Goal: Transaction & Acquisition: Book appointment/travel/reservation

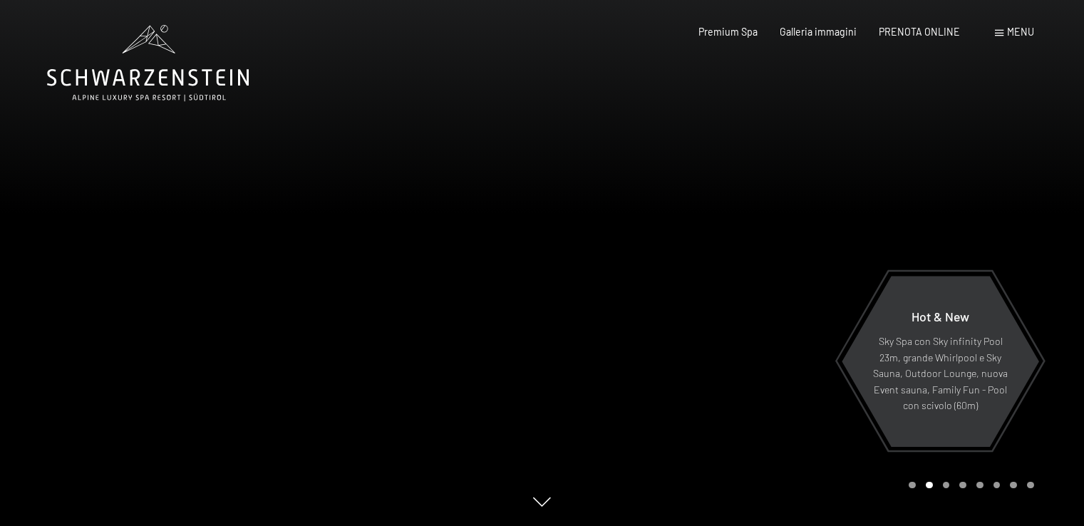
click at [916, 35] on span "PRENOTA ONLINE" at bounding box center [919, 32] width 81 height 12
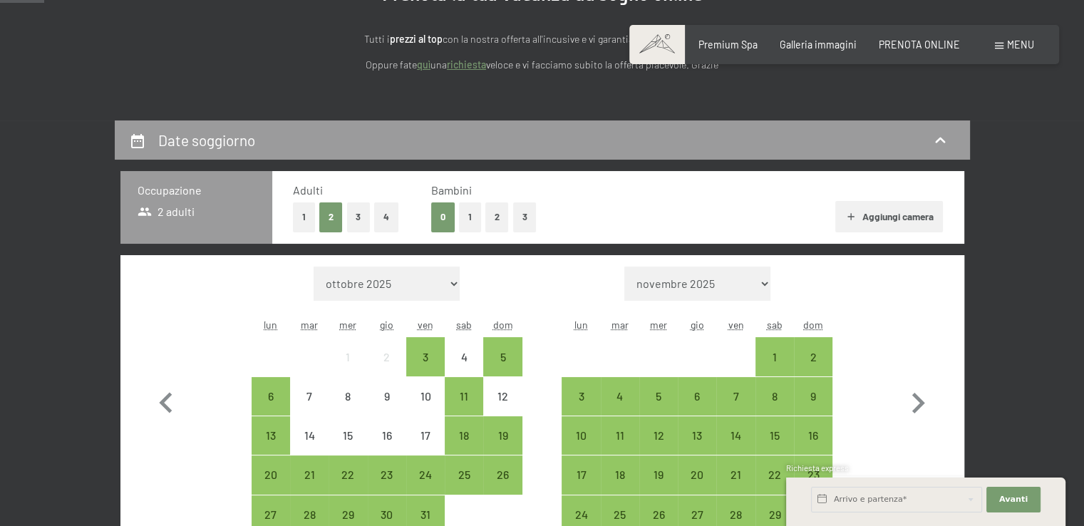
scroll to position [195, 0]
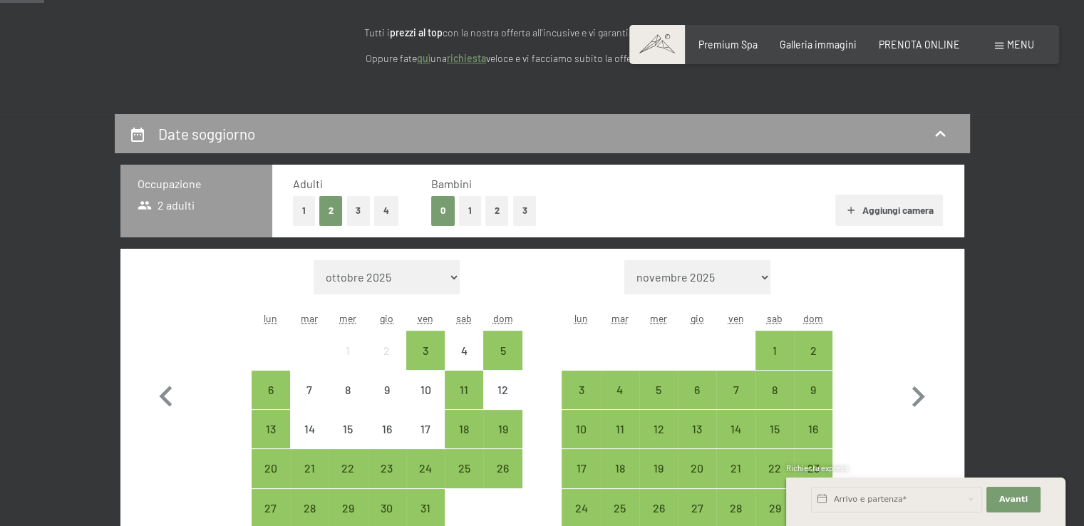
click at [498, 211] on button "2" at bounding box center [497, 210] width 24 height 29
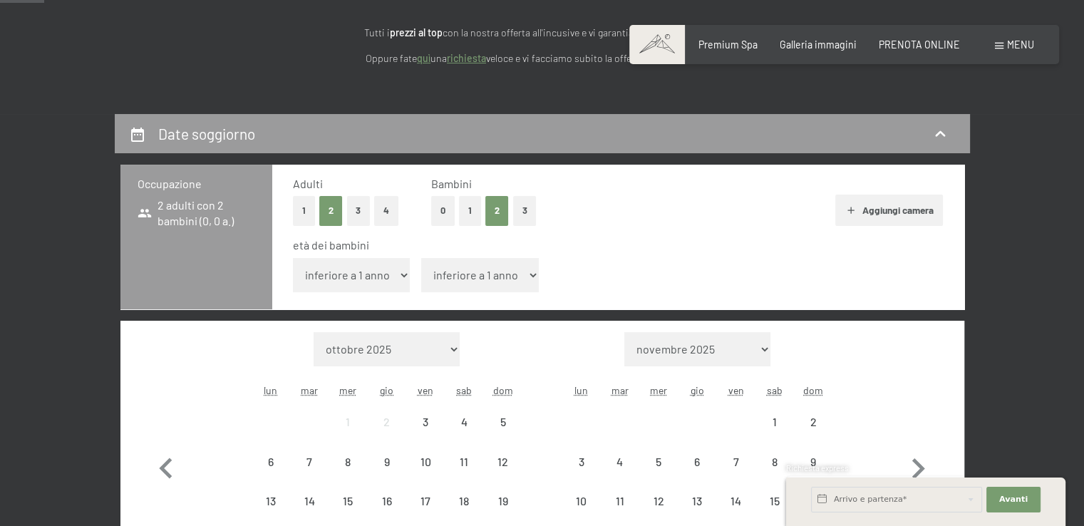
click at [391, 272] on select "inferiore a 1 anno 1 anno 2 anni 3 anni 4 anni 5 anni 6 anni 7 anni 8 anni 9 an…" at bounding box center [352, 275] width 118 height 34
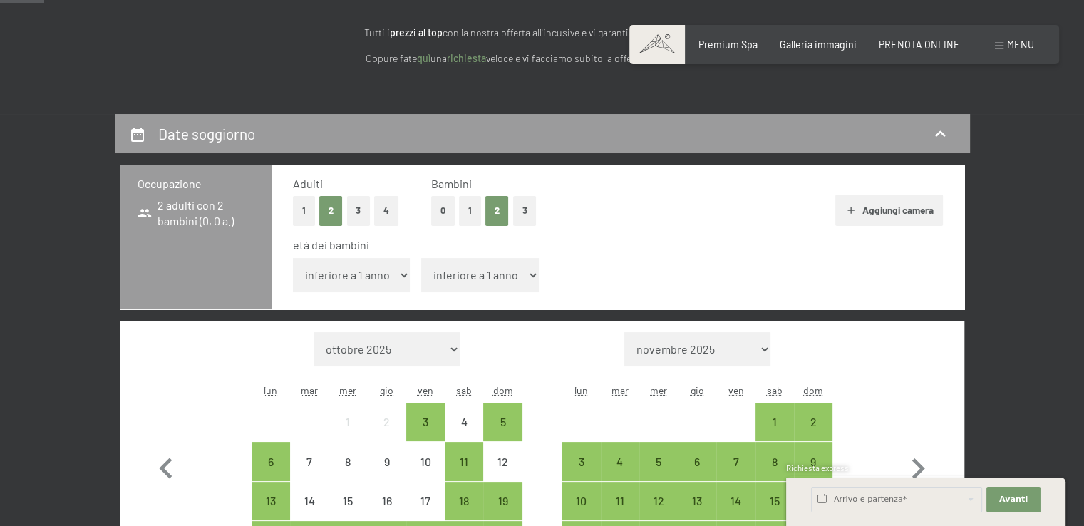
select select "8"
click at [293, 258] on select "inferiore a 1 anno 1 anno 2 anni 3 anni 4 anni 5 anni 6 anni 7 anni 8 anni 9 an…" at bounding box center [352, 275] width 118 height 34
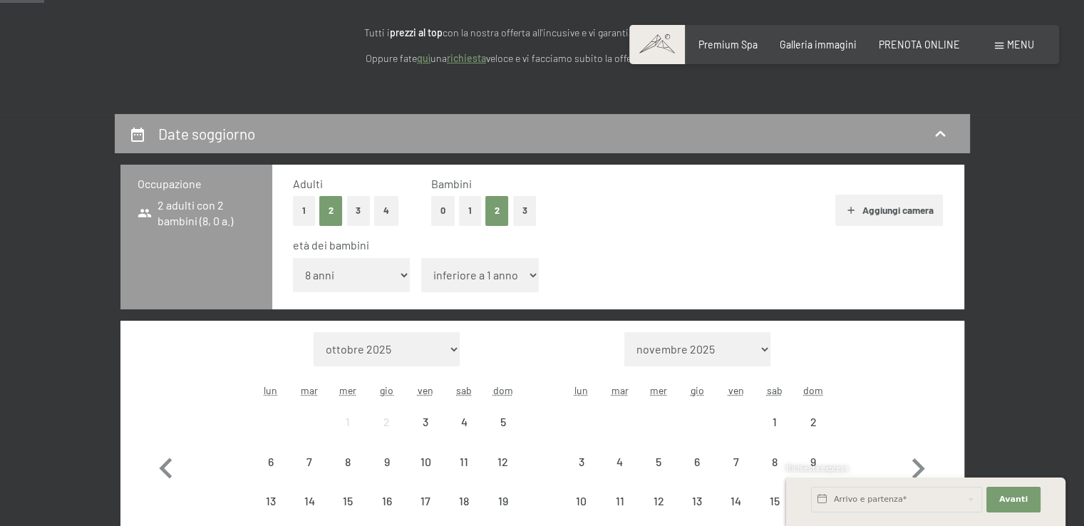
click at [472, 262] on select "inferiore a 1 anno 1 anno 2 anni 3 anni 4 anni 5 anni 6 anni 7 anni 8 anni 9 an…" at bounding box center [480, 275] width 118 height 34
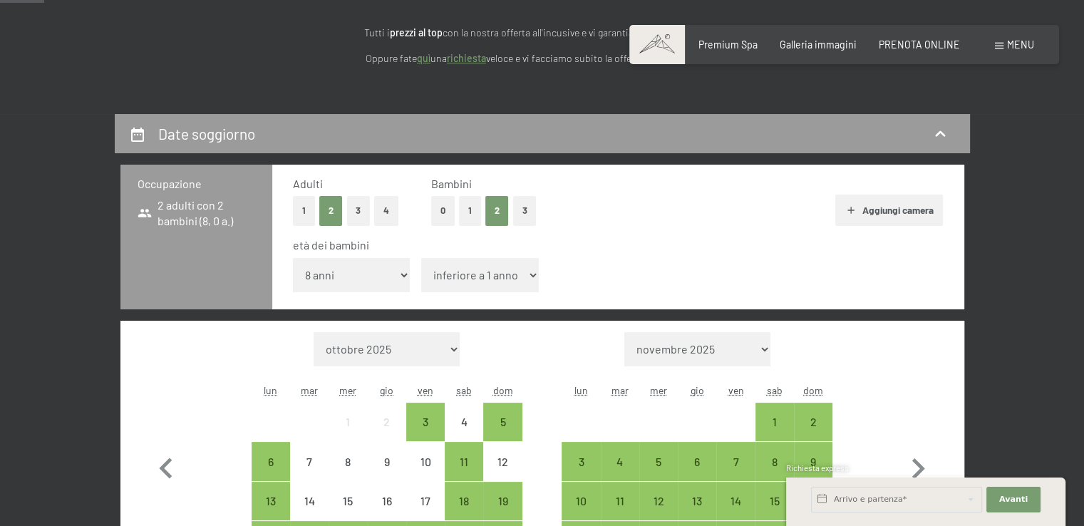
select select "4"
click at [421, 258] on select "inferiore a 1 anno 1 anno 2 anni 3 anni 4 anni 5 anni 6 anni 7 anni 8 anni 9 an…" at bounding box center [480, 275] width 118 height 34
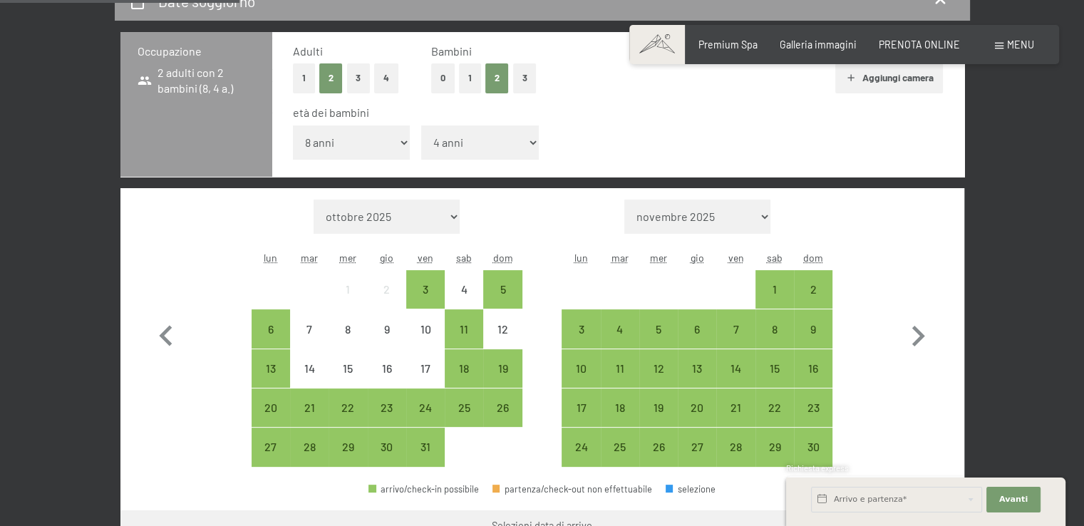
scroll to position [326, 0]
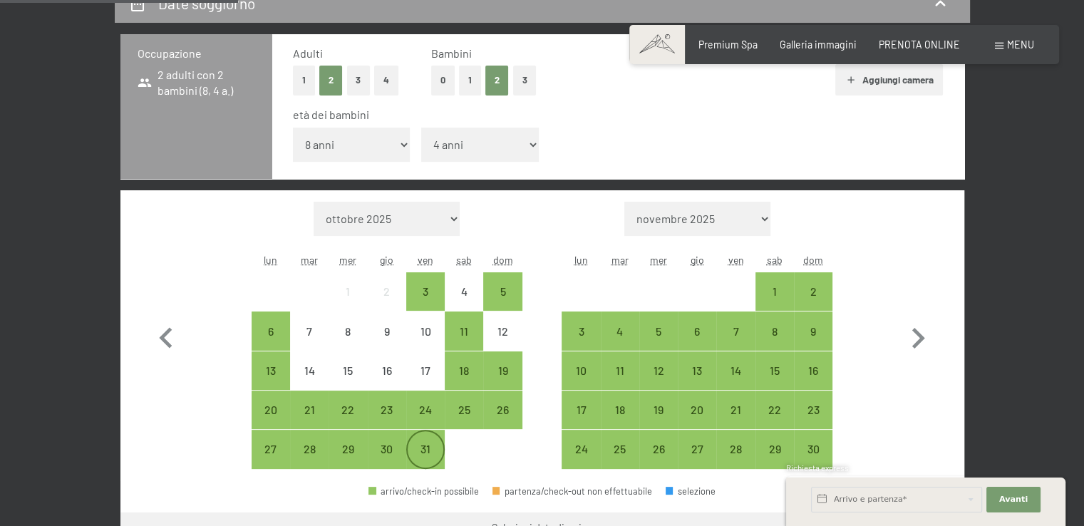
click at [431, 443] on div "31" at bounding box center [426, 461] width 36 height 36
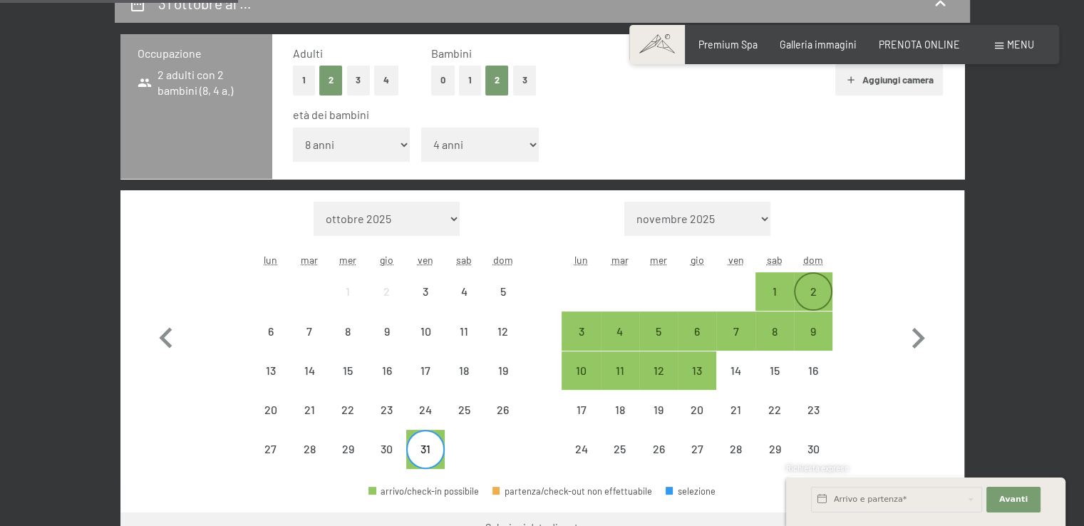
click at [811, 287] on div "2" at bounding box center [814, 304] width 36 height 36
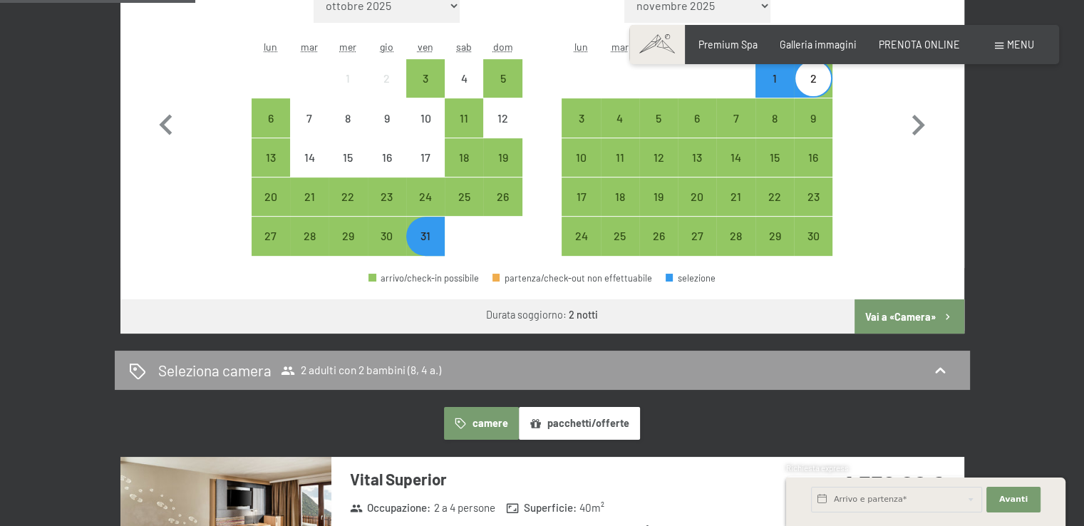
scroll to position [585, 0]
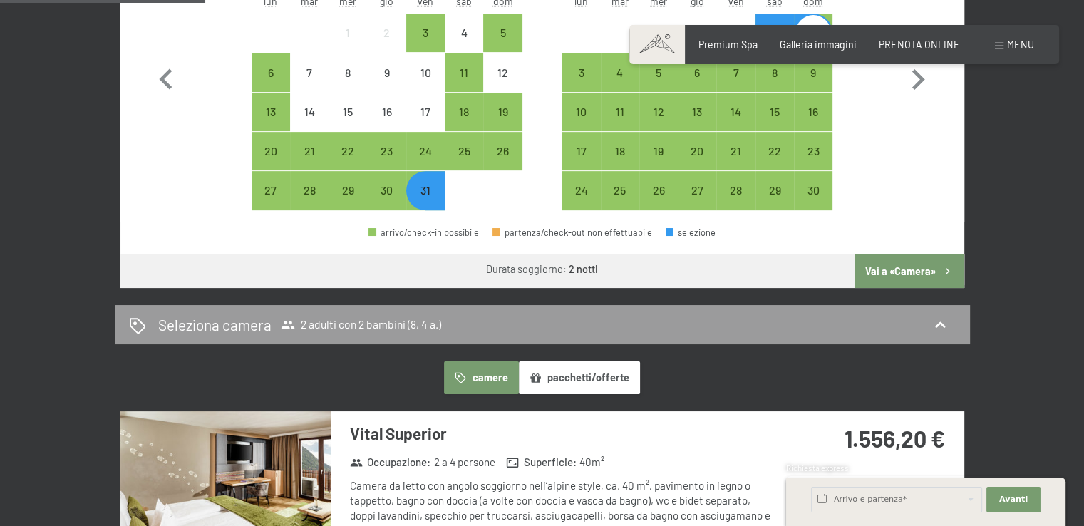
click at [932, 260] on button "Vai a «Camera»" at bounding box center [909, 271] width 109 height 34
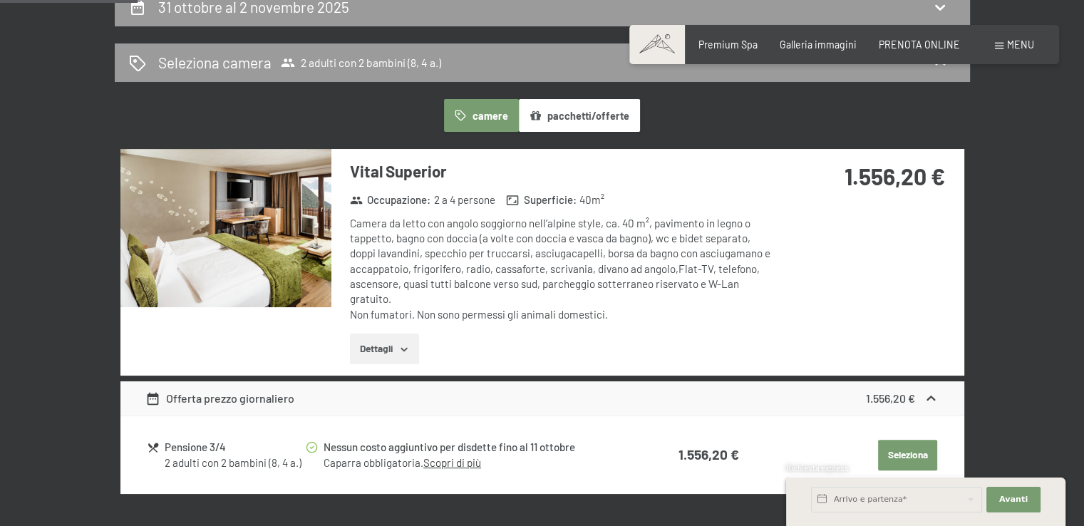
scroll to position [325, 0]
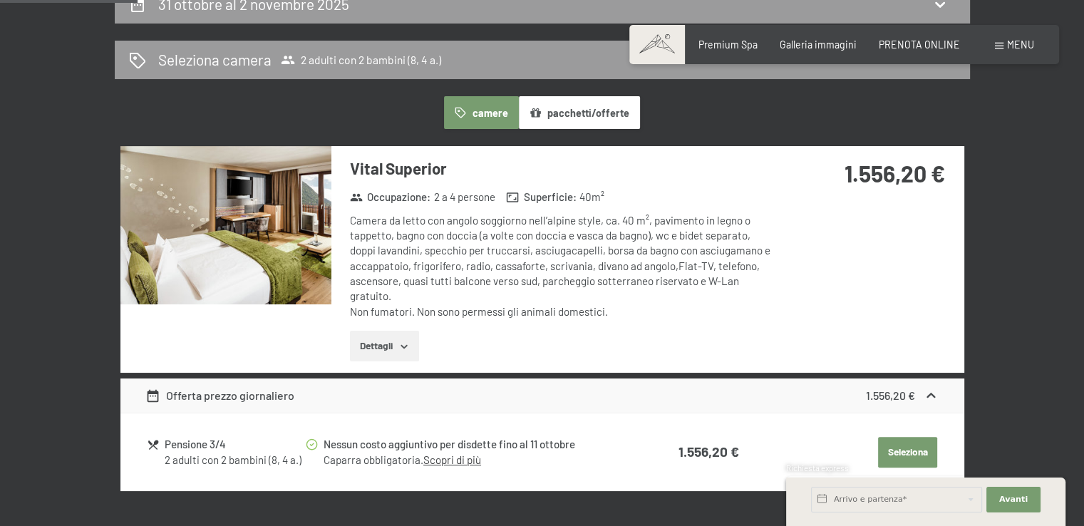
click at [614, 120] on button "pacchetti/offerte" at bounding box center [579, 112] width 121 height 33
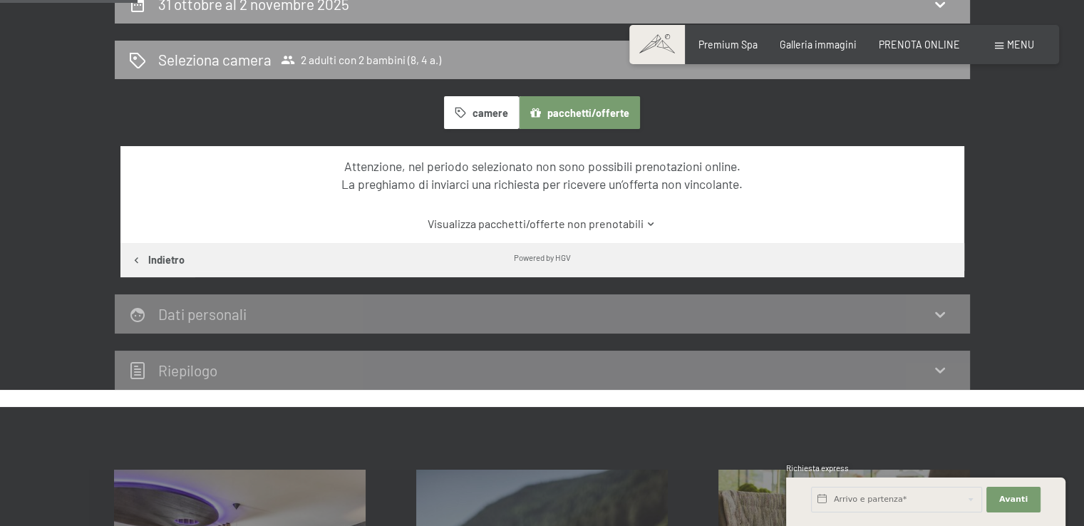
click at [502, 113] on button "camere" at bounding box center [481, 112] width 74 height 33
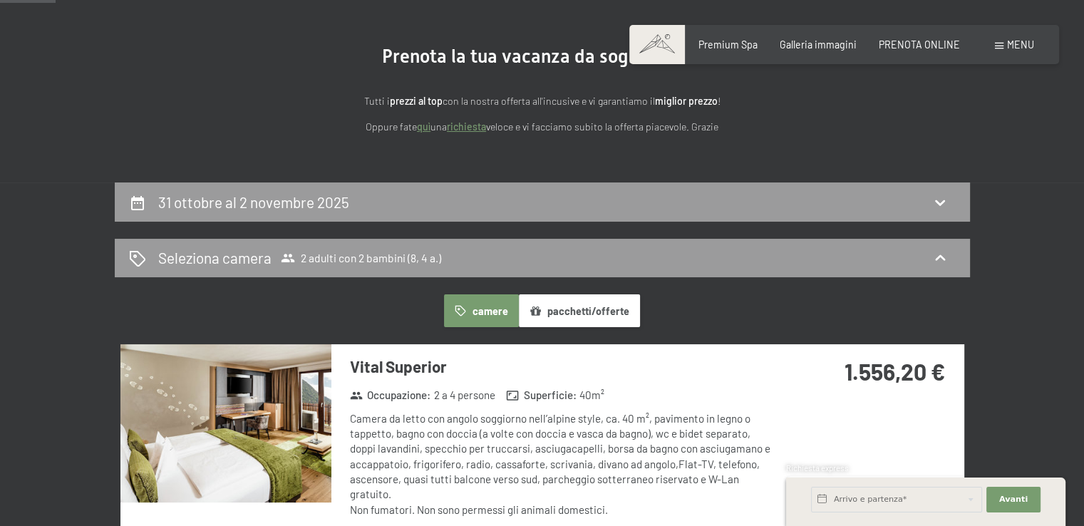
scroll to position [134, 0]
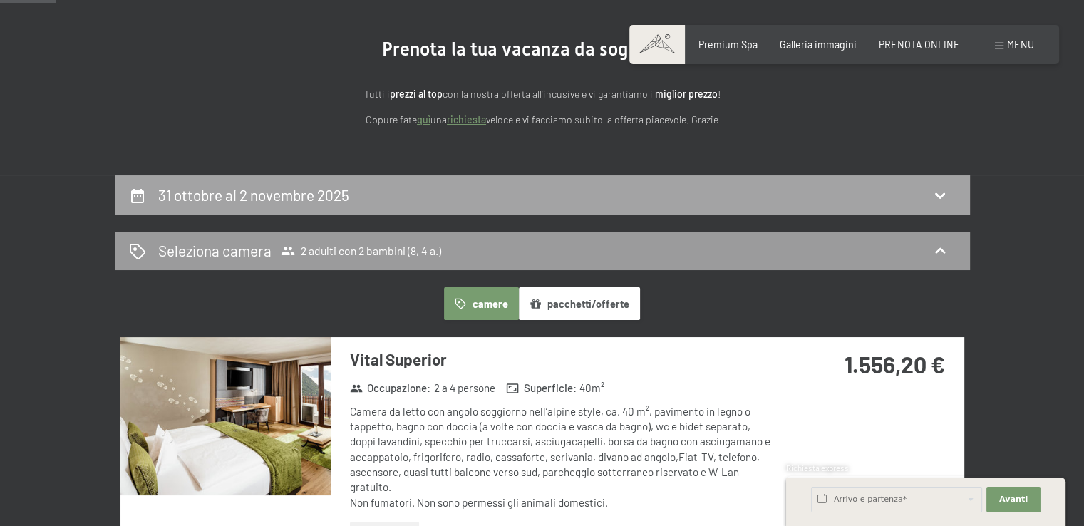
click at [945, 210] on div "31 ottobre al 2 novembre 2025" at bounding box center [542, 194] width 855 height 39
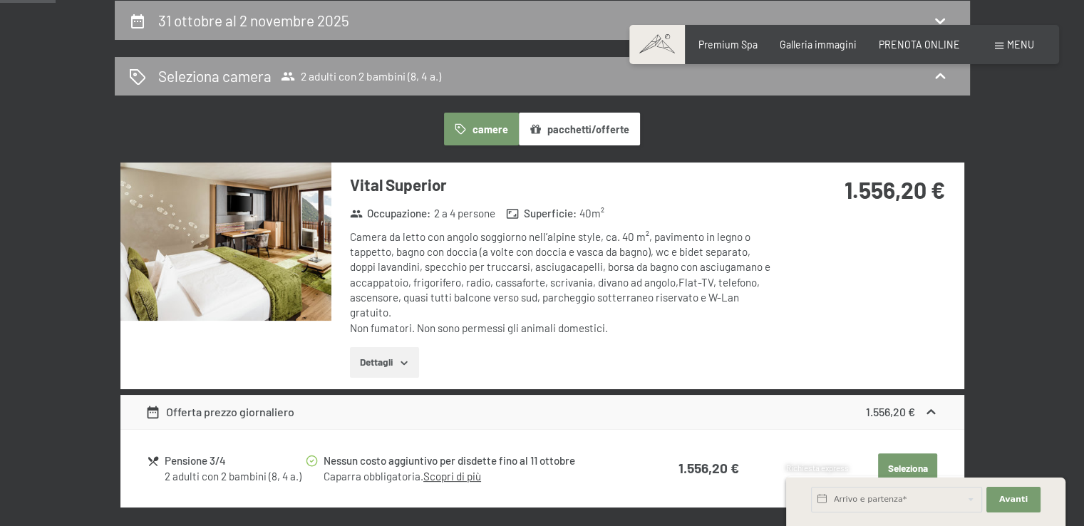
select select "8"
select select "4"
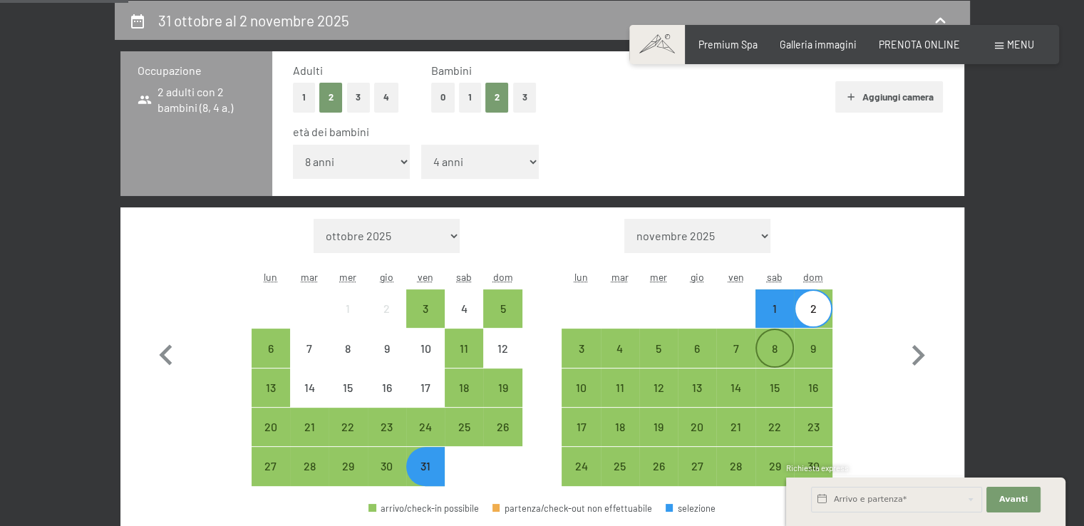
click at [764, 349] on div "8" at bounding box center [775, 361] width 36 height 36
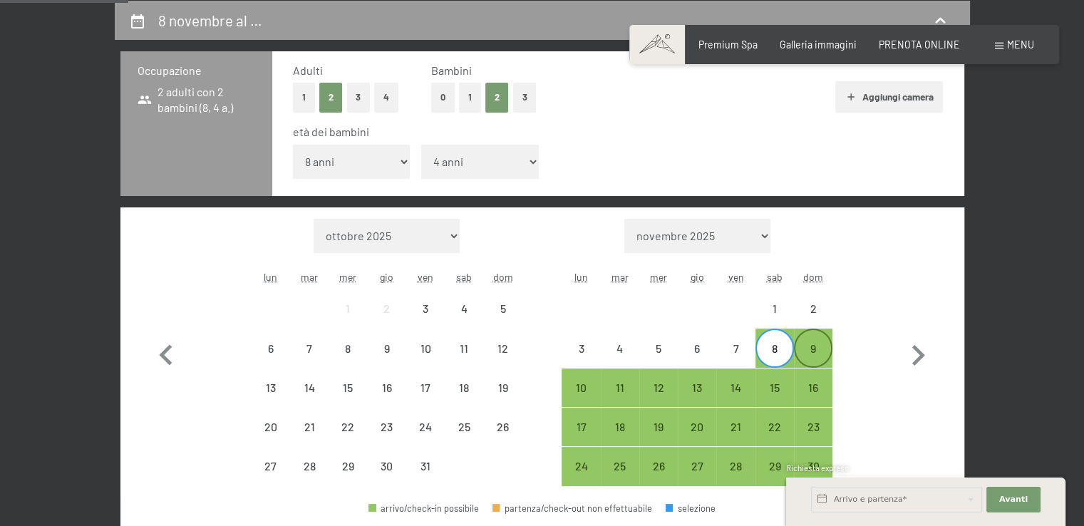
click at [806, 354] on div "9" at bounding box center [814, 361] width 36 height 36
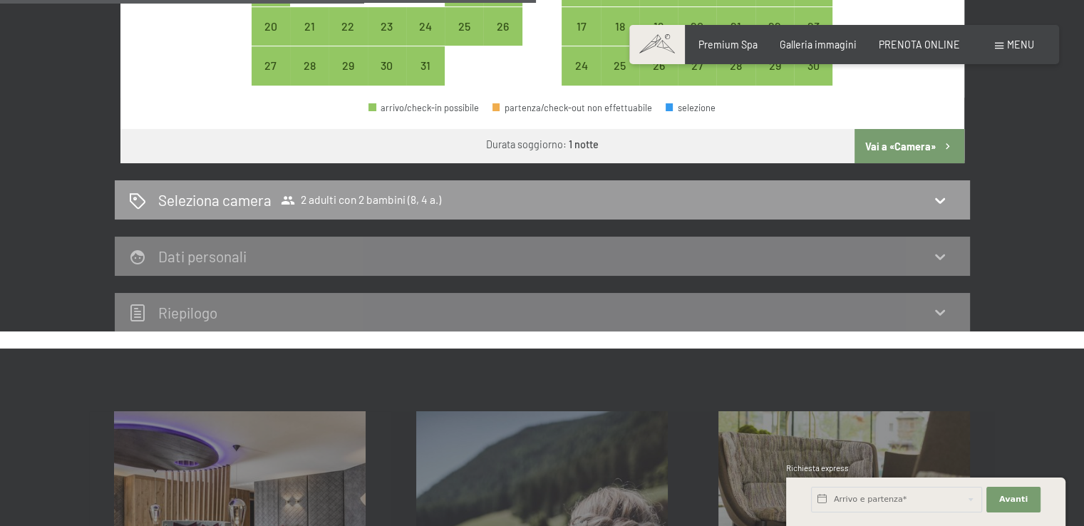
scroll to position [699, 0]
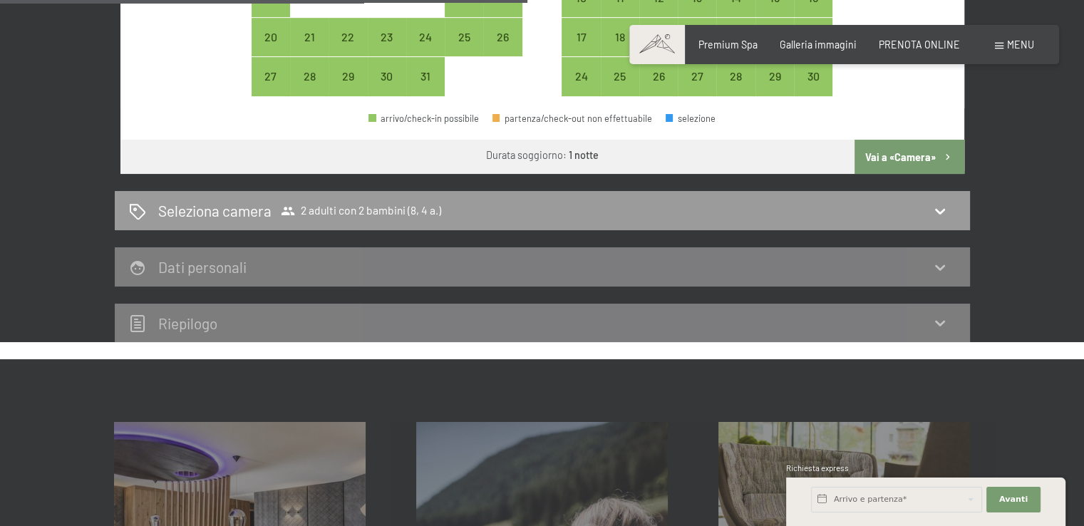
click at [932, 166] on button "Vai a «Camera»" at bounding box center [909, 157] width 109 height 34
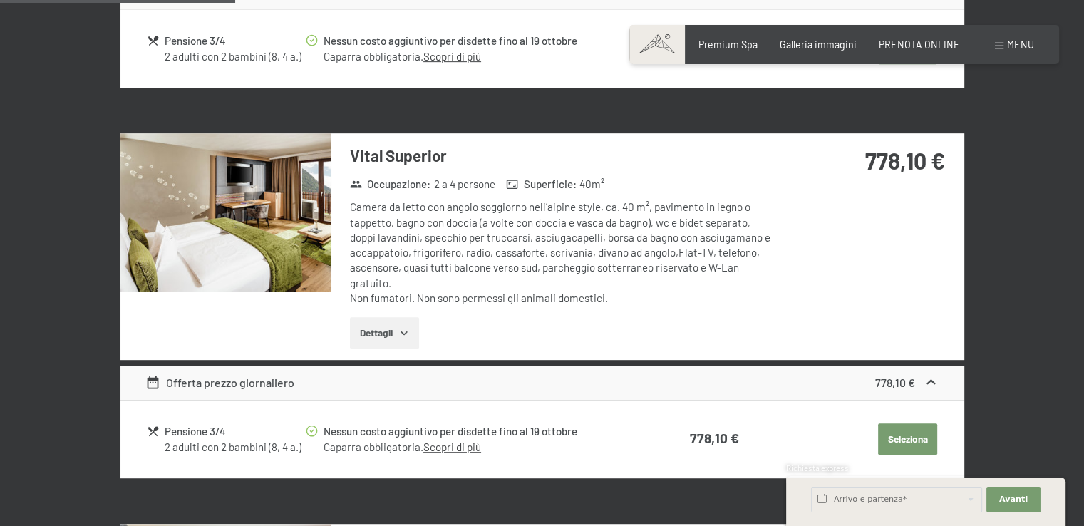
scroll to position [309, 0]
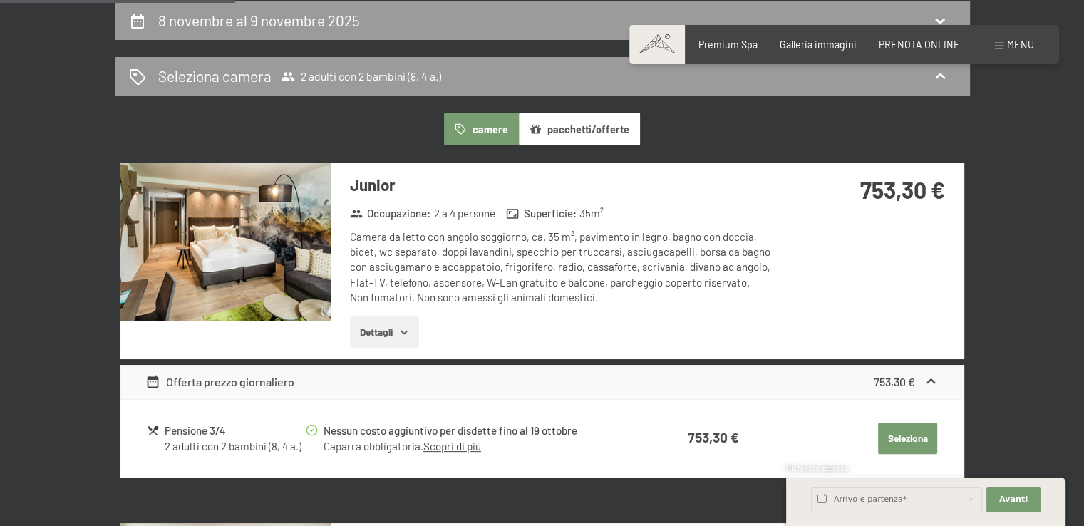
click at [609, 129] on button "pacchetti/offerte" at bounding box center [579, 129] width 121 height 33
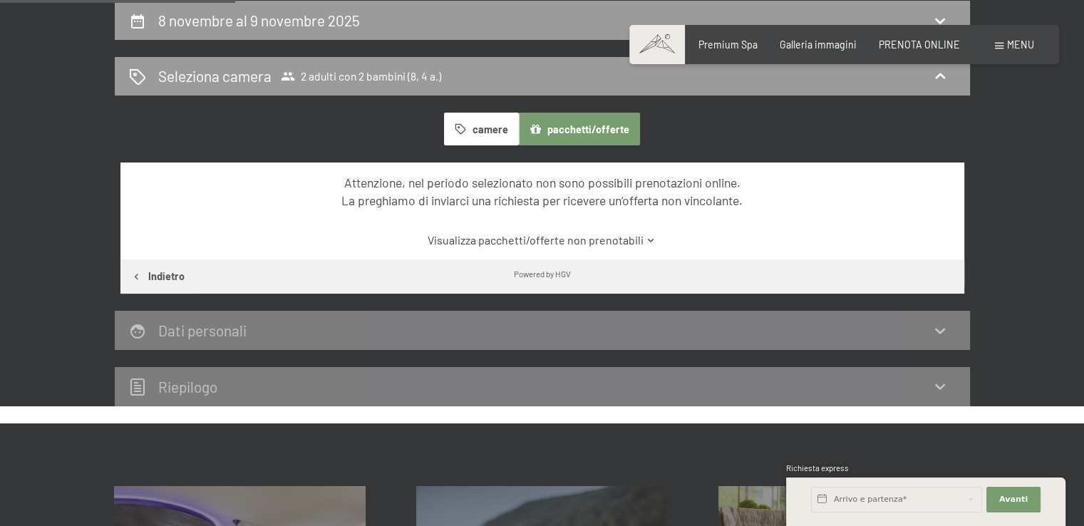
click at [469, 124] on button "camere" at bounding box center [481, 129] width 74 height 33
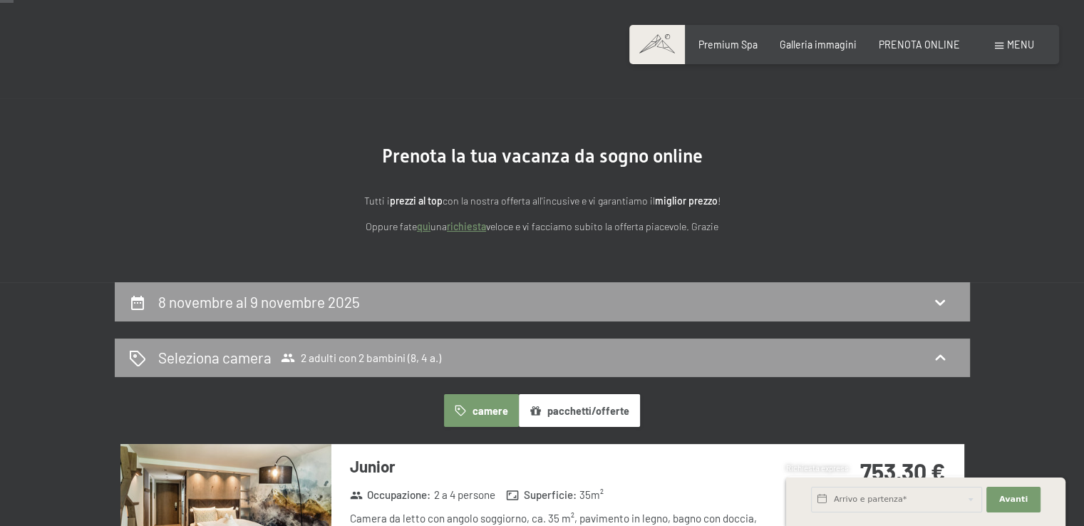
scroll to position [0, 0]
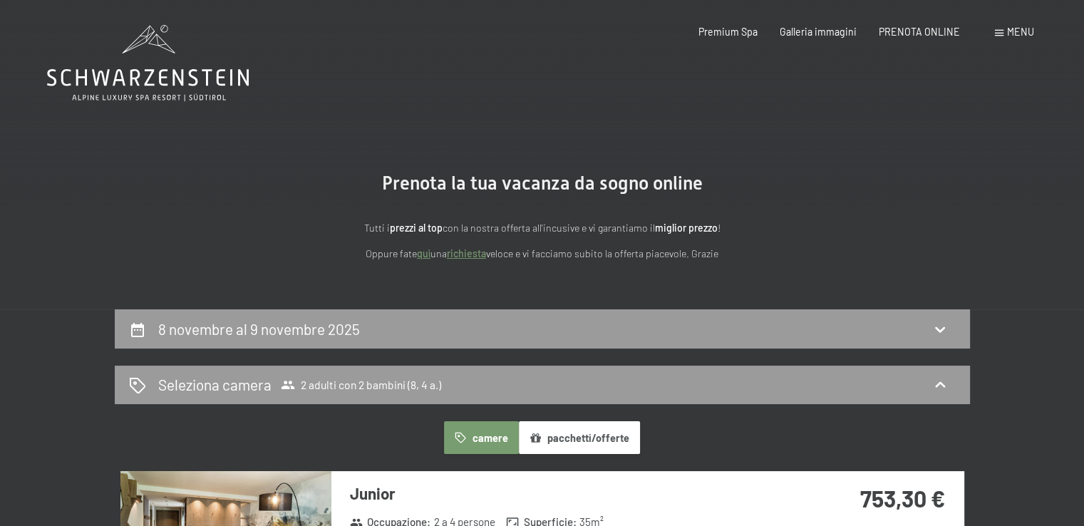
drag, startPoint x: 927, startPoint y: 328, endPoint x: 932, endPoint y: 309, distance: 19.9
click at [938, 322] on icon at bounding box center [940, 329] width 17 height 17
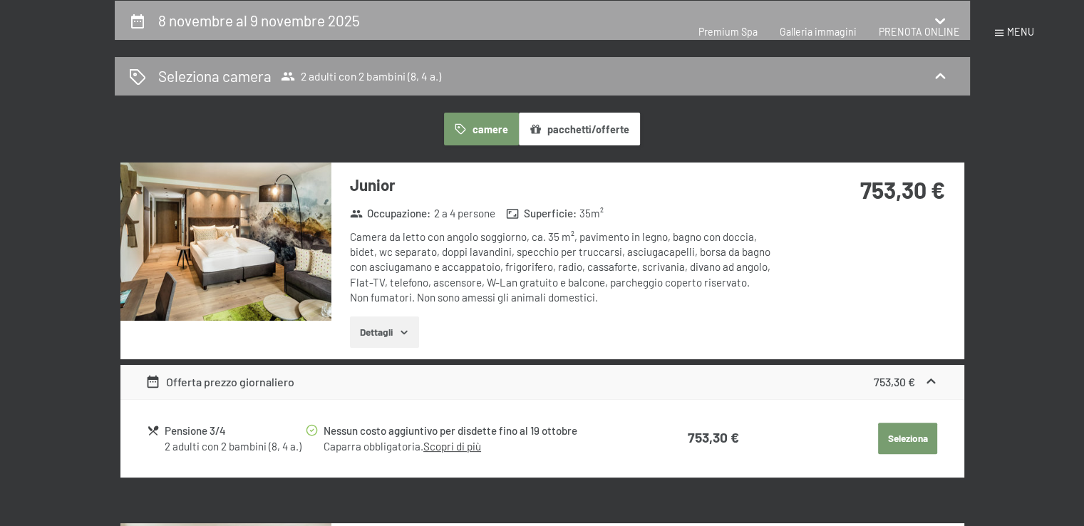
select select "8"
select select "4"
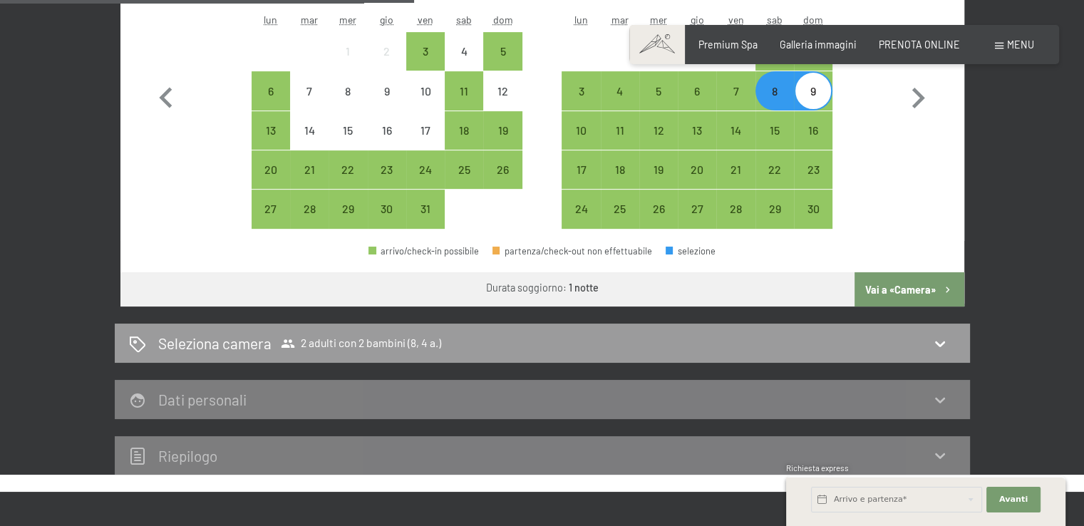
scroll to position [547, 0]
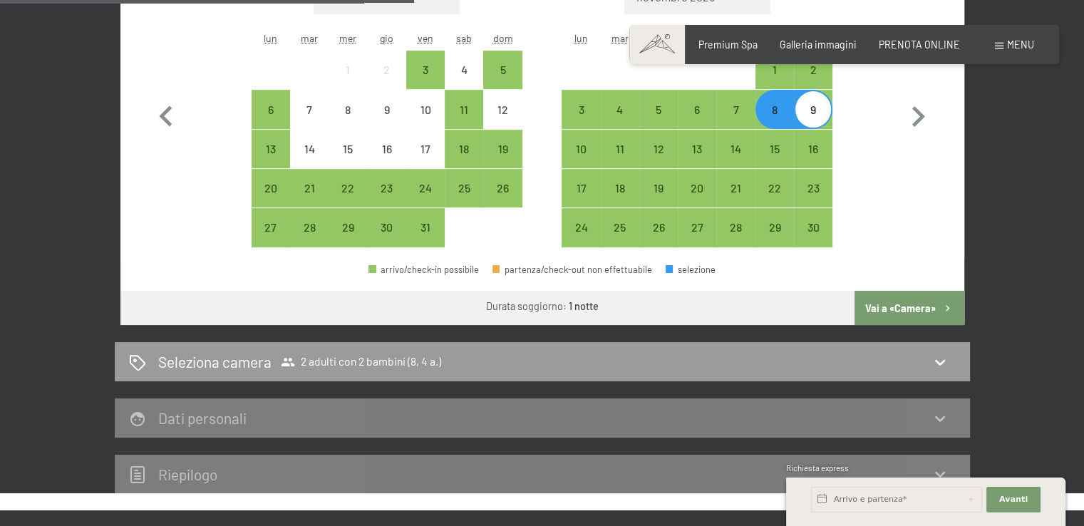
click at [912, 317] on button "Vai a «Camera»" at bounding box center [909, 308] width 109 height 34
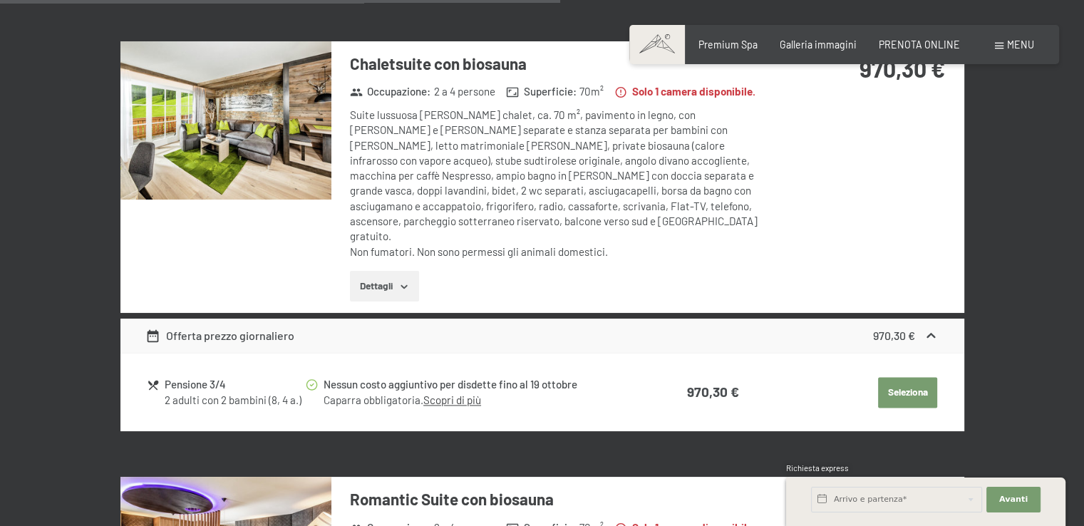
scroll to position [1942, 0]
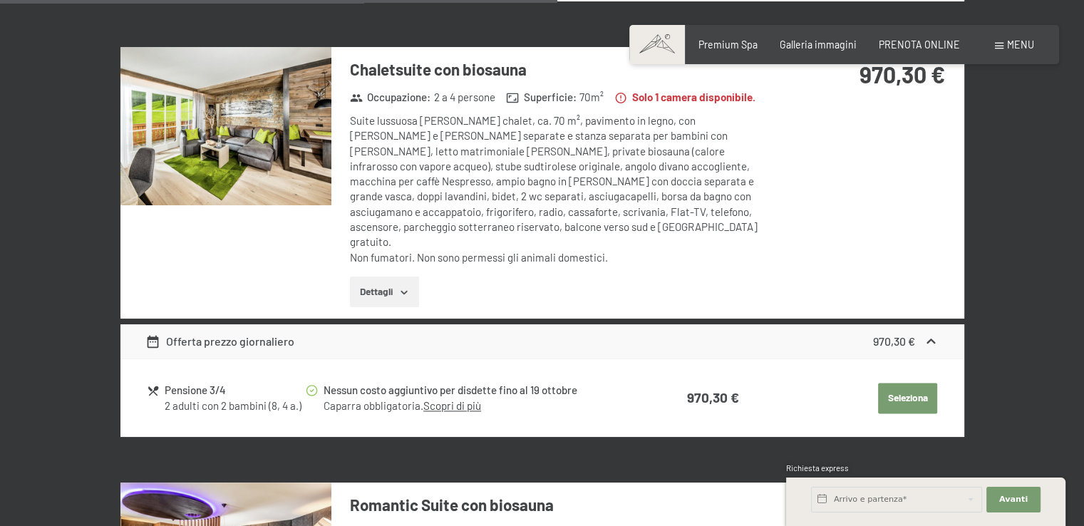
click at [376, 277] on button "Dettagli" at bounding box center [384, 292] width 69 height 31
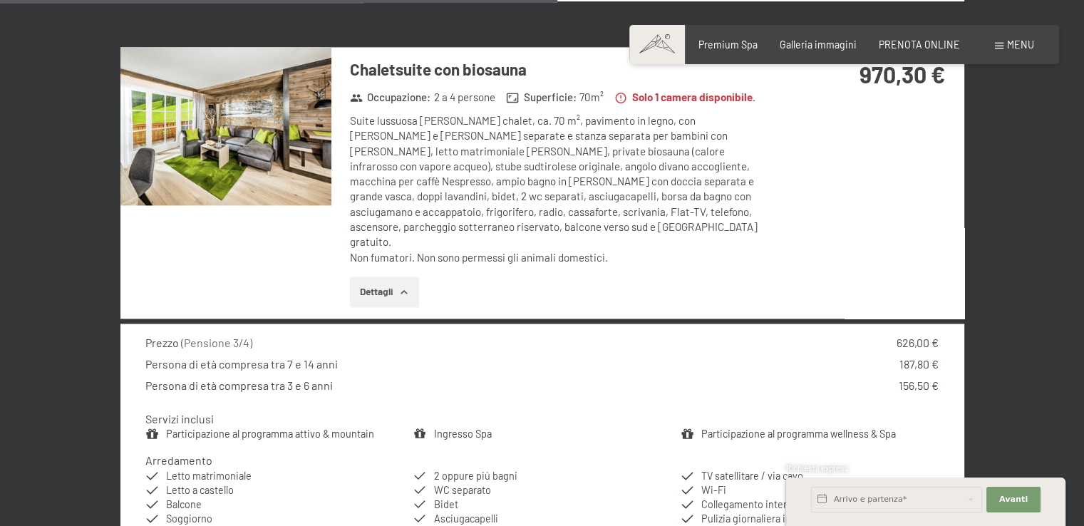
click at [238, 125] on img at bounding box center [225, 126] width 211 height 158
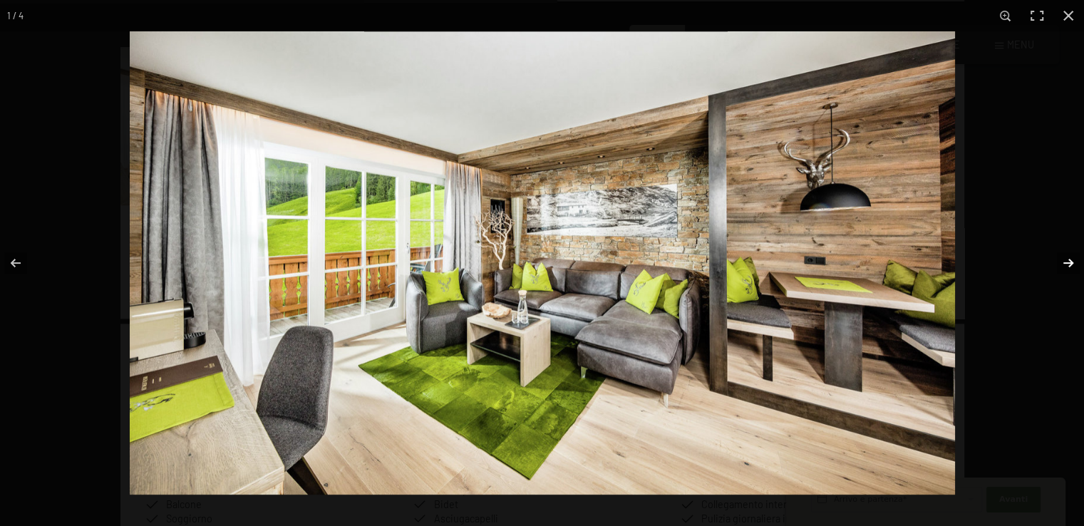
click at [1071, 263] on button "button" at bounding box center [1059, 262] width 50 height 71
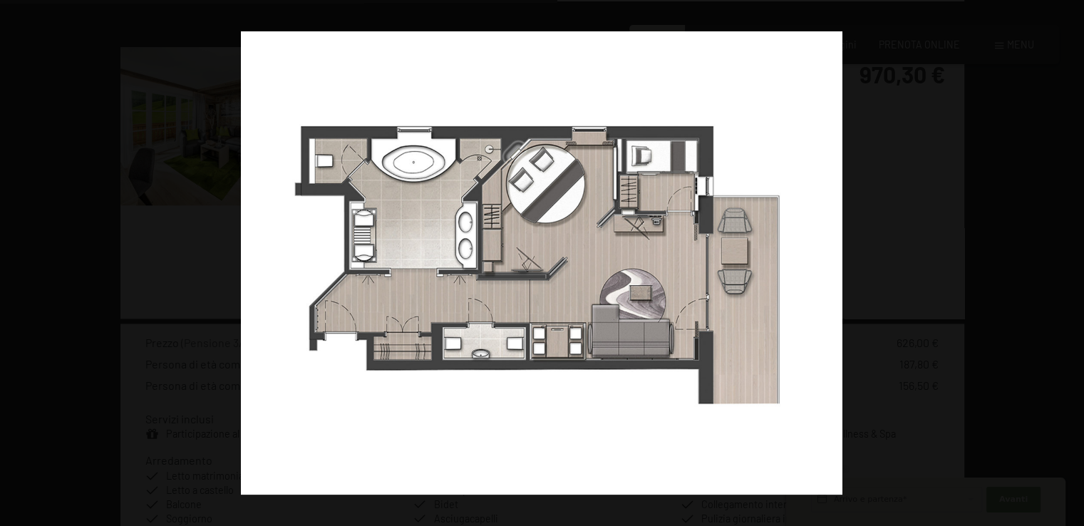
click at [1071, 263] on button "button" at bounding box center [1059, 262] width 50 height 71
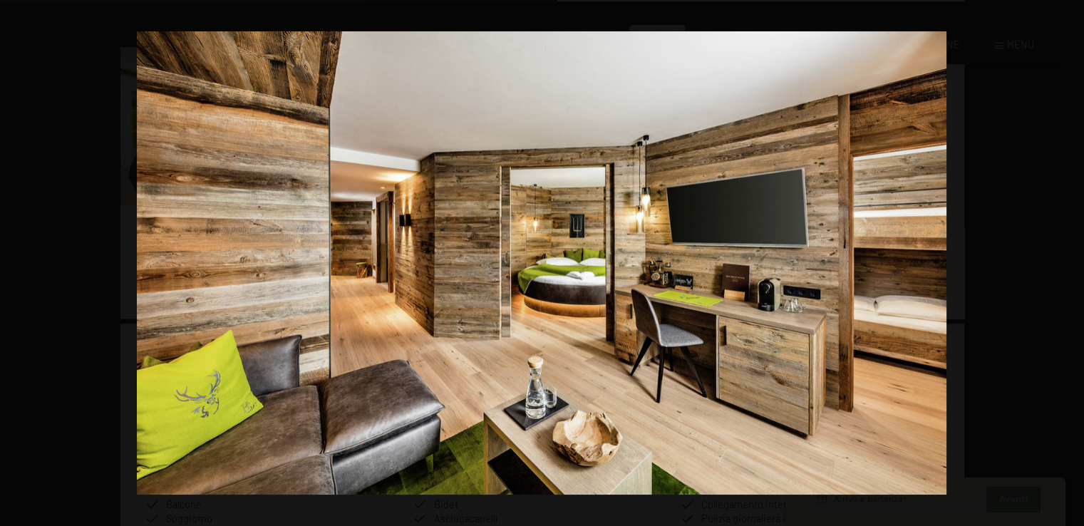
click at [1071, 263] on button "button" at bounding box center [1059, 262] width 50 height 71
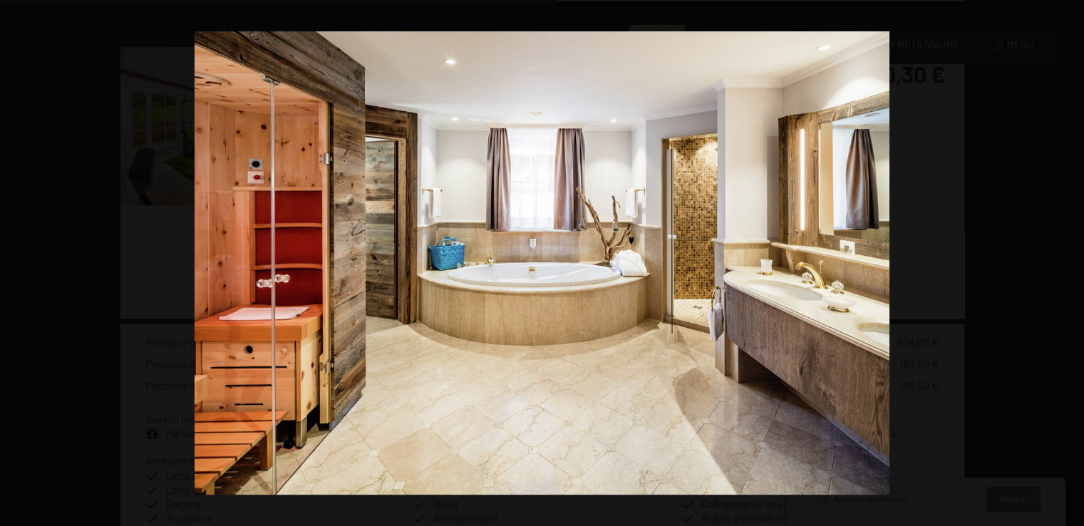
click at [1071, 263] on button "button" at bounding box center [1059, 262] width 50 height 71
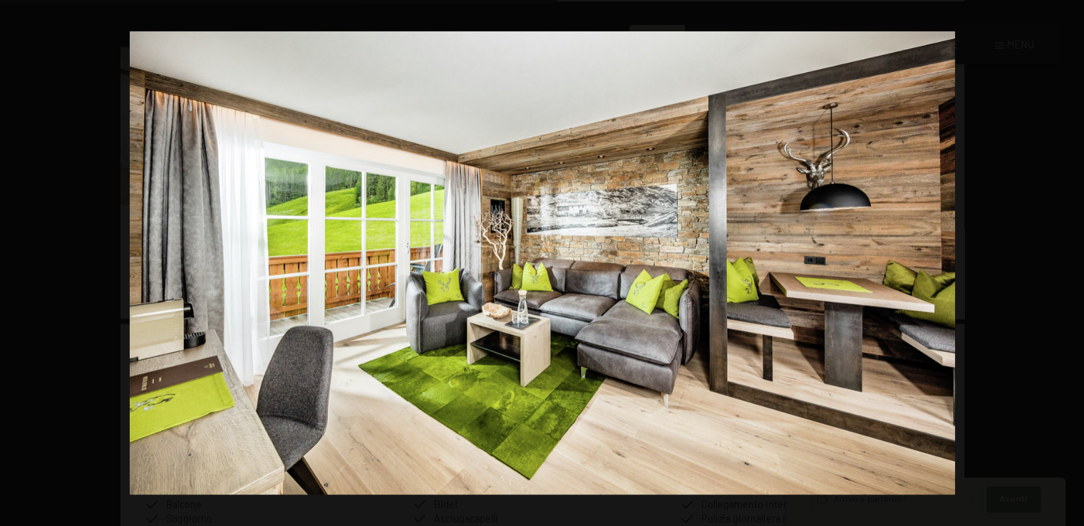
click at [1071, 263] on button "button" at bounding box center [1059, 262] width 50 height 71
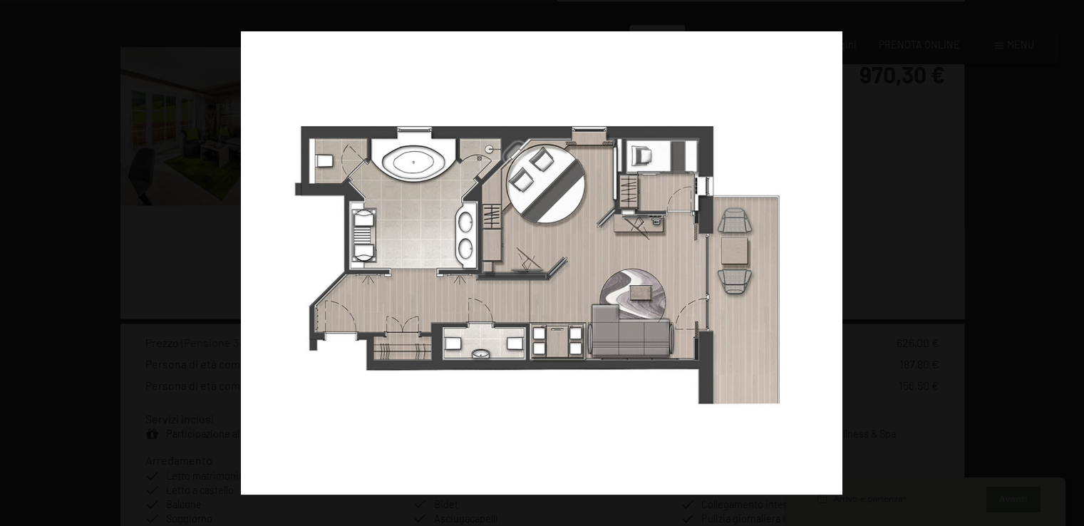
click at [1071, 263] on button "button" at bounding box center [1059, 262] width 50 height 71
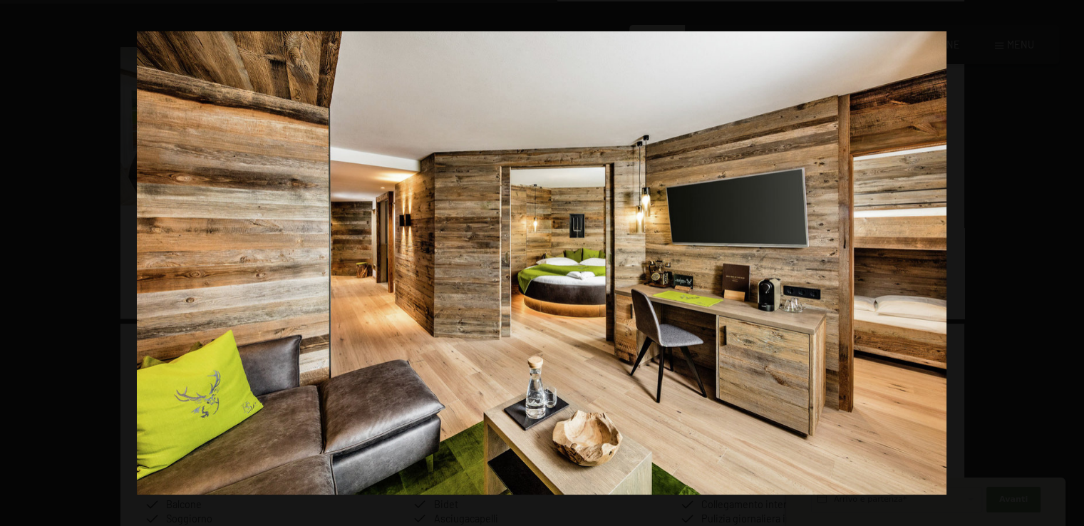
click at [1071, 263] on button "button" at bounding box center [1059, 262] width 50 height 71
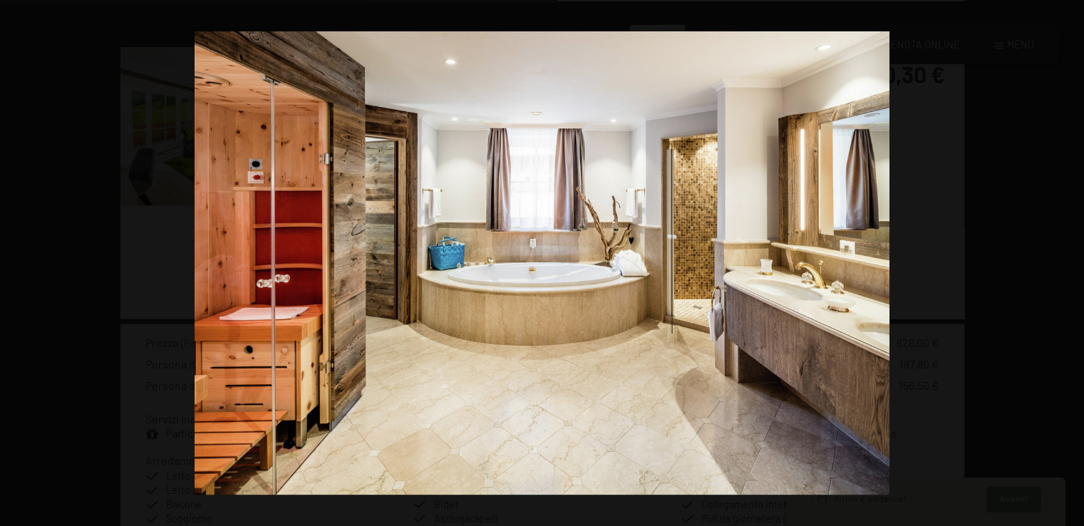
click at [1071, 263] on button "button" at bounding box center [1059, 262] width 50 height 71
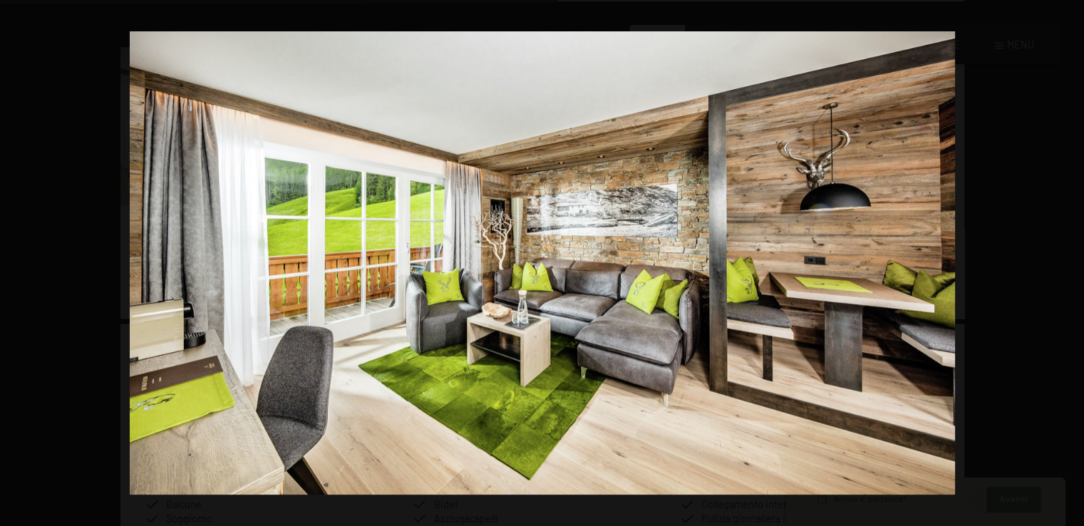
click at [1071, 263] on button "button" at bounding box center [1059, 262] width 50 height 71
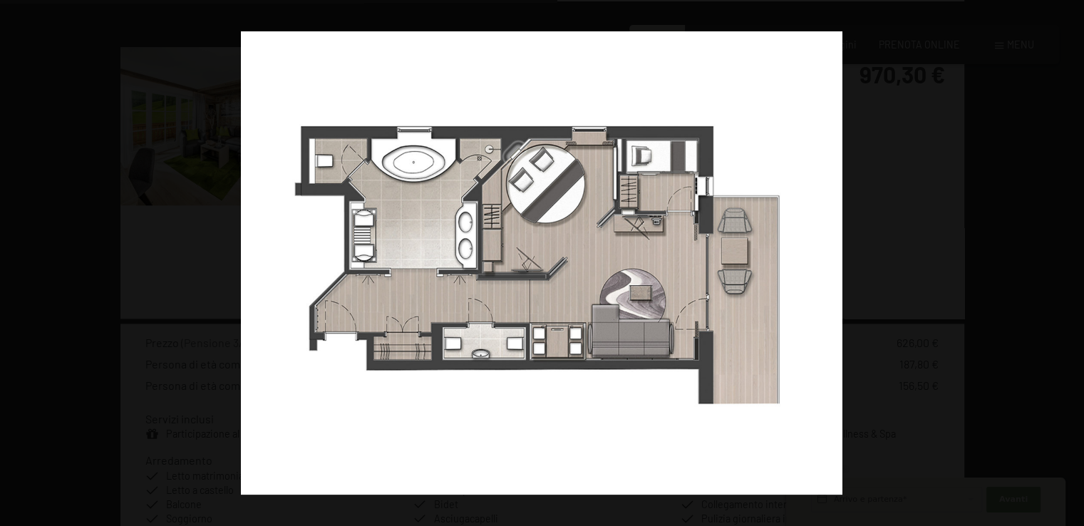
click at [1071, 263] on button "button" at bounding box center [1059, 262] width 50 height 71
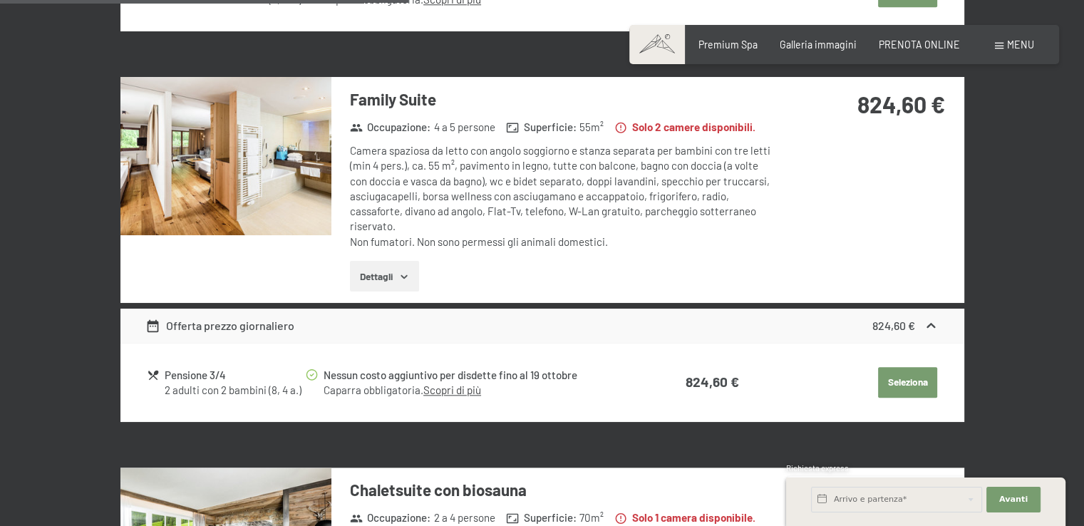
scroll to position [1516, 0]
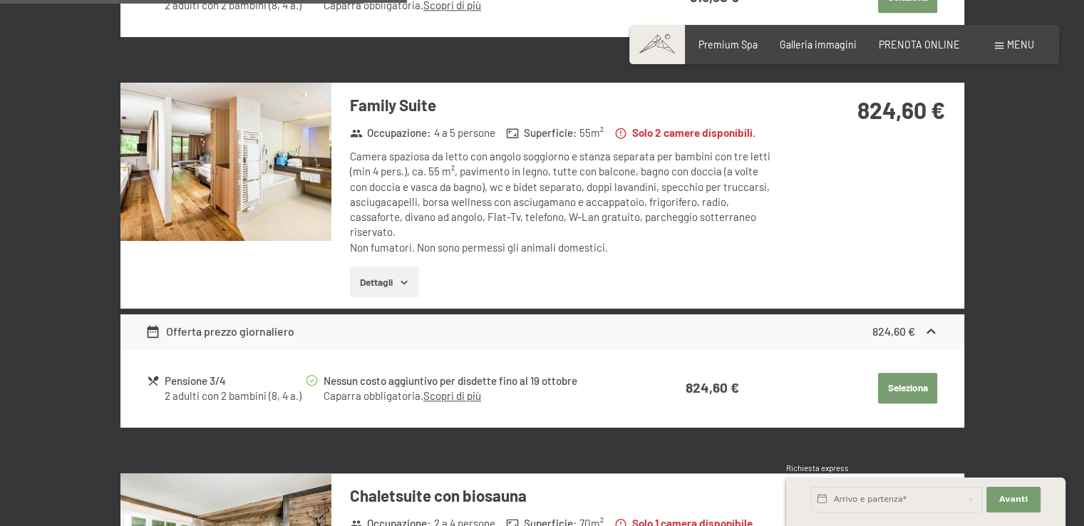
click at [305, 140] on img at bounding box center [225, 162] width 211 height 158
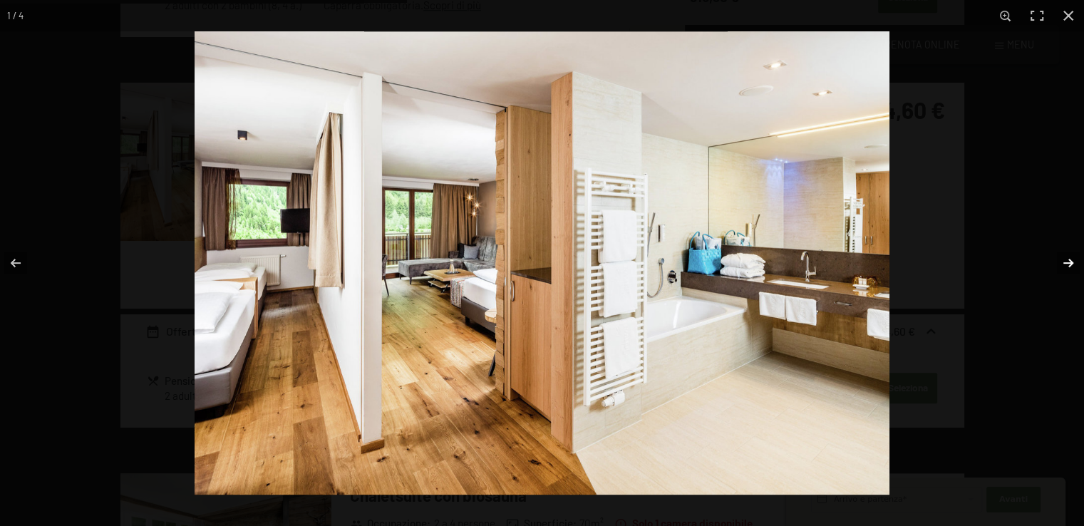
click at [1079, 263] on button "button" at bounding box center [1059, 262] width 50 height 71
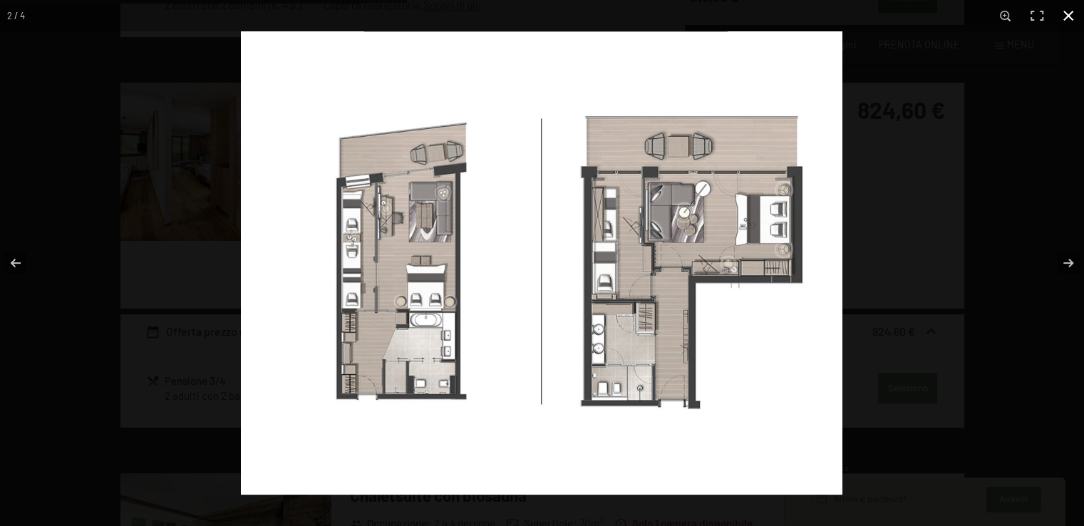
click at [1064, 20] on button "button" at bounding box center [1068, 15] width 31 height 31
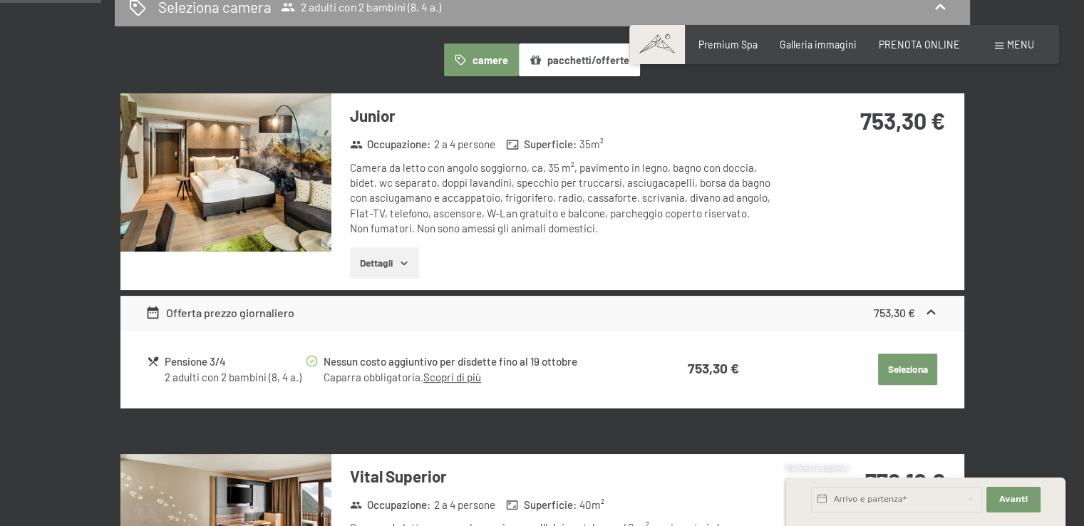
scroll to position [325, 0]
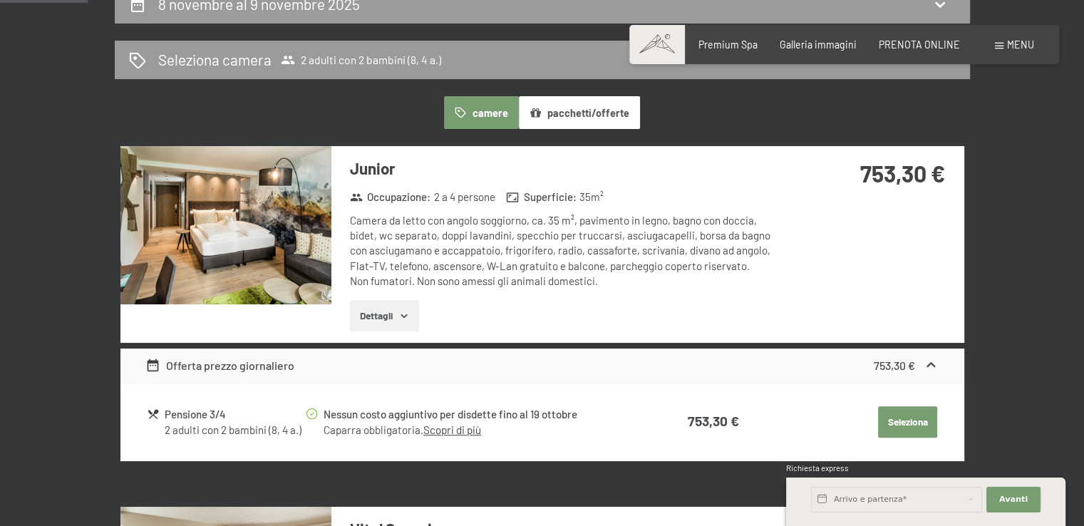
click at [189, 222] on img at bounding box center [225, 225] width 211 height 158
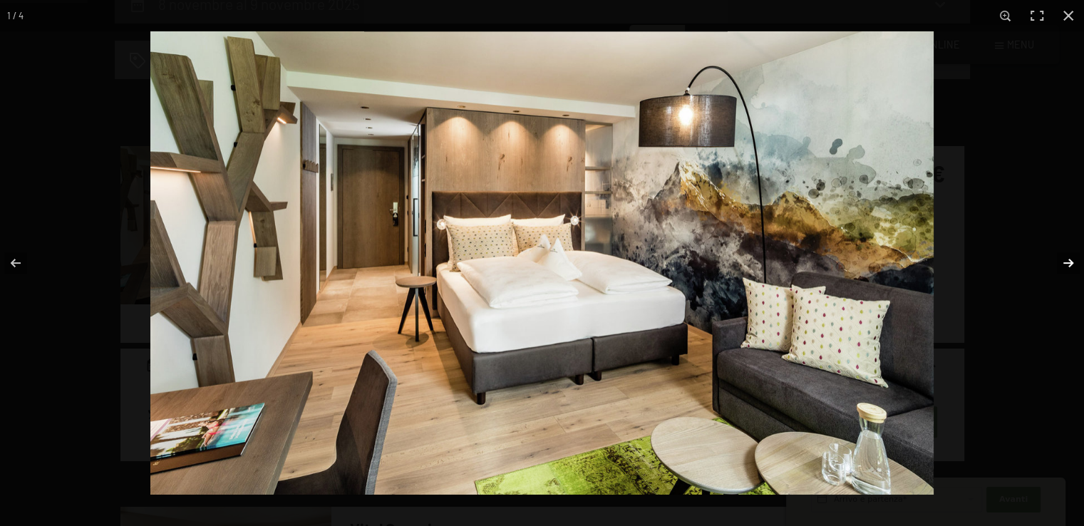
click at [1066, 265] on button "button" at bounding box center [1059, 262] width 50 height 71
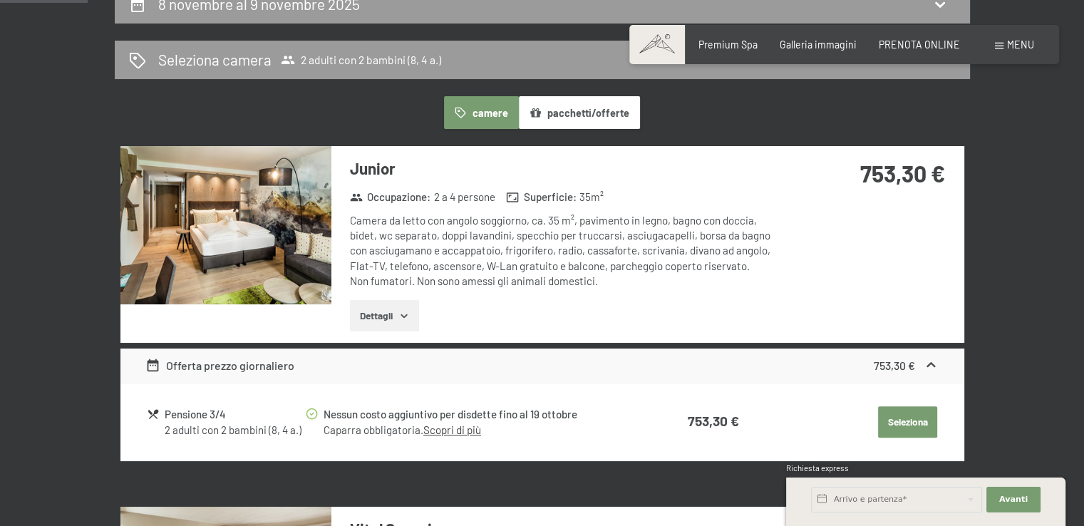
click at [0, 0] on button "button" at bounding box center [0, 0] width 0 height 0
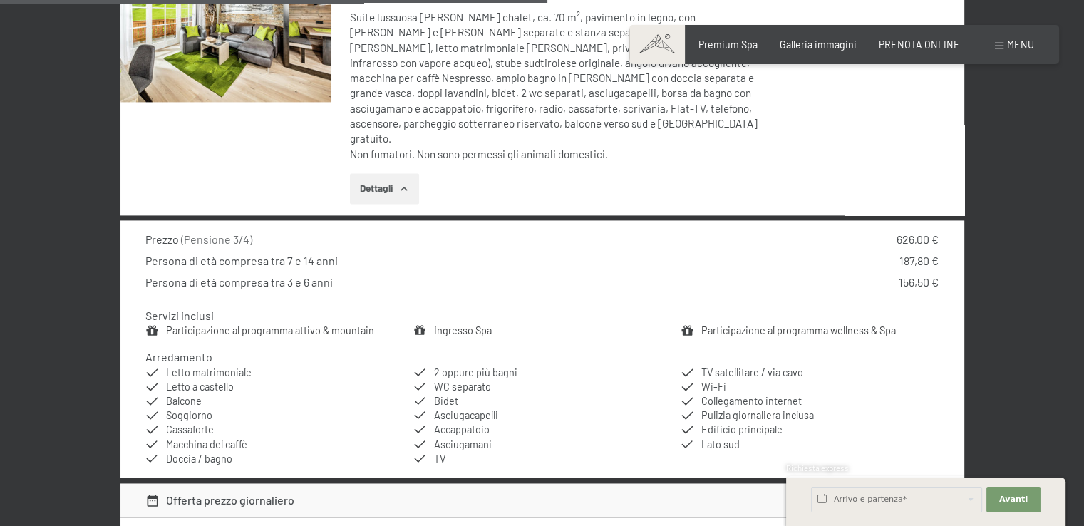
scroll to position [2050, 0]
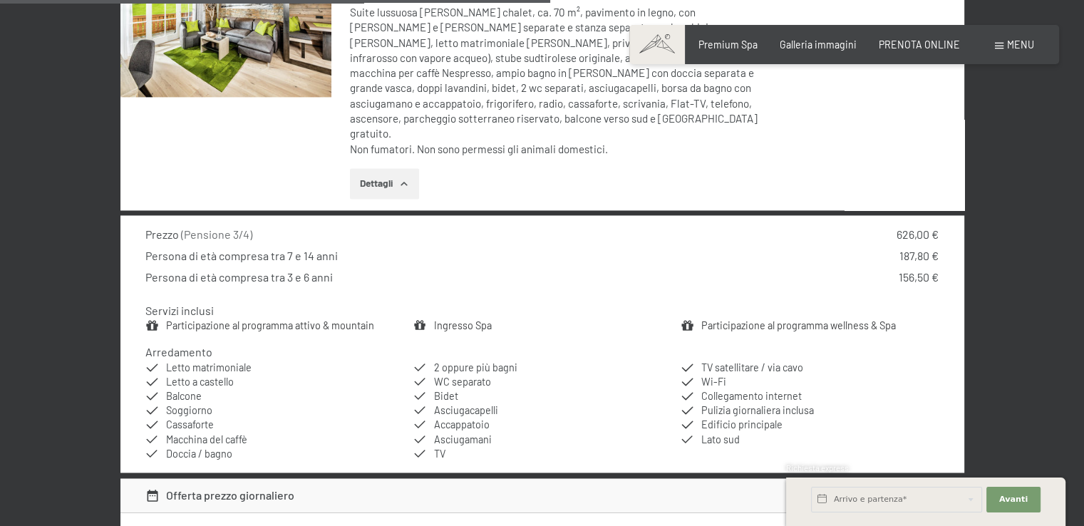
click at [291, 319] on link "Participazione al programma attivo & mountain" at bounding box center [270, 325] width 208 height 12
click at [0, 0] on button "button" at bounding box center [0, 0] width 0 height 0
click at [780, 319] on link "Participazione al programma wellness & Spa" at bounding box center [798, 325] width 195 height 12
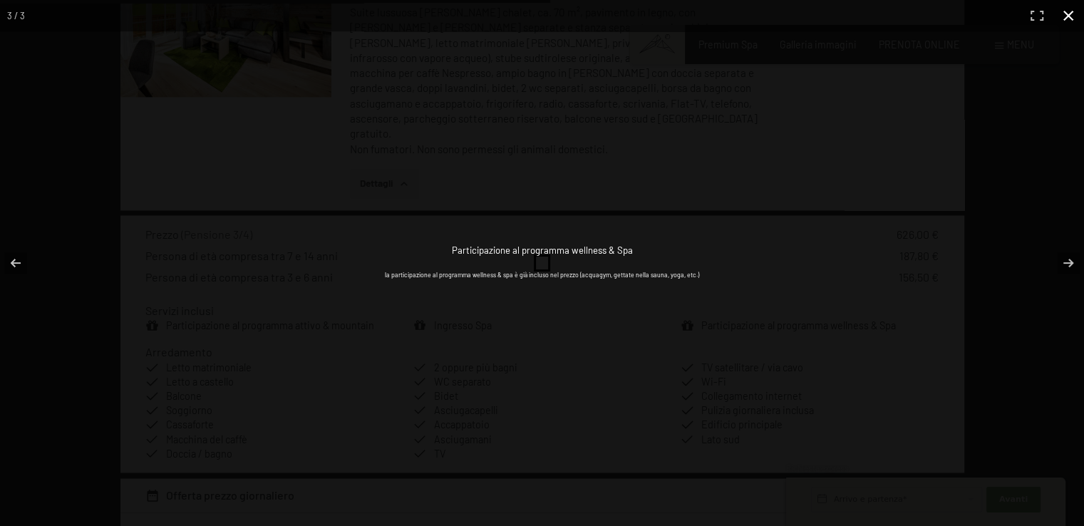
click at [997, 309] on div "Participazione al programma wellness & Spa la participazione al programma welln…" at bounding box center [542, 263] width 1084 height 526
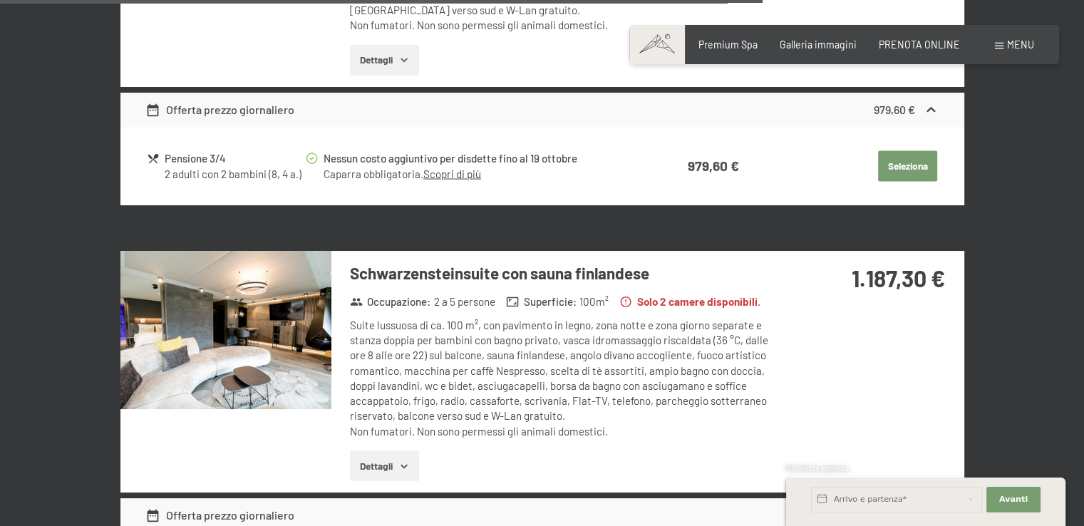
scroll to position [2847, 0]
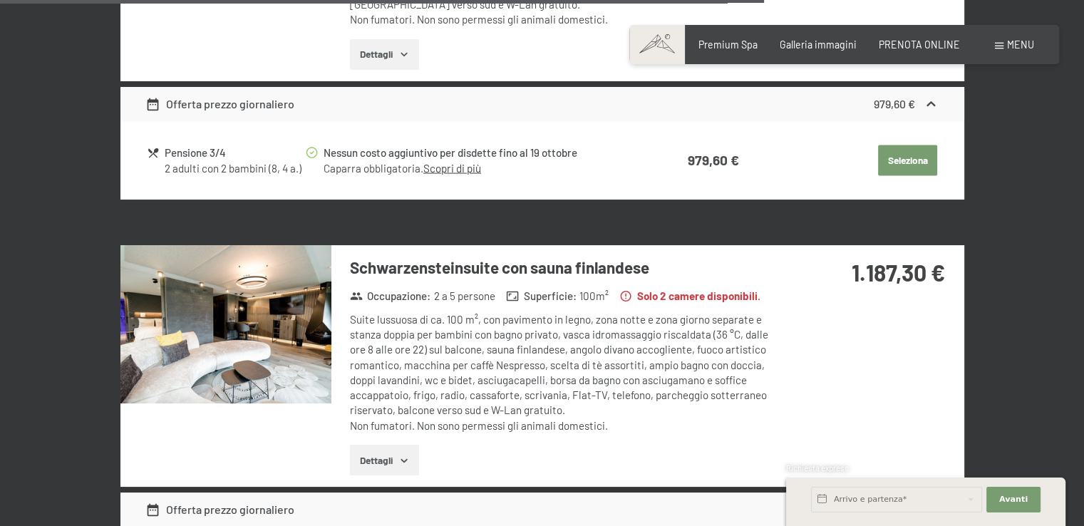
click at [239, 300] on img at bounding box center [225, 324] width 211 height 158
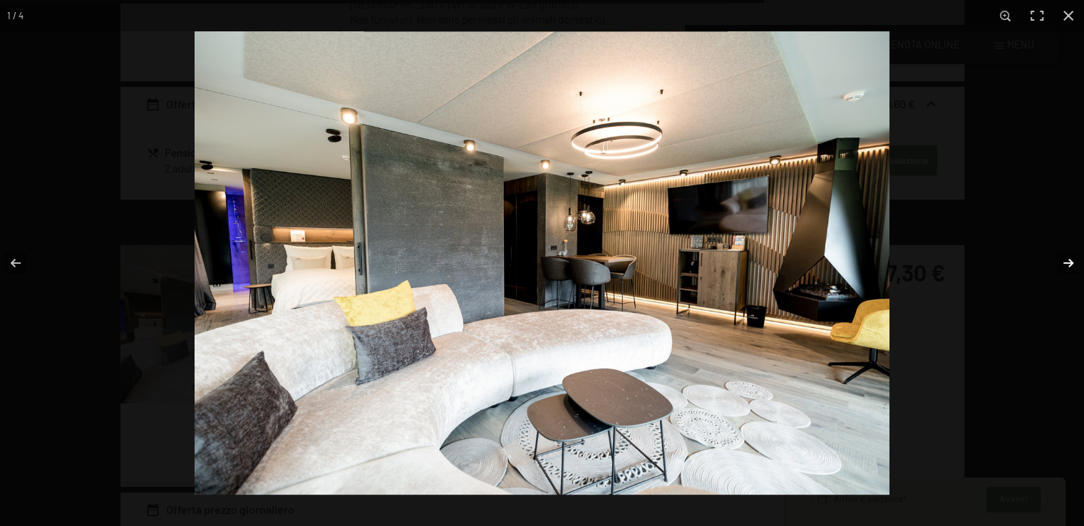
click at [1063, 263] on button "button" at bounding box center [1059, 262] width 50 height 71
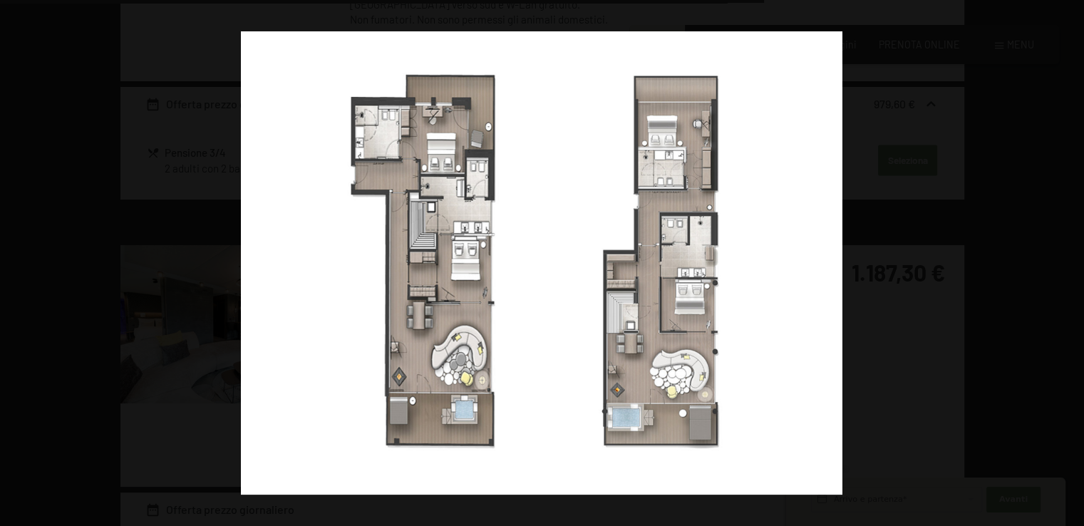
click at [1063, 263] on button "button" at bounding box center [1059, 262] width 50 height 71
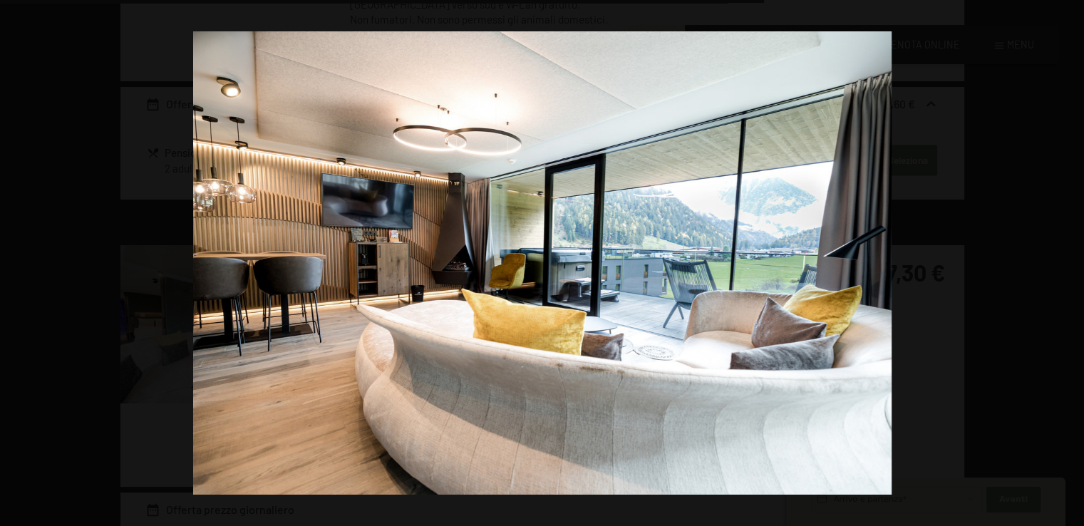
click at [1063, 263] on button "button" at bounding box center [1059, 262] width 50 height 71
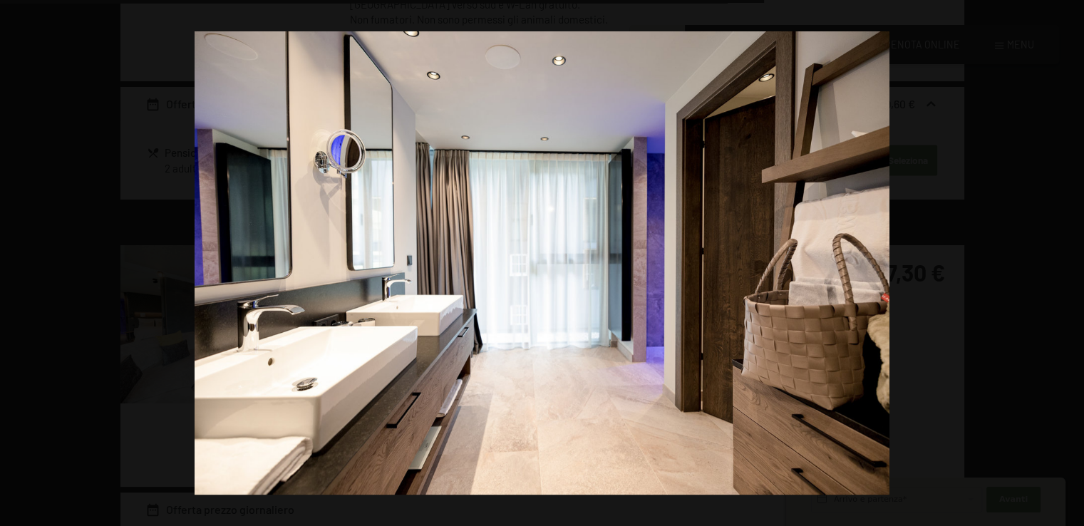
click at [1063, 263] on button "button" at bounding box center [1059, 262] width 50 height 71
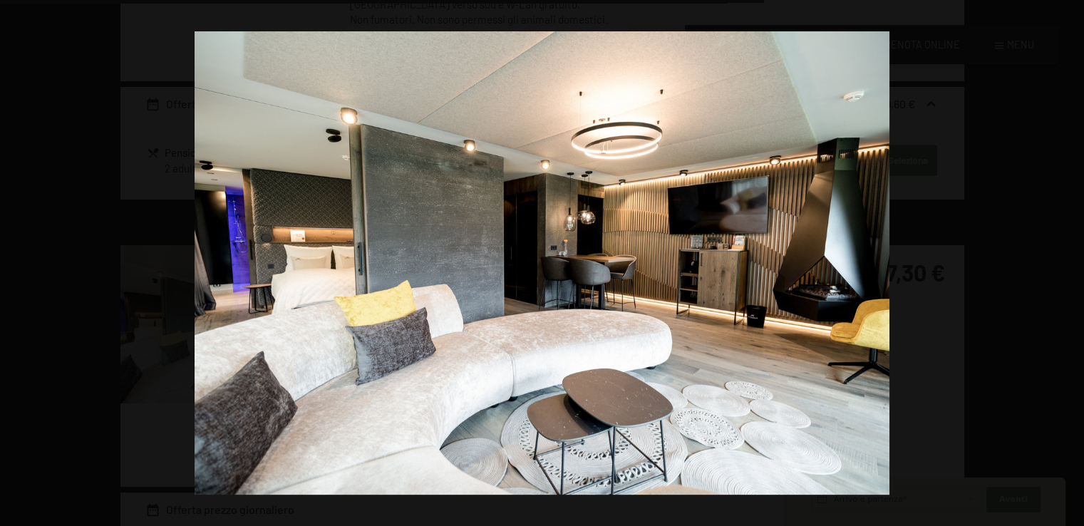
click at [1063, 263] on button "button" at bounding box center [1059, 262] width 50 height 71
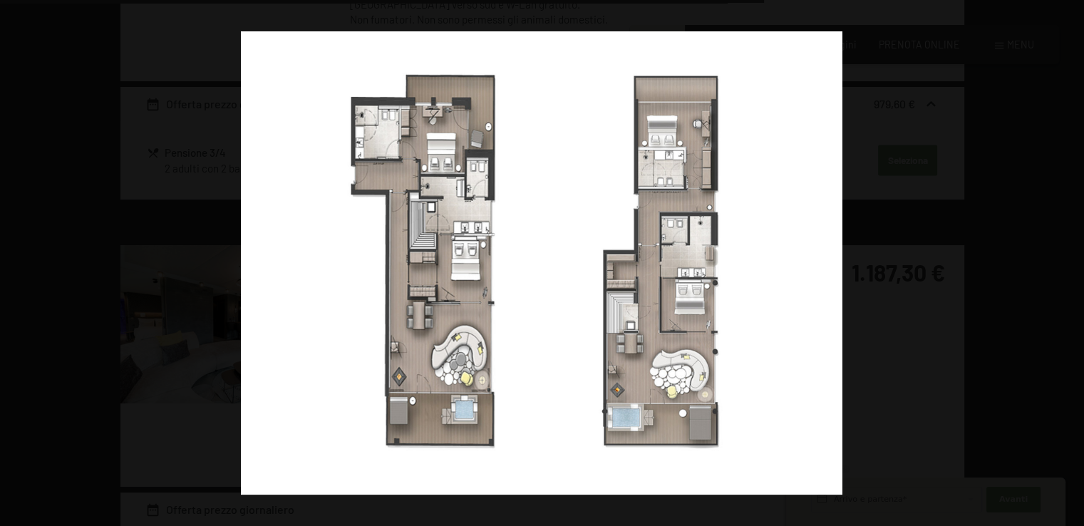
click at [1063, 263] on button "button" at bounding box center [1059, 262] width 50 height 71
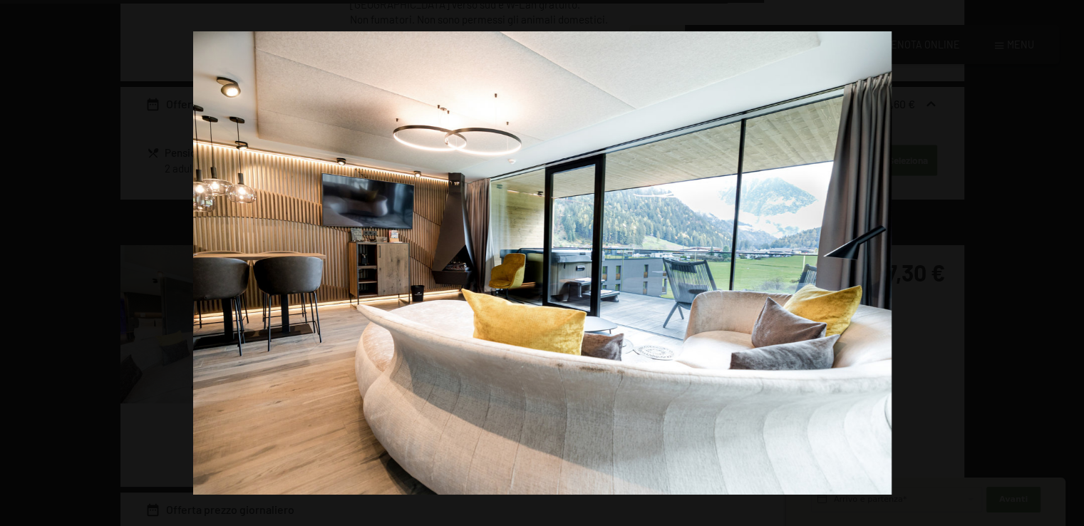
click at [1063, 263] on button "button" at bounding box center [1059, 262] width 50 height 71
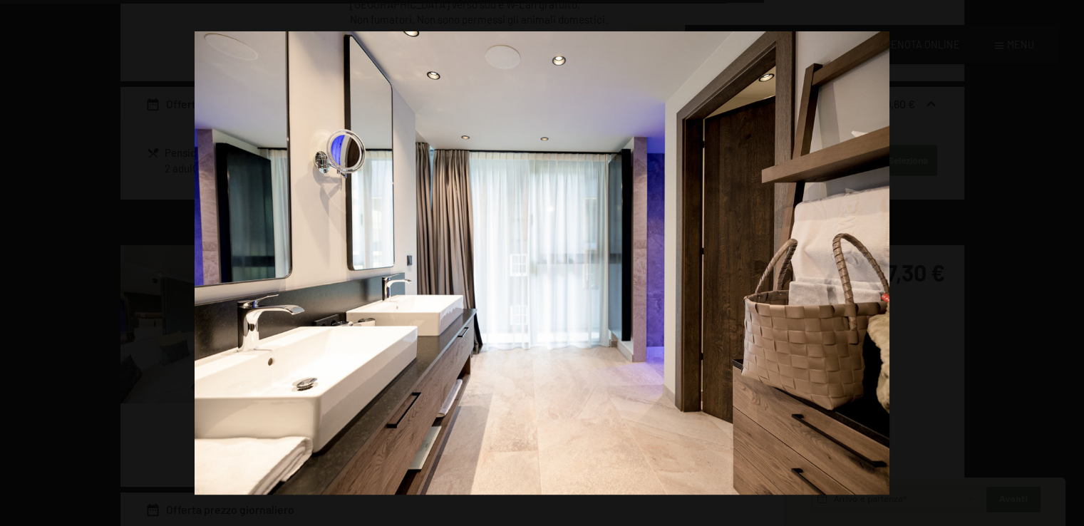
click at [1063, 263] on button "button" at bounding box center [1059, 262] width 50 height 71
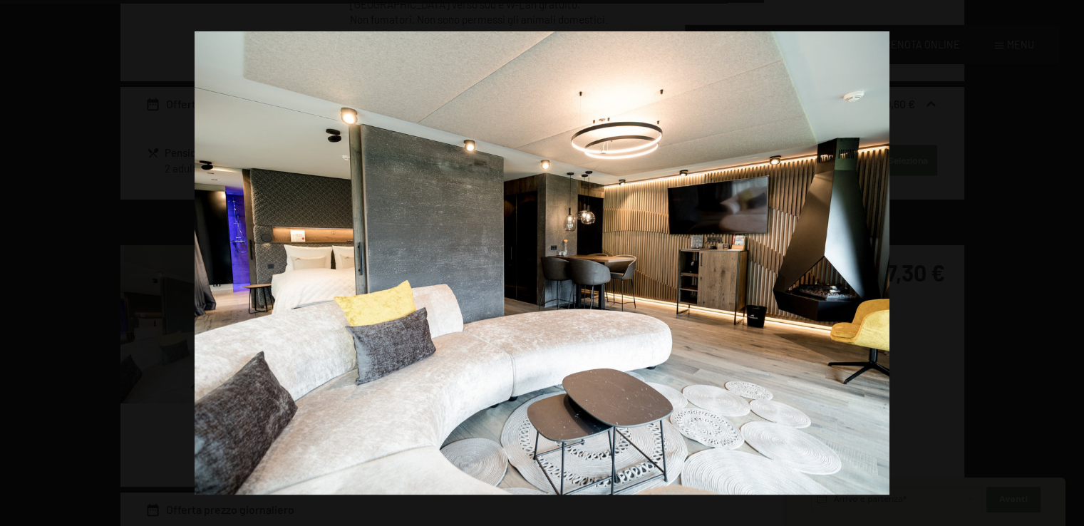
click at [1063, 263] on button "button" at bounding box center [1059, 262] width 50 height 71
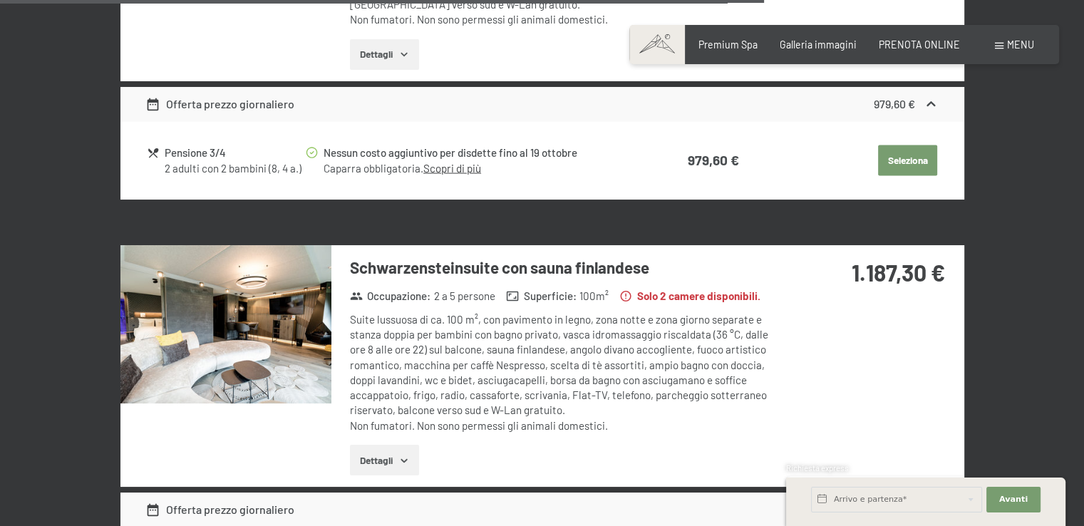
click at [0, 0] on button "button" at bounding box center [0, 0] width 0 height 0
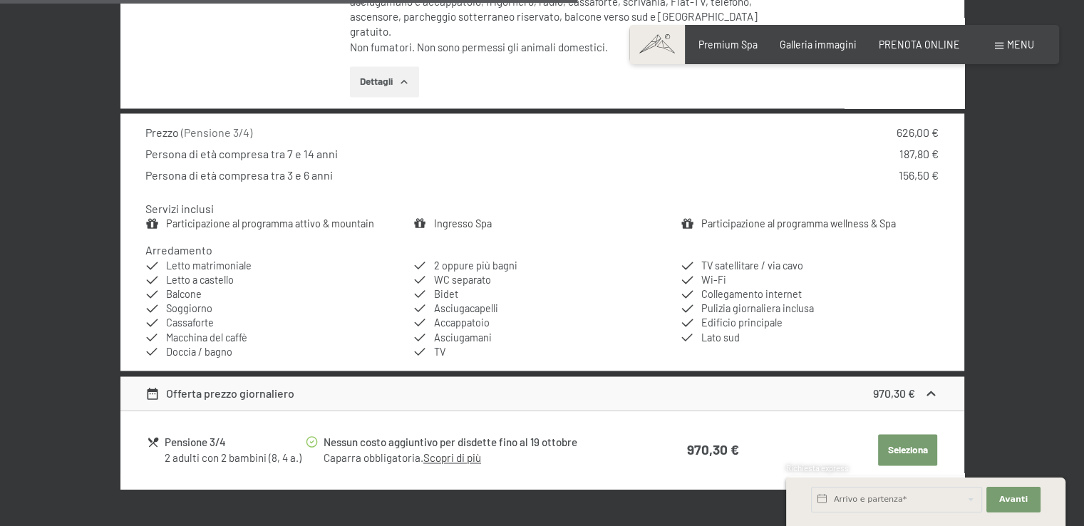
scroll to position [2167, 0]
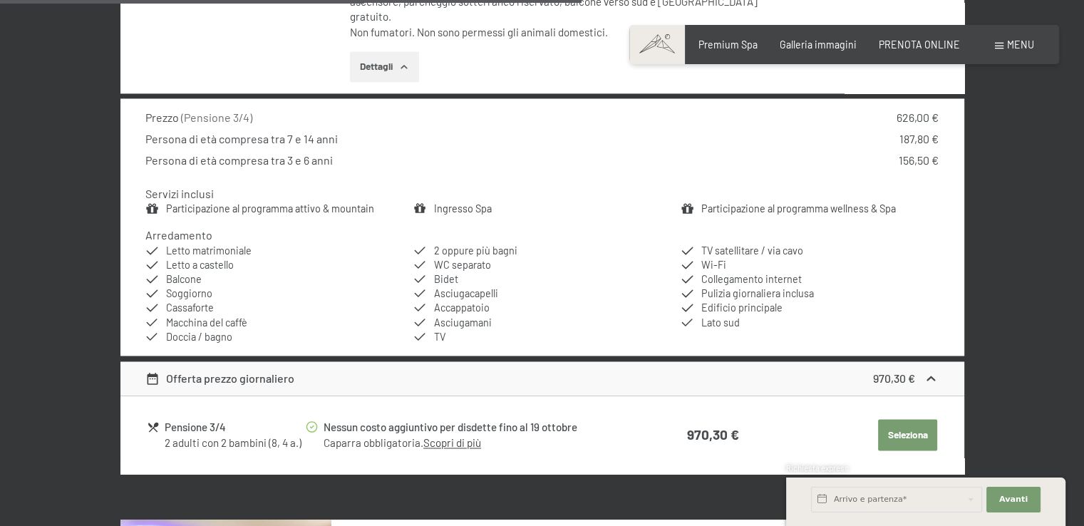
click at [908, 419] on button "Seleziona" at bounding box center [907, 434] width 59 height 31
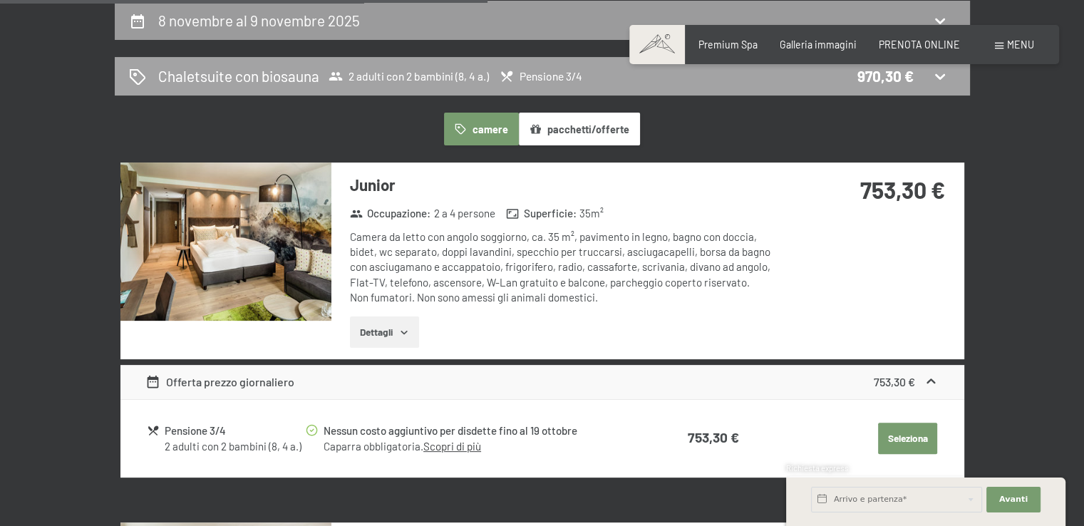
click at [567, 78] on span "Pensione 3/4" at bounding box center [541, 76] width 83 height 14
click at [565, 73] on span "Pensione 3/4" at bounding box center [541, 76] width 83 height 14
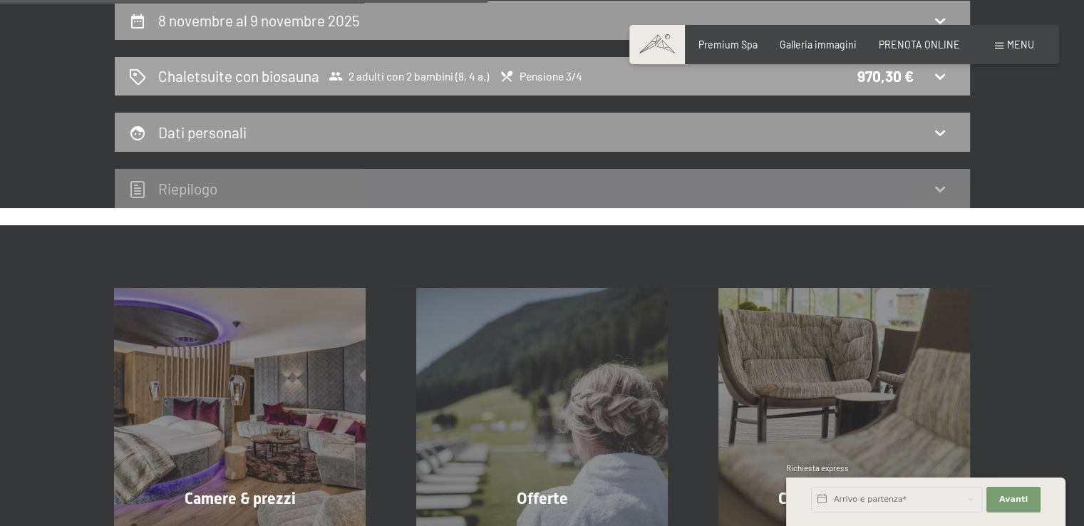
click at [564, 75] on span "Pensione 3/4" at bounding box center [541, 76] width 83 height 14
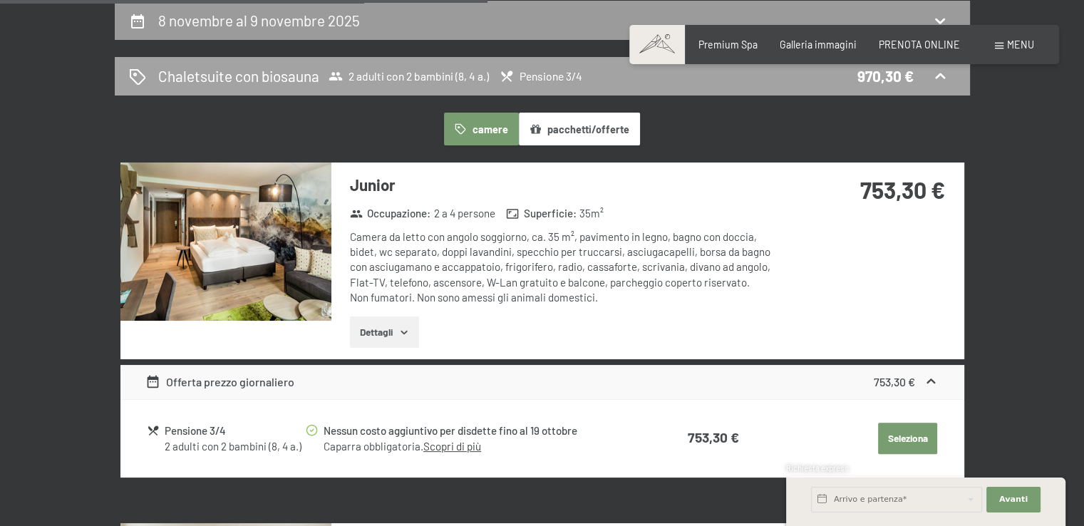
click at [564, 75] on span "Pensione 3/4" at bounding box center [541, 76] width 83 height 14
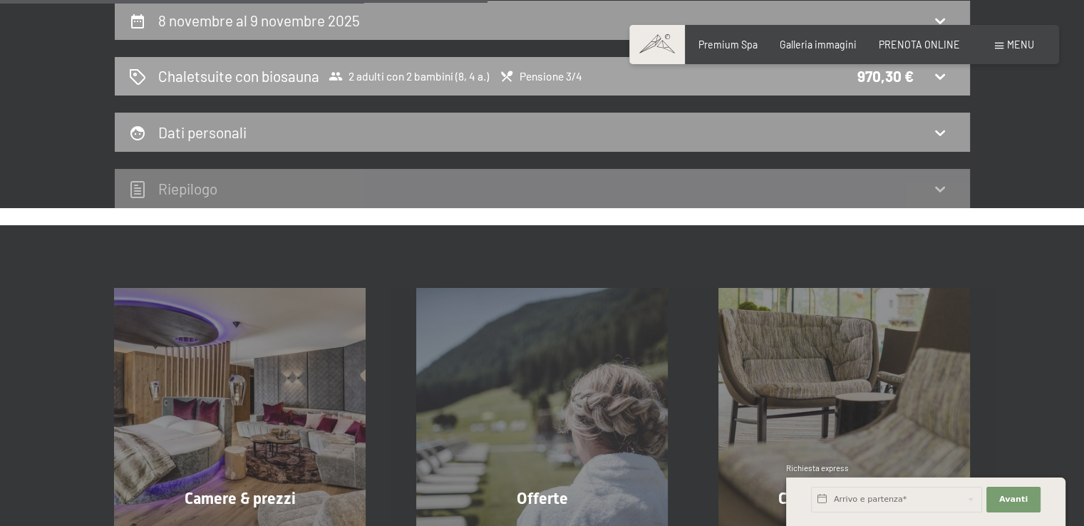
click at [564, 75] on span "Pensione 3/4" at bounding box center [541, 76] width 83 height 14
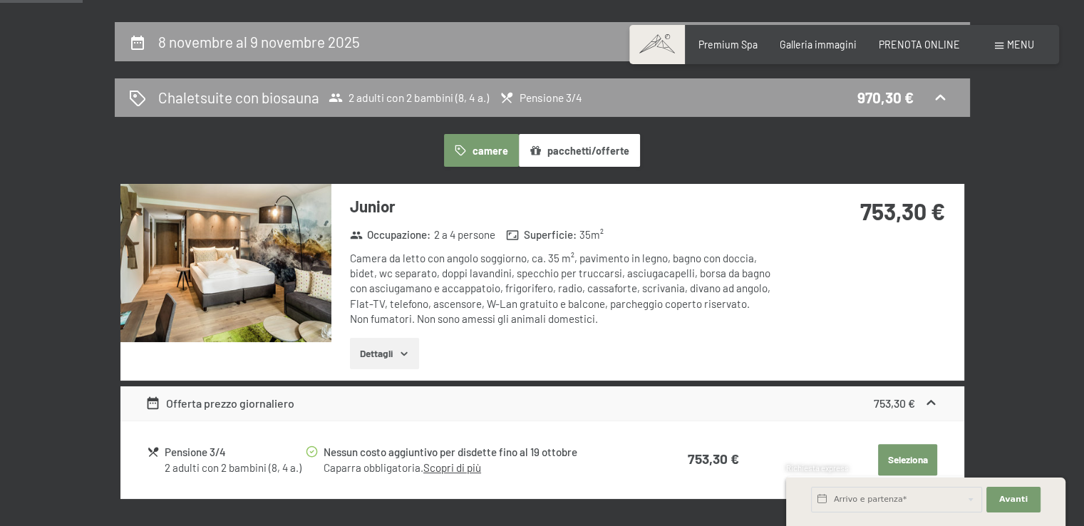
scroll to position [282, 0]
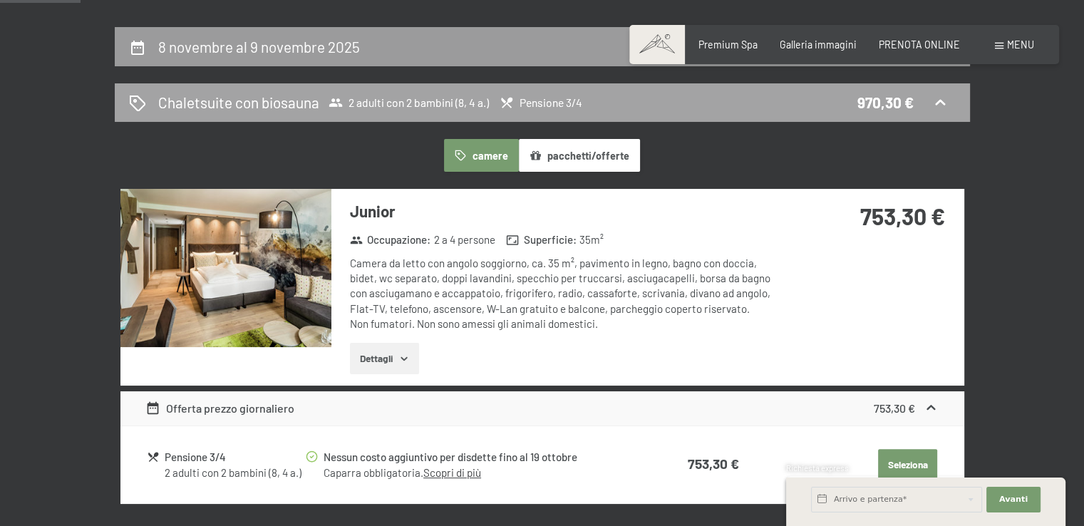
click at [950, 99] on div "Chaletsuite con biosauna 2 adulti con 2 bambini (8, 4 a.) Pensione 3/4 970,30 €" at bounding box center [542, 102] width 827 height 21
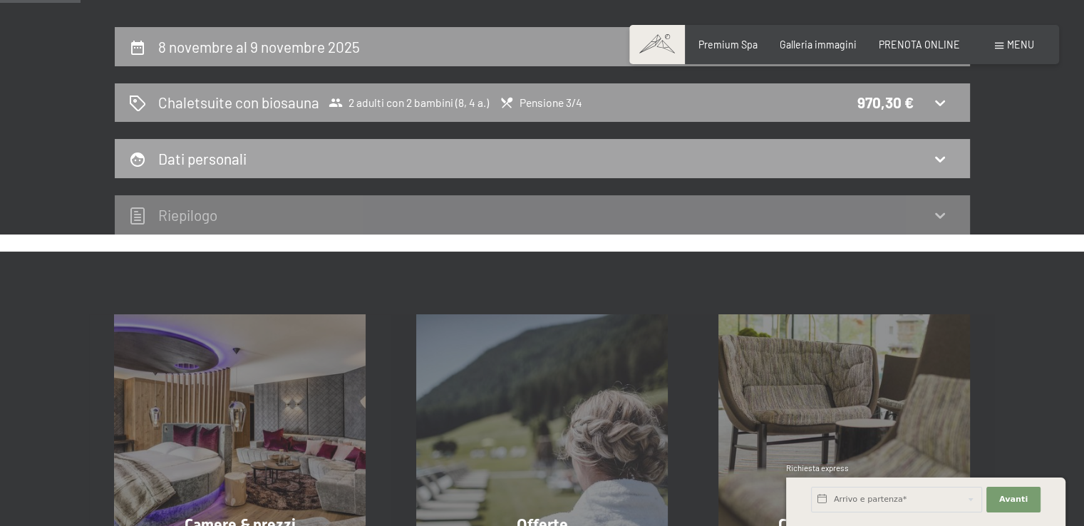
click at [948, 164] on icon at bounding box center [940, 158] width 17 height 17
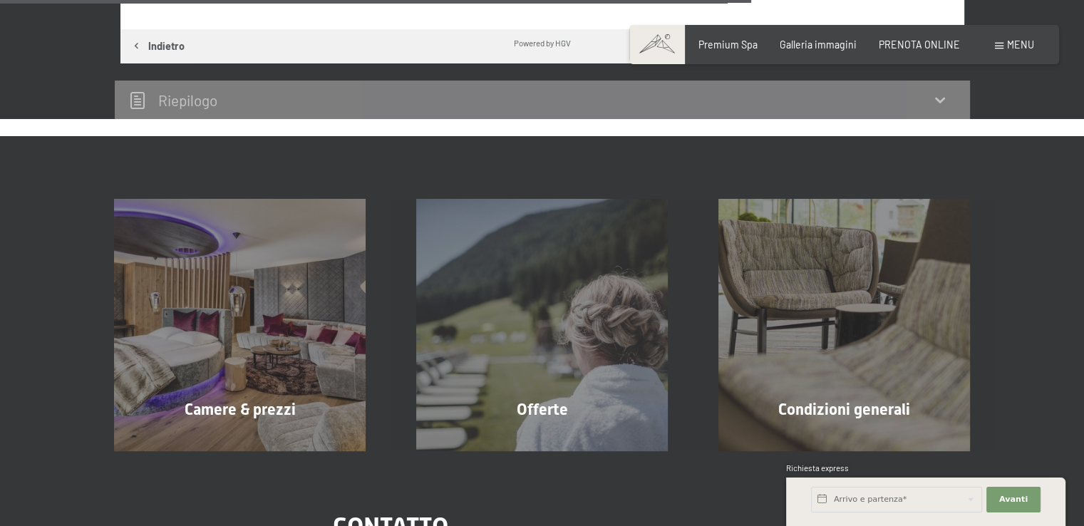
scroll to position [1153, 0]
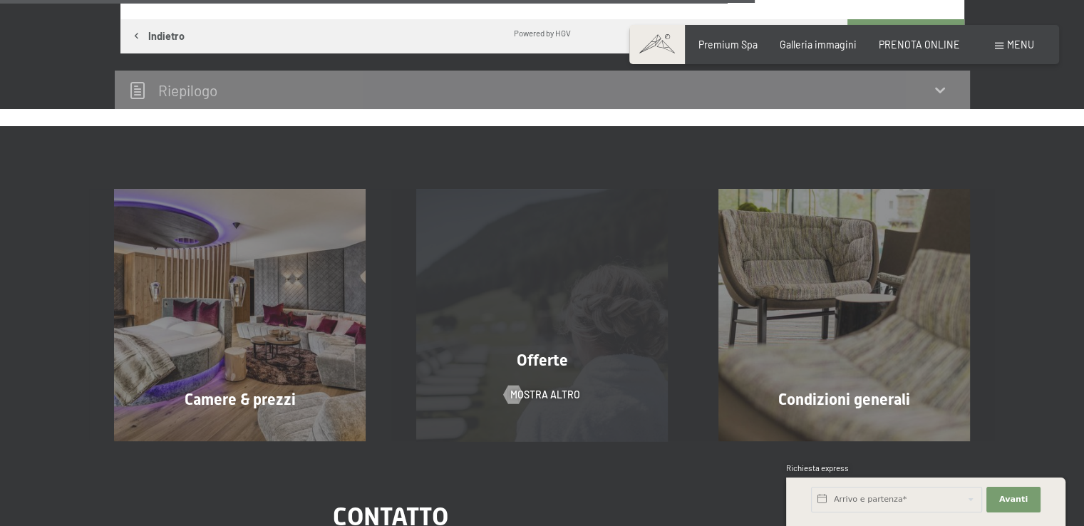
click at [613, 316] on div "Offerte mostra altro" at bounding box center [542, 315] width 302 height 252
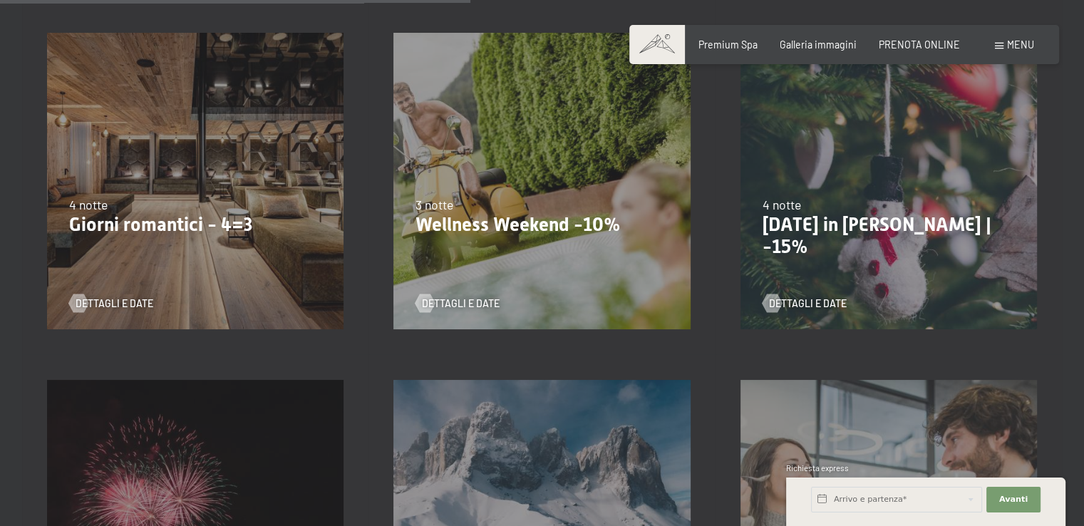
scroll to position [1025, 0]
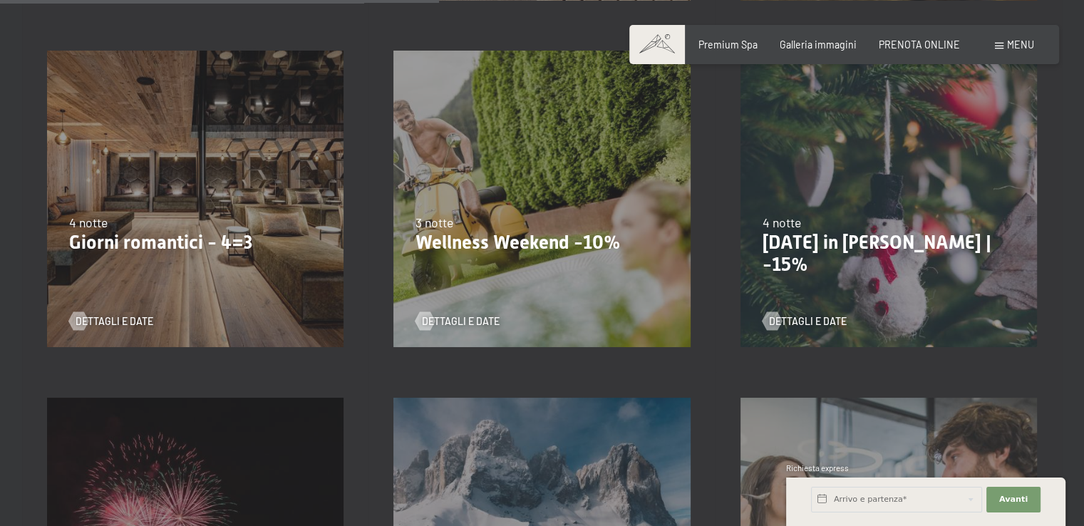
click at [508, 196] on div "13/11/2025-1/12/2025 11/12/2025-22/12/2025 15/1/2026-26/1/2026 12/3/2026-23/3/2…" at bounding box center [542, 199] width 346 height 346
click at [484, 232] on p "Wellness Weekend -10%" at bounding box center [542, 243] width 252 height 23
click at [443, 321] on span "Dettagli e Date" at bounding box center [475, 321] width 78 height 14
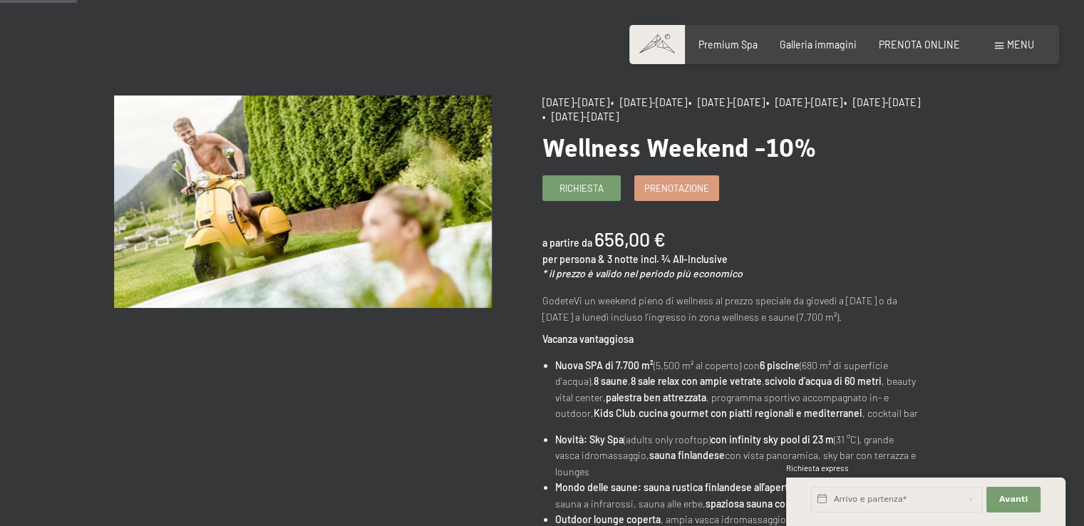
scroll to position [97, 0]
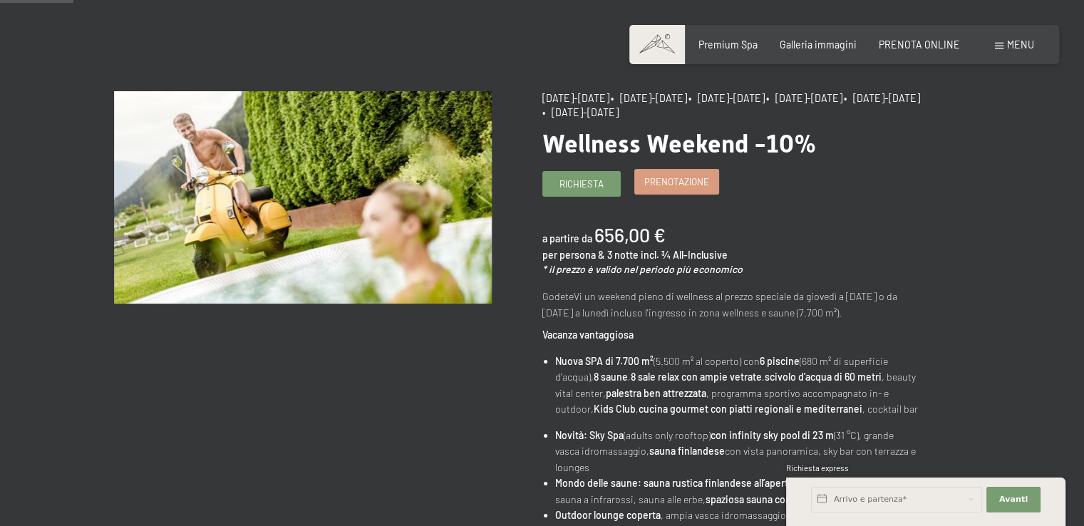
click at [678, 184] on span "Prenotazione" at bounding box center [676, 181] width 65 height 13
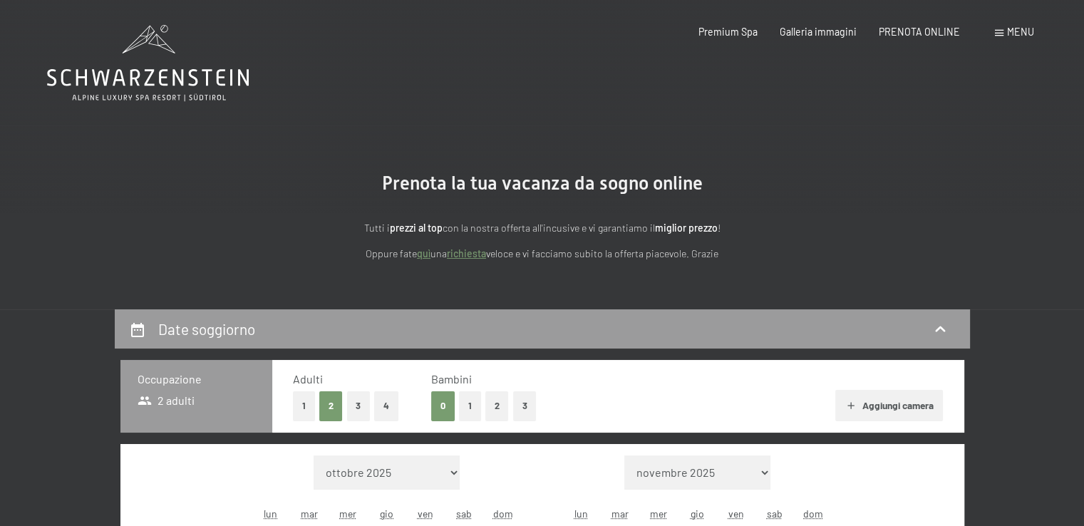
select select "[DATE]"
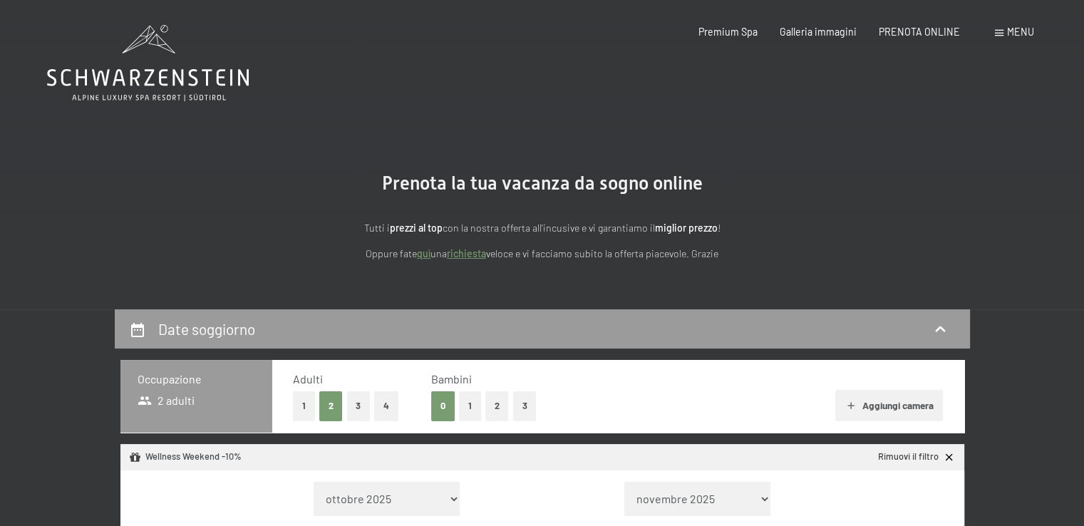
select select "[DATE]"
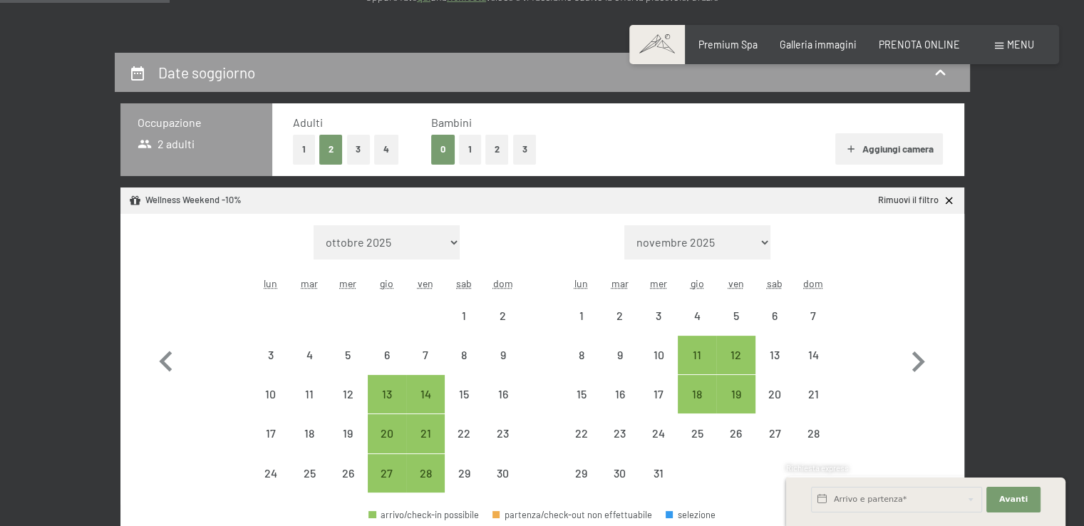
scroll to position [254, 0]
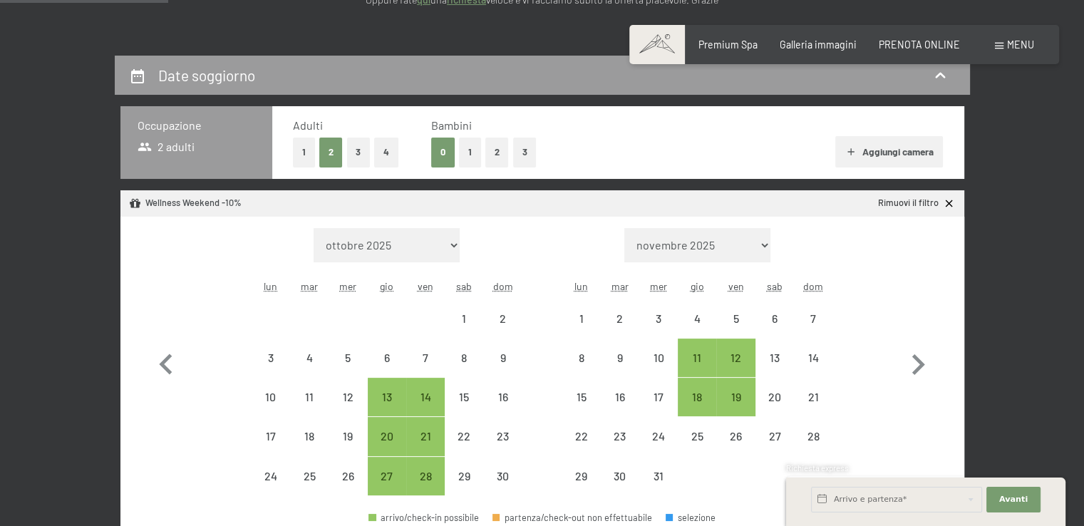
click at [503, 150] on button "2" at bounding box center [497, 152] width 24 height 29
select select "2025-11-01"
select select "2025-12-01"
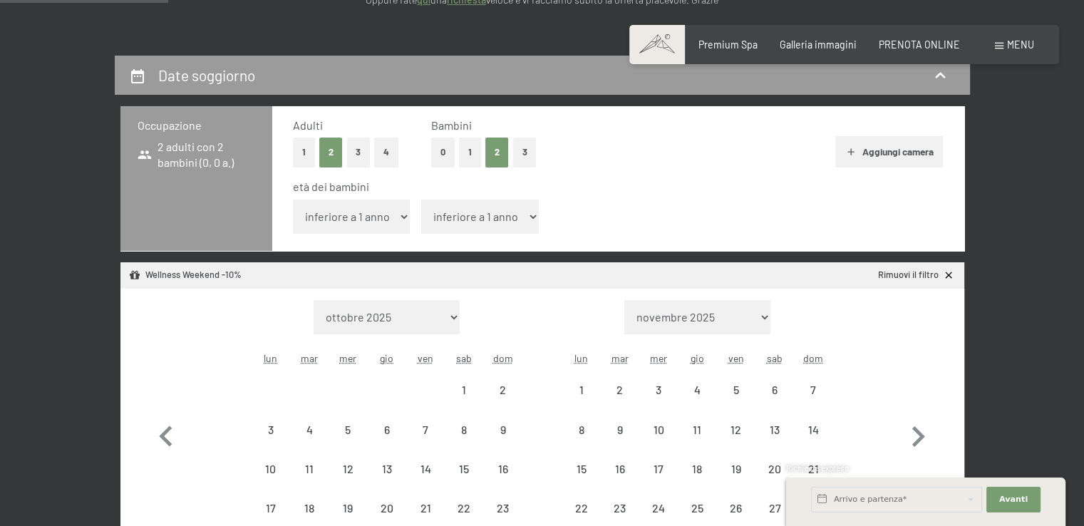
select select "2025-11-01"
select select "2025-12-01"
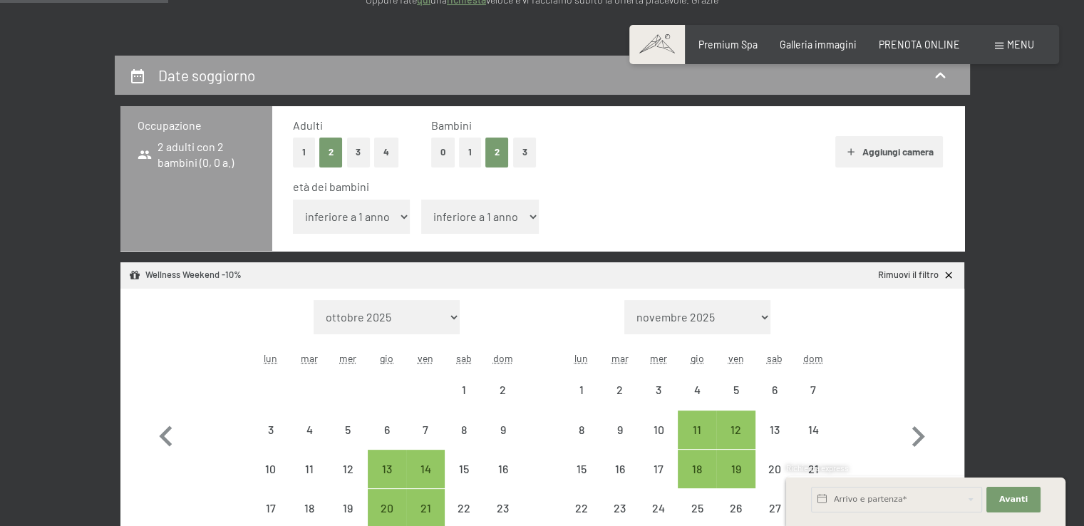
click at [371, 223] on select "inferiore a 1 anno 1 anno 2 anni 3 anni 4 anni 5 anni 6 anni 7 anni 8 anni 9 an…" at bounding box center [352, 217] width 118 height 34
select select "8"
click at [293, 200] on select "inferiore a 1 anno 1 anno 2 anni 3 anni 4 anni 5 anni 6 anni 7 anni 8 anni 9 an…" at bounding box center [352, 217] width 118 height 34
select select "2025-11-01"
select select "2025-12-01"
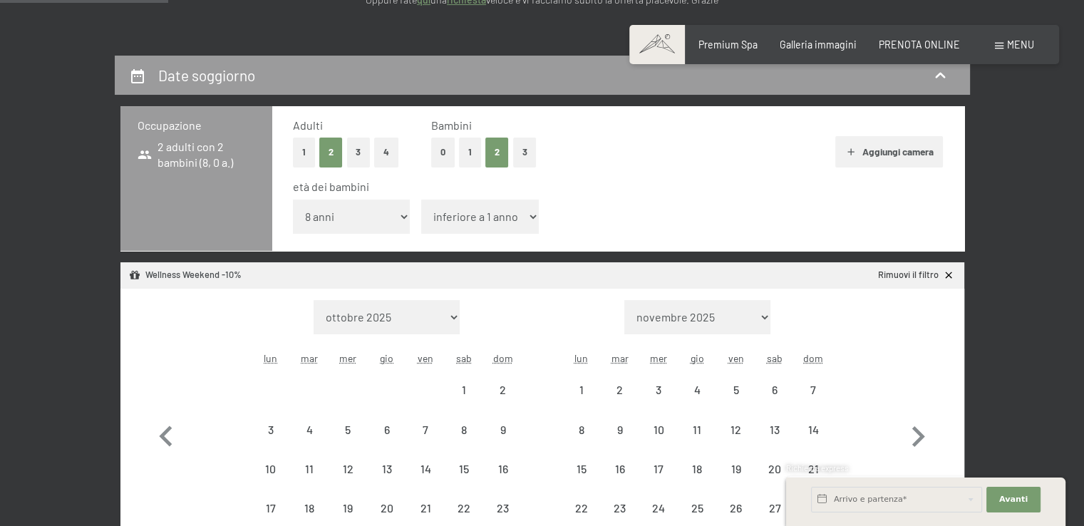
select select "2025-11-01"
select select "2025-12-01"
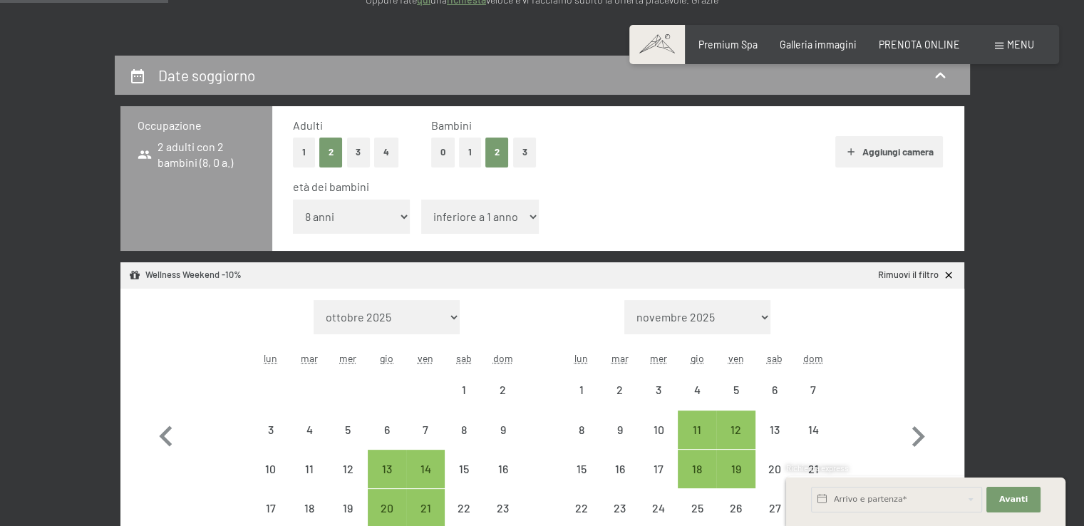
click at [468, 210] on select "inferiore a 1 anno 1 anno 2 anni 3 anni 4 anni 5 anni 6 anni 7 anni 8 anni 9 an…" at bounding box center [480, 217] width 118 height 34
select select "4"
click at [421, 200] on select "inferiore a 1 anno 1 anno 2 anni 3 anni 4 anni 5 anni 6 anni 7 anni 8 anni 9 an…" at bounding box center [480, 217] width 118 height 34
select select "2025-11-01"
select select "2025-12-01"
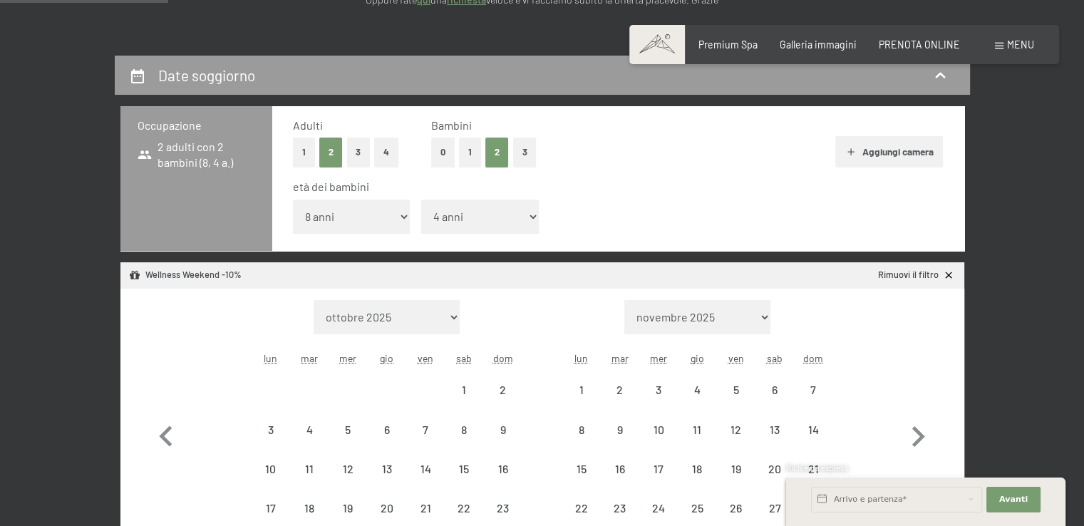
select select "2025-11-01"
select select "2025-12-01"
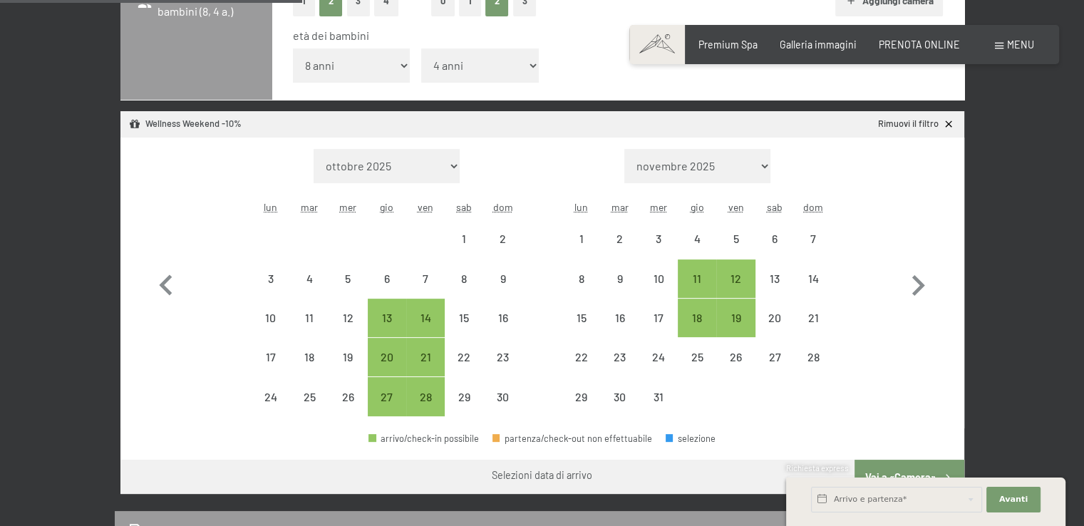
scroll to position [408, 0]
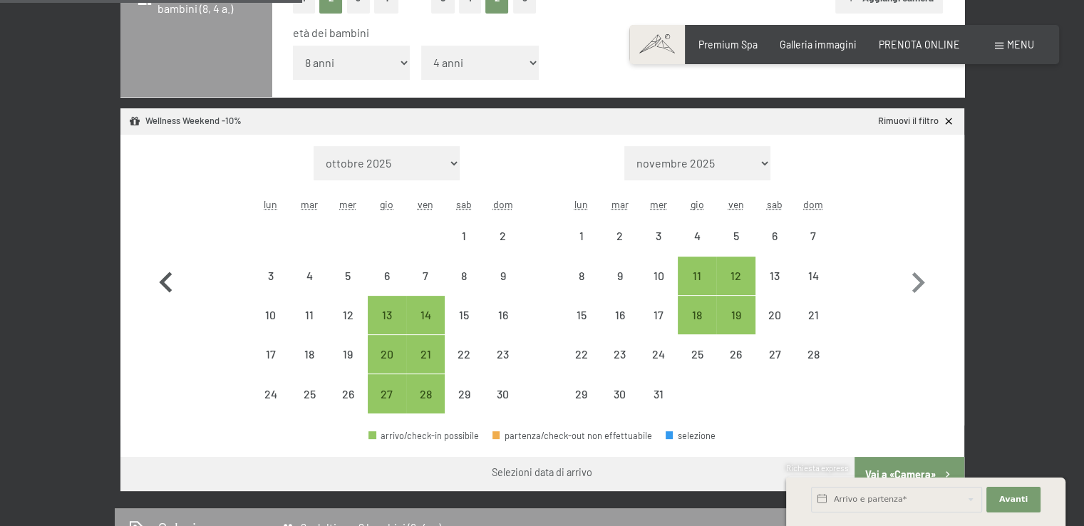
click at [158, 288] on icon "button" at bounding box center [165, 282] width 41 height 41
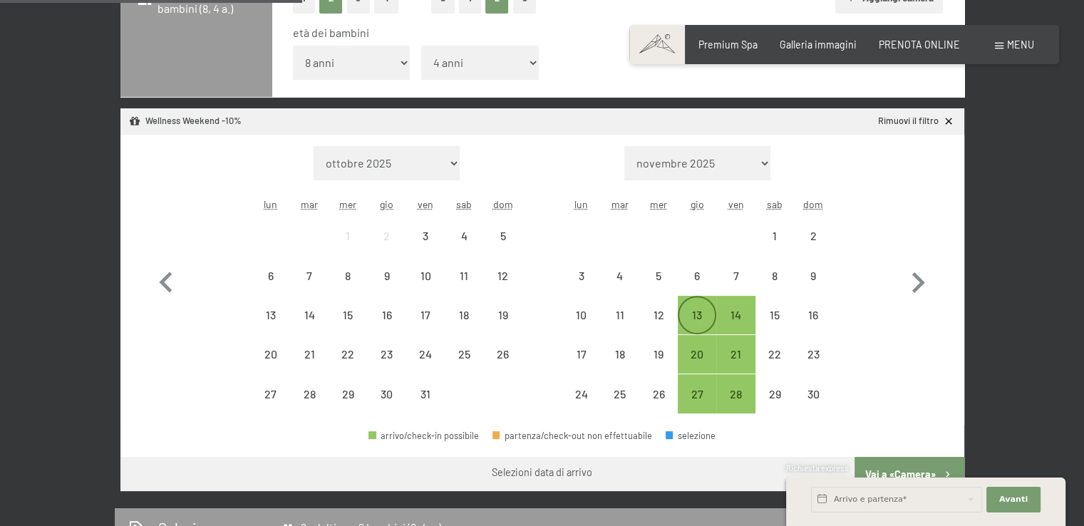
click at [704, 320] on div "13" at bounding box center [697, 327] width 36 height 36
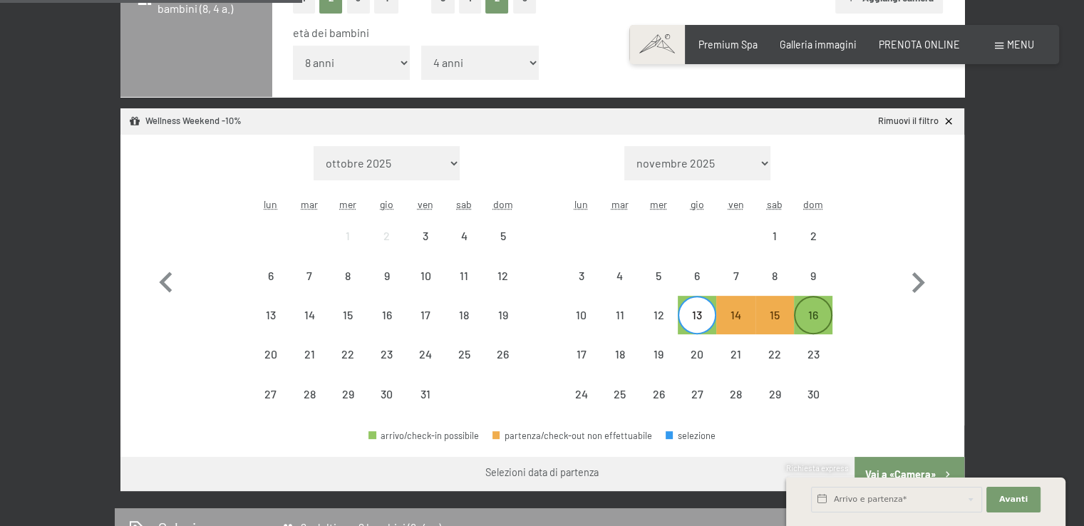
click at [816, 309] on div "16" at bounding box center [814, 327] width 36 height 36
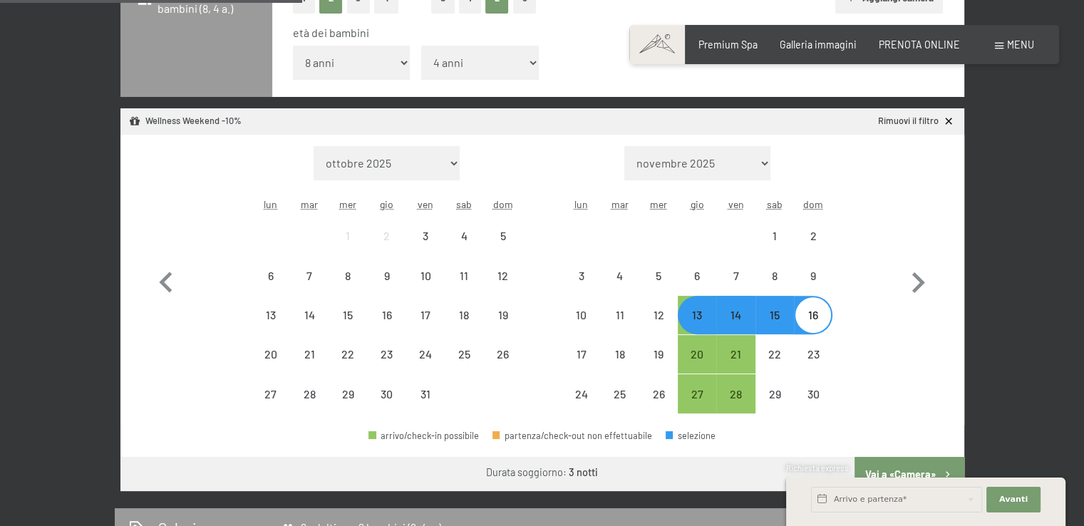
select select "2025-11-01"
select select "2025-12-01"
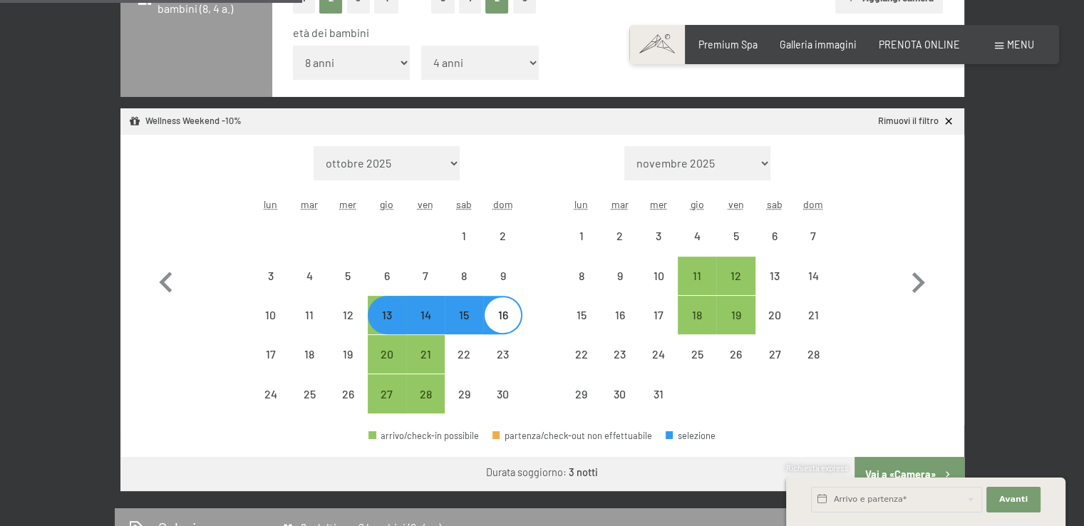
drag, startPoint x: 1091, startPoint y: 165, endPoint x: 1065, endPoint y: 155, distance: 27.8
click at [1065, 155] on div "13 novembre al 16 novembre 2025 Occupazione 2 adulti con 2 bambini (8, 4 a.) Ad…" at bounding box center [542, 436] width 1084 height 1069
click at [901, 463] on div "Richiesta express" at bounding box center [925, 470] width 279 height 14
drag, startPoint x: 1002, startPoint y: 434, endPoint x: 943, endPoint y: 464, distance: 66.3
click at [943, 464] on div "Richiesta express" at bounding box center [925, 470] width 279 height 14
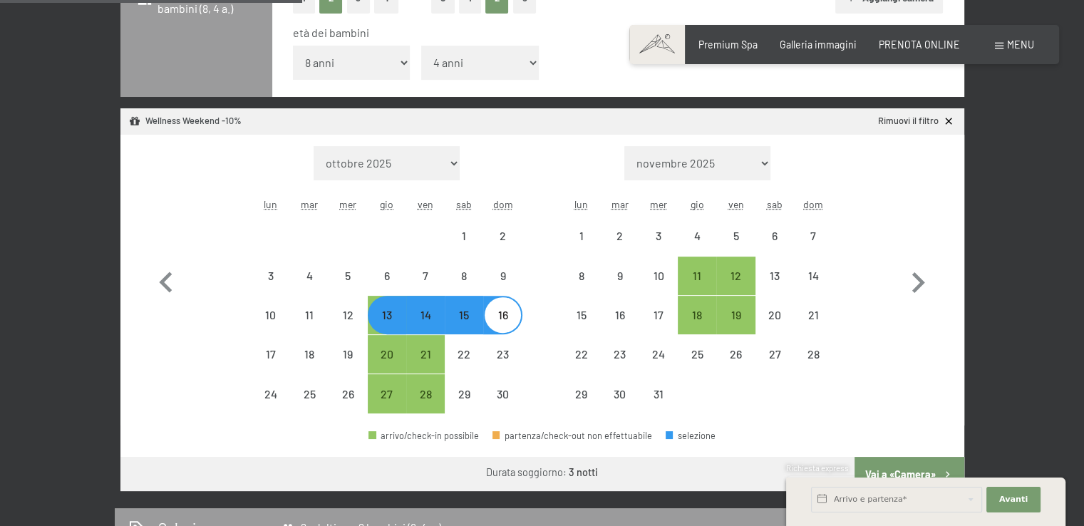
click at [941, 470] on div "Richiesta express" at bounding box center [925, 470] width 279 height 14
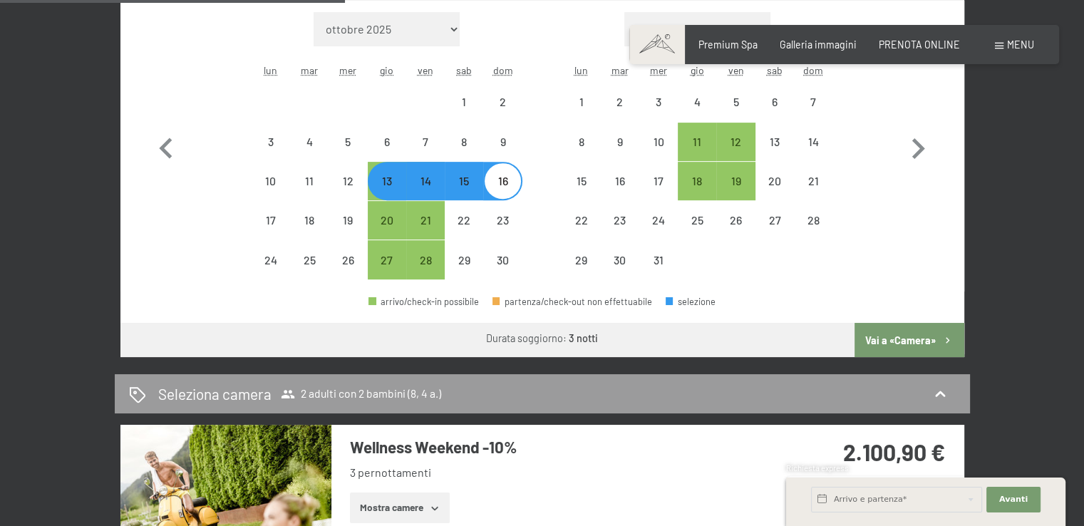
scroll to position [545, 0]
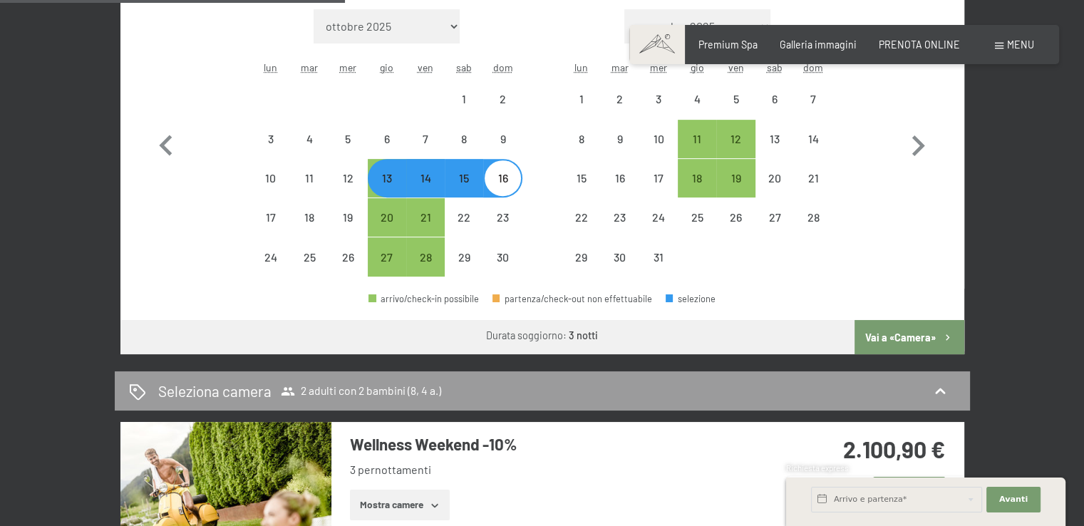
click at [908, 336] on button "Vai a «Camera»" at bounding box center [909, 337] width 109 height 34
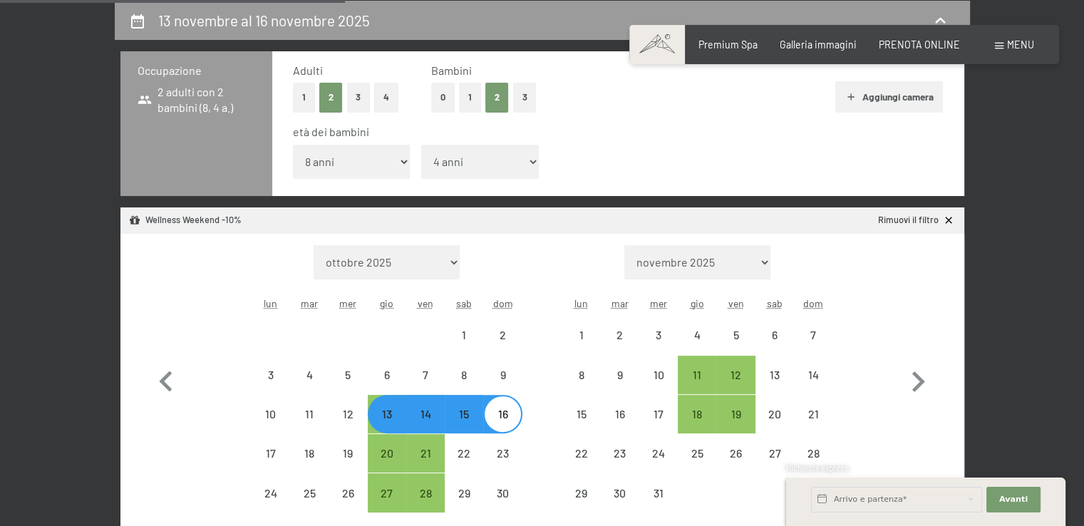
select select "2025-11-01"
select select "2025-12-01"
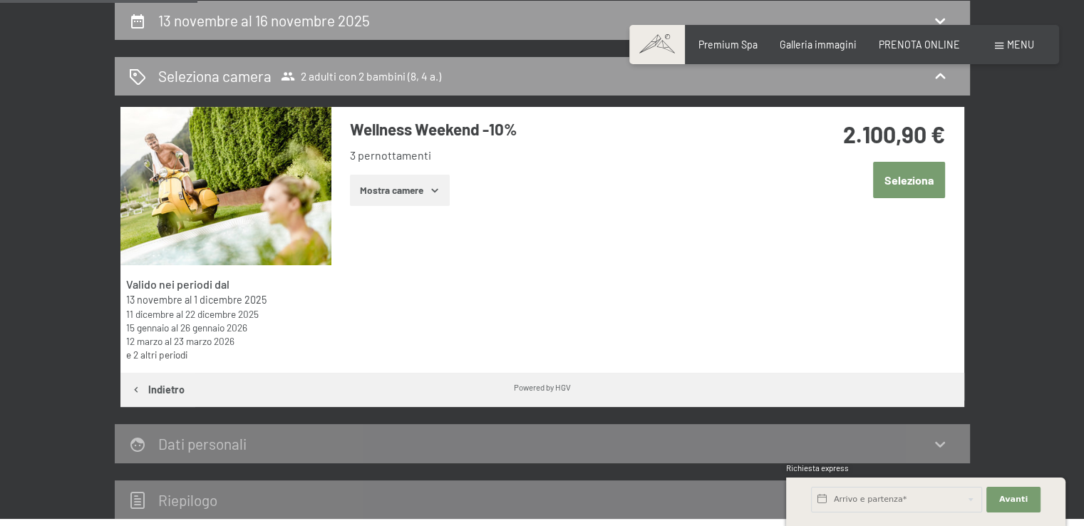
click at [388, 190] on button "Mostra camere" at bounding box center [400, 190] width 100 height 31
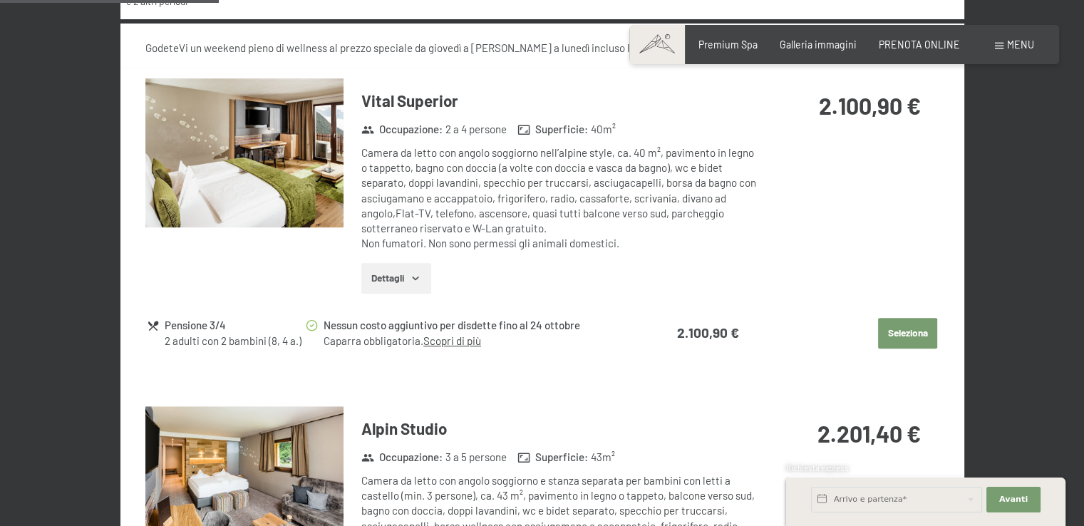
scroll to position [659, 0]
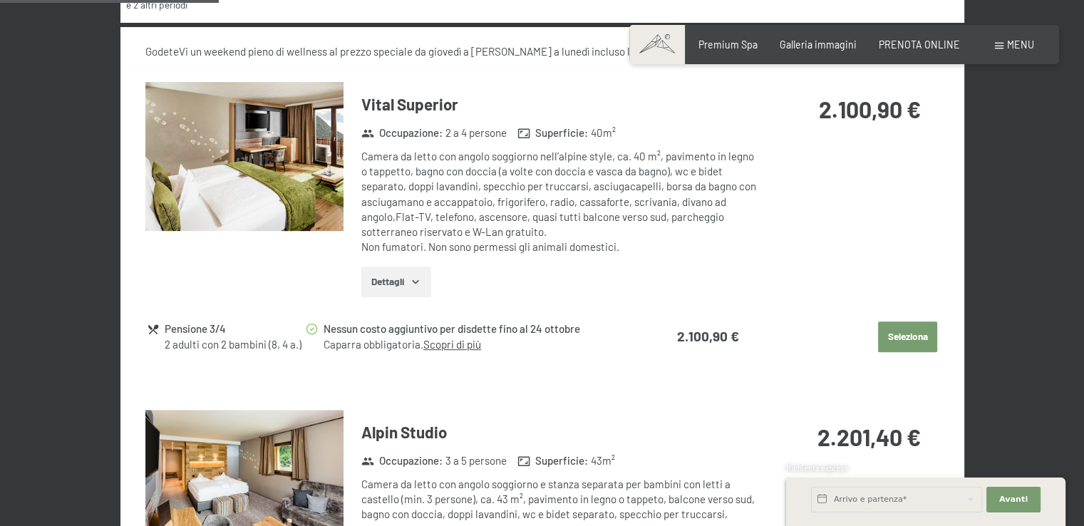
click at [931, 331] on button "Seleziona" at bounding box center [907, 337] width 59 height 31
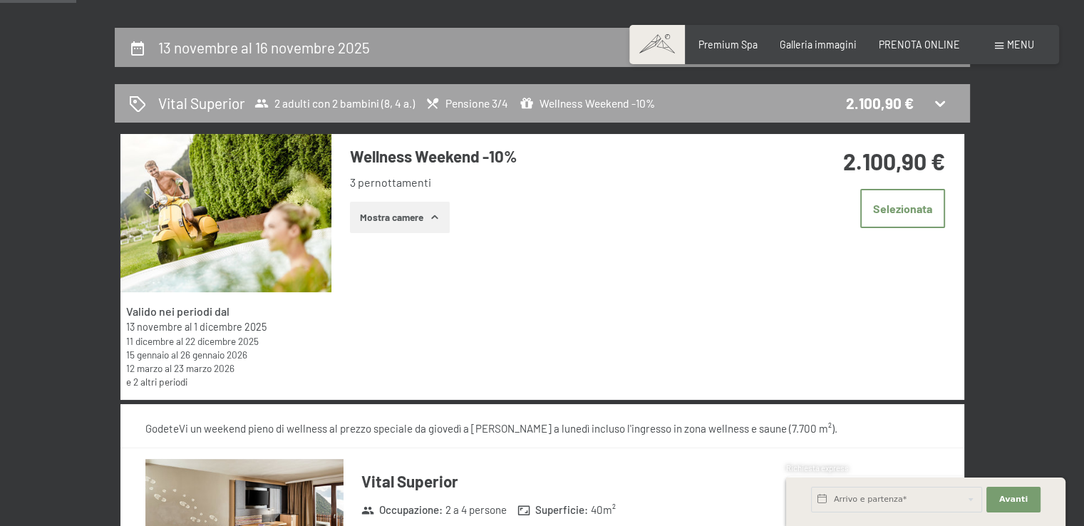
click at [944, 98] on icon at bounding box center [940, 103] width 17 height 17
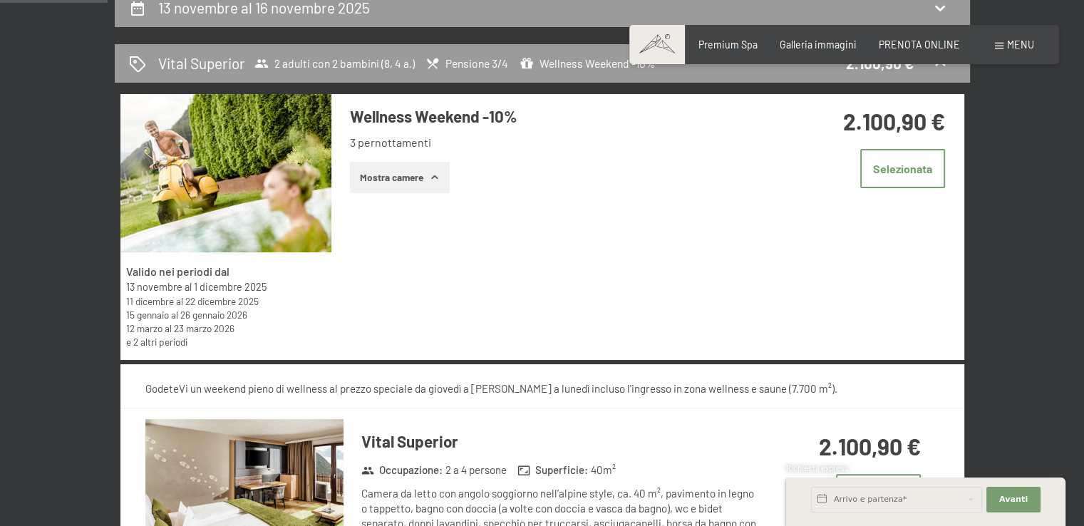
scroll to position [324, 0]
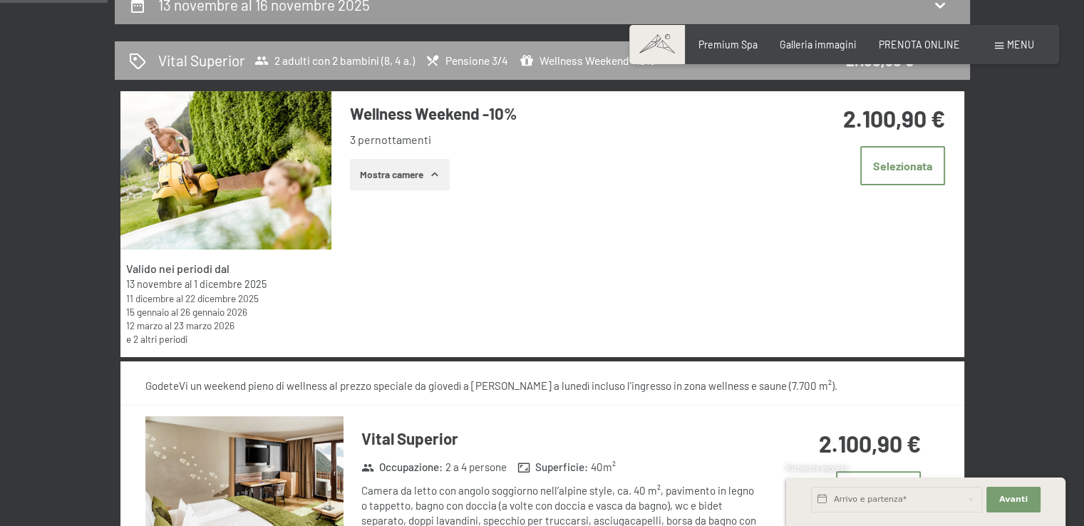
click at [942, 71] on div "Vital Superior 2 adulti con 2 bambini (8, 4 a.) Pensione 3/4 Wellness Weekend -…" at bounding box center [542, 60] width 855 height 39
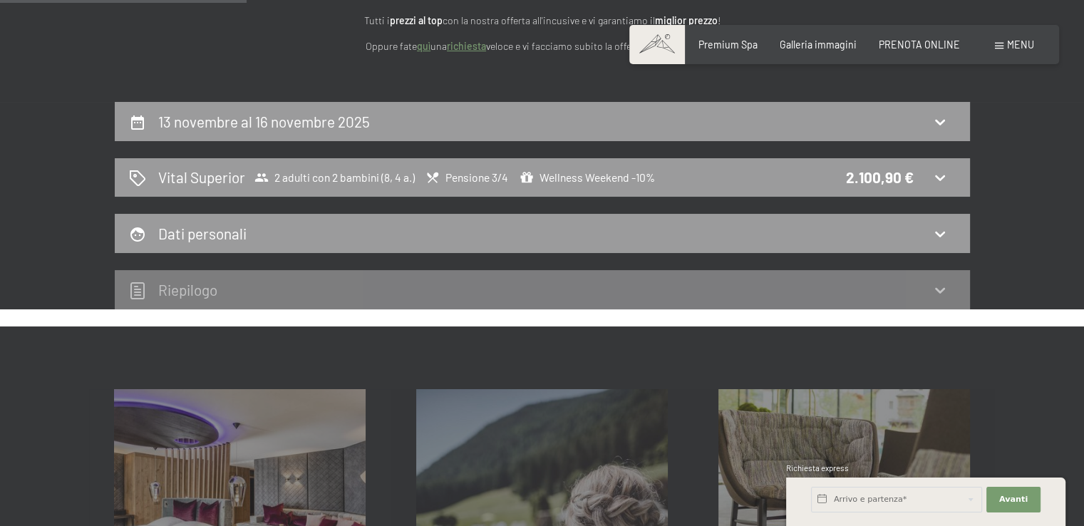
scroll to position [209, 0]
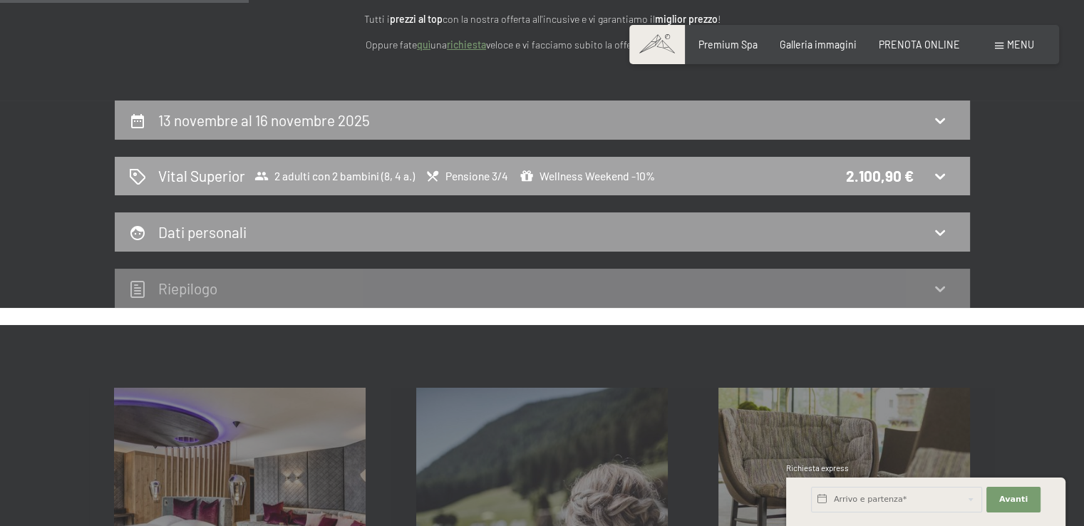
click at [945, 173] on icon at bounding box center [940, 176] width 17 height 17
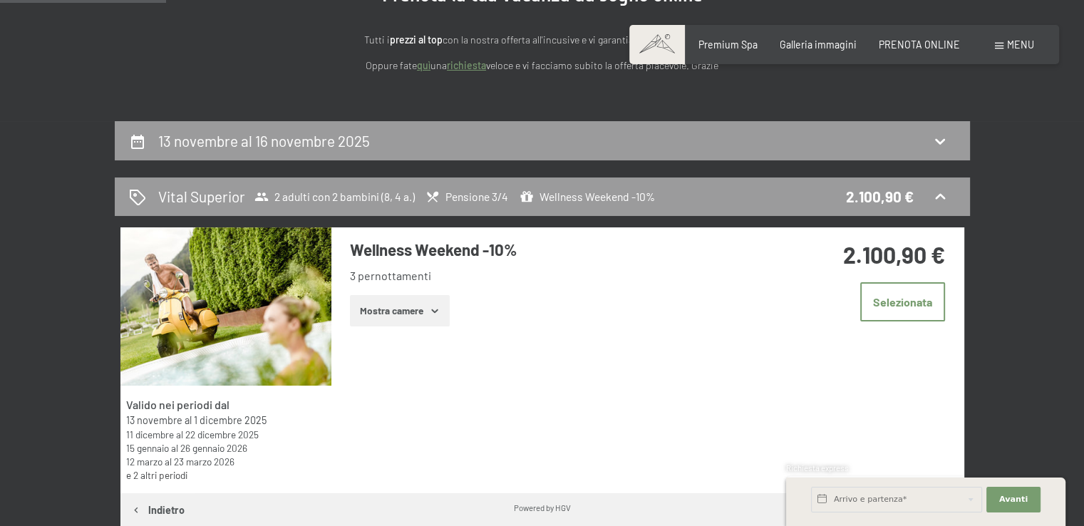
scroll to position [187, 0]
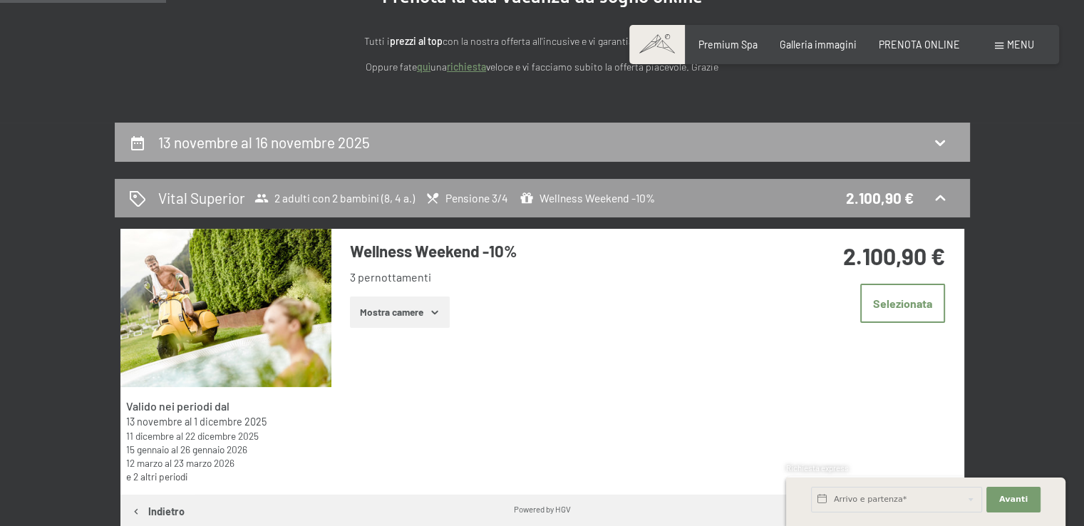
click at [444, 133] on div "13 novembre al 16 novembre 2025" at bounding box center [542, 142] width 827 height 21
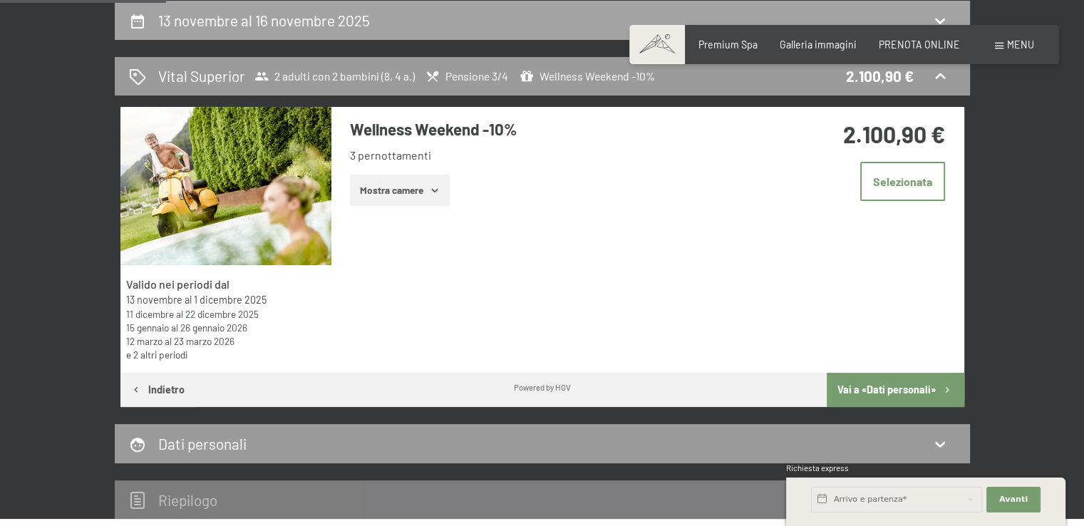
select select "8"
select select "4"
select select "2025-11-01"
select select "2025-12-01"
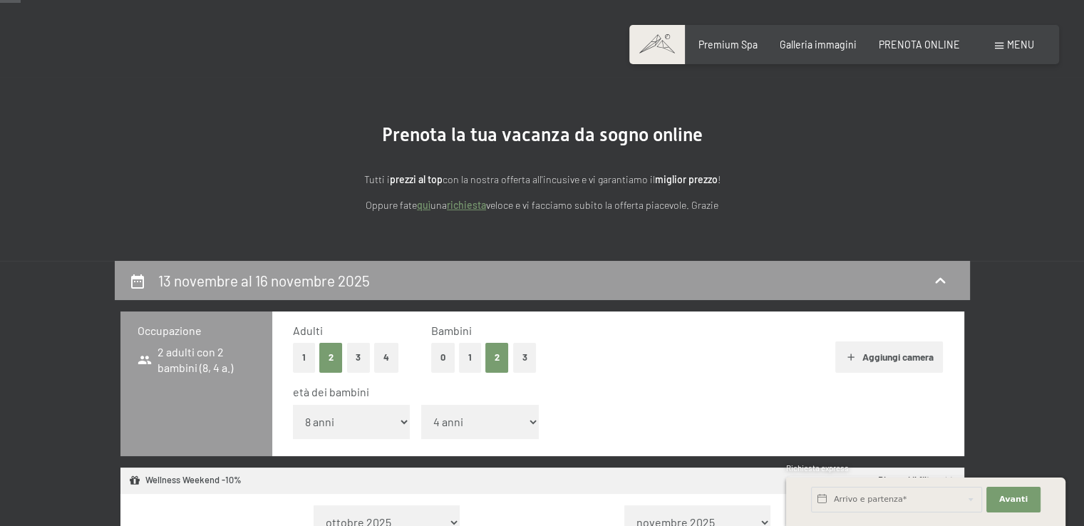
scroll to position [26, 0]
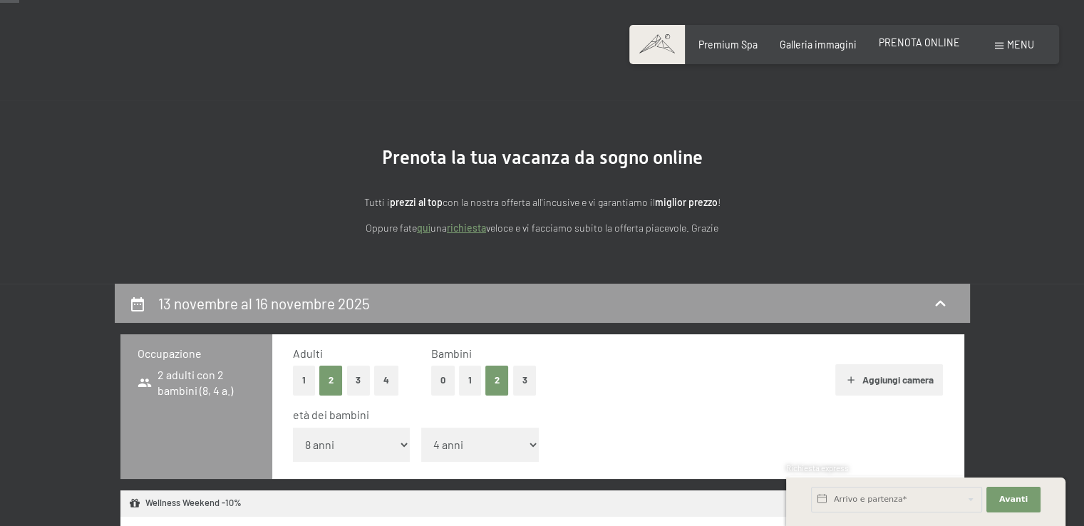
click at [908, 43] on span "PRENOTA ONLINE" at bounding box center [919, 42] width 81 height 12
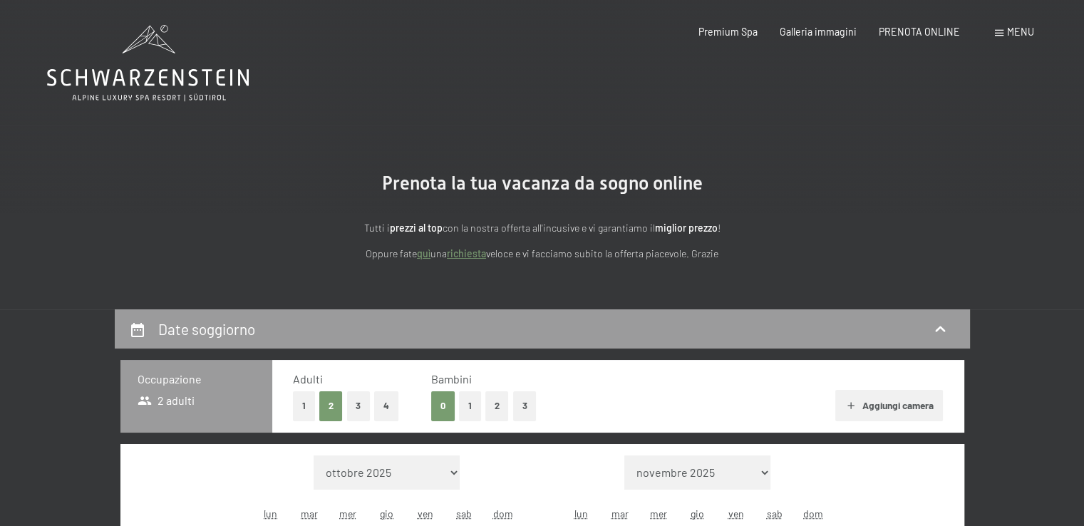
click at [493, 411] on button "2" at bounding box center [497, 405] width 24 height 29
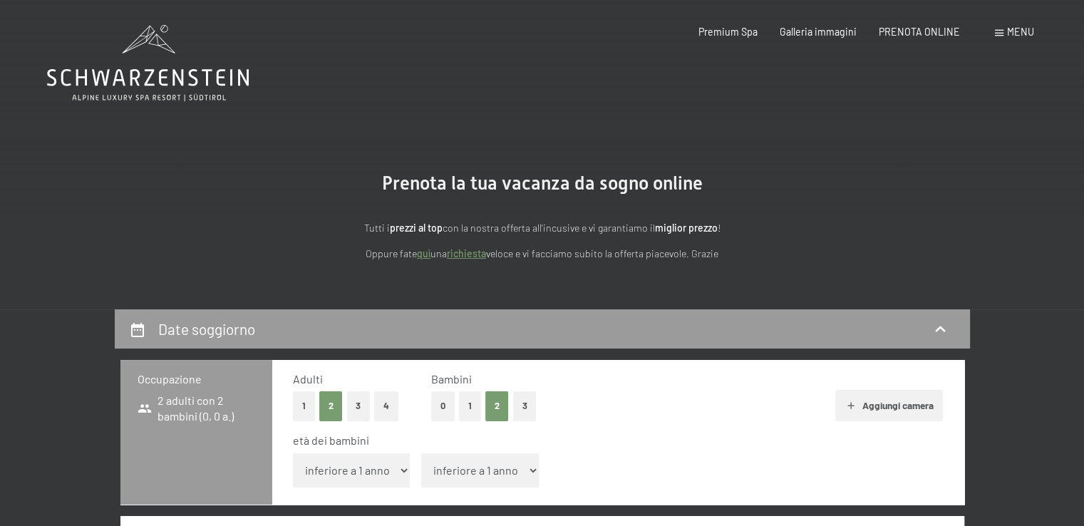
click at [345, 480] on select "inferiore a 1 anno 1 anno 2 anni 3 anni 4 anni 5 anni 6 anni 7 anni 8 anni 9 an…" at bounding box center [352, 470] width 118 height 34
select select "8"
click at [293, 453] on select "inferiore a 1 anno 1 anno 2 anni 3 anni 4 anni 5 anni 6 anni 7 anni 8 anni 9 an…" at bounding box center [352, 470] width 118 height 34
click at [443, 467] on select "inferiore a 1 anno 1 anno 2 anni 3 anni 4 anni 5 anni 6 anni 7 anni 8 anni 9 an…" at bounding box center [480, 470] width 118 height 34
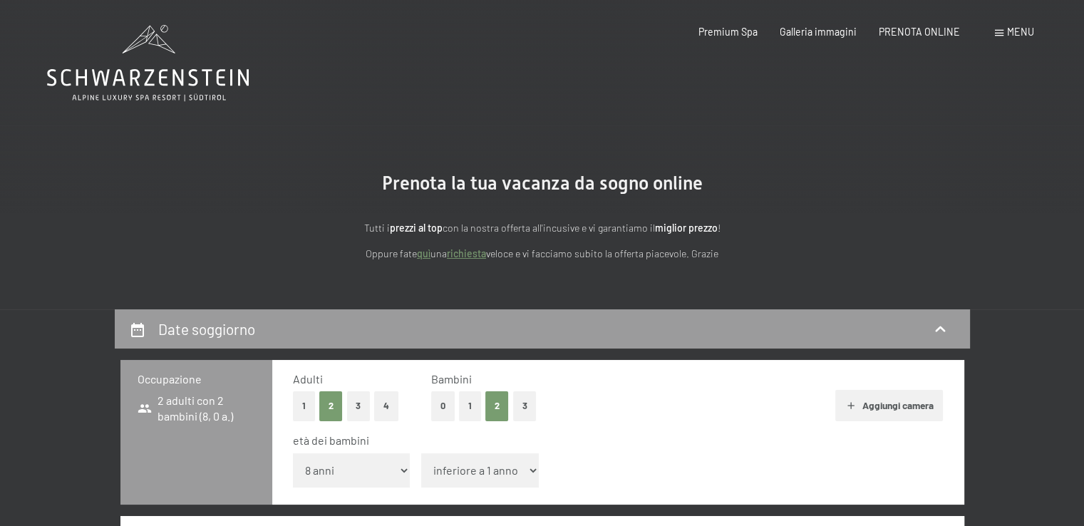
select select "4"
click at [421, 453] on select "inferiore a 1 anno 1 anno 2 anni 3 anni 4 anni 5 anni 6 anni 7 anni 8 anni 9 an…" at bounding box center [480, 470] width 118 height 34
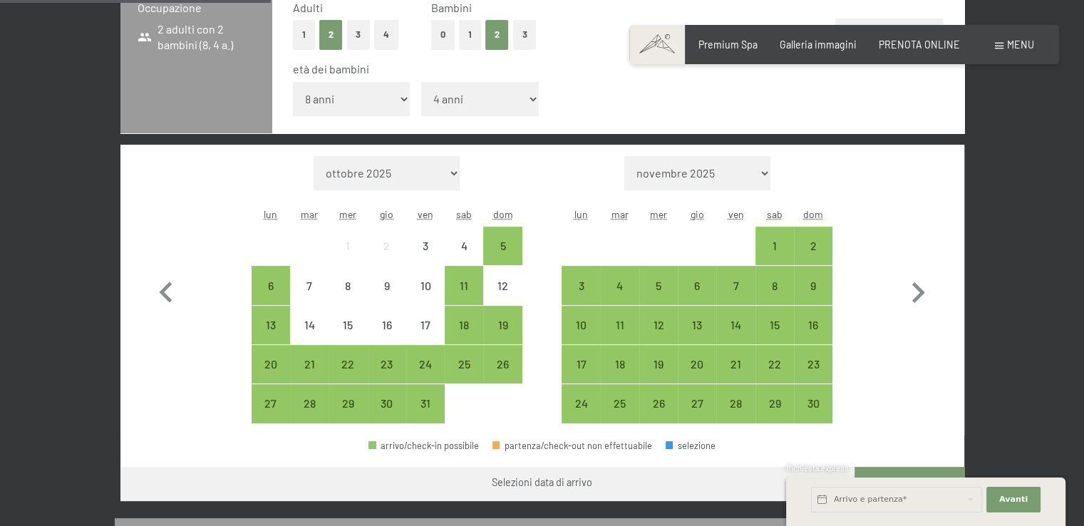
scroll to position [381, 0]
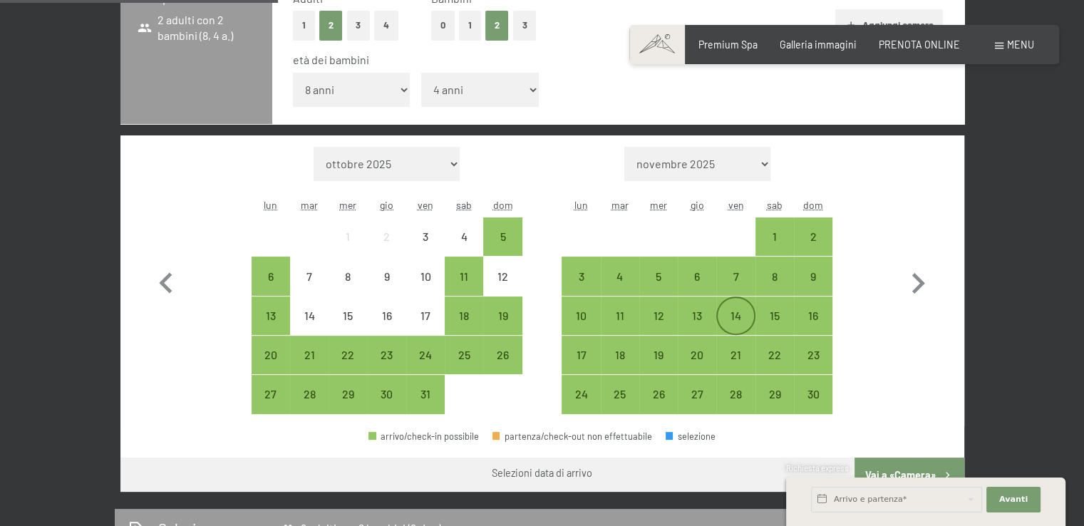
click at [747, 317] on div "14" at bounding box center [736, 328] width 36 height 36
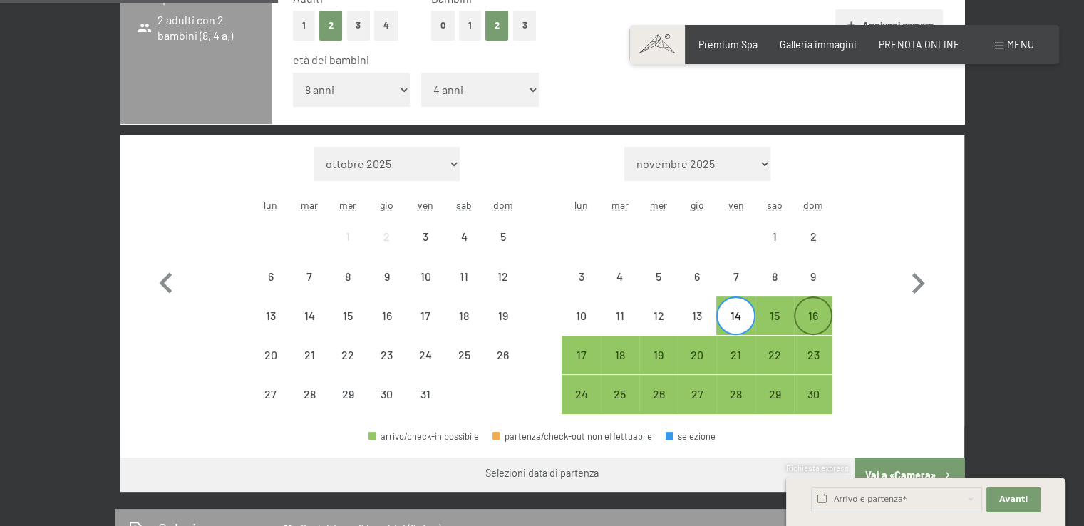
click at [801, 318] on div "16" at bounding box center [814, 328] width 36 height 36
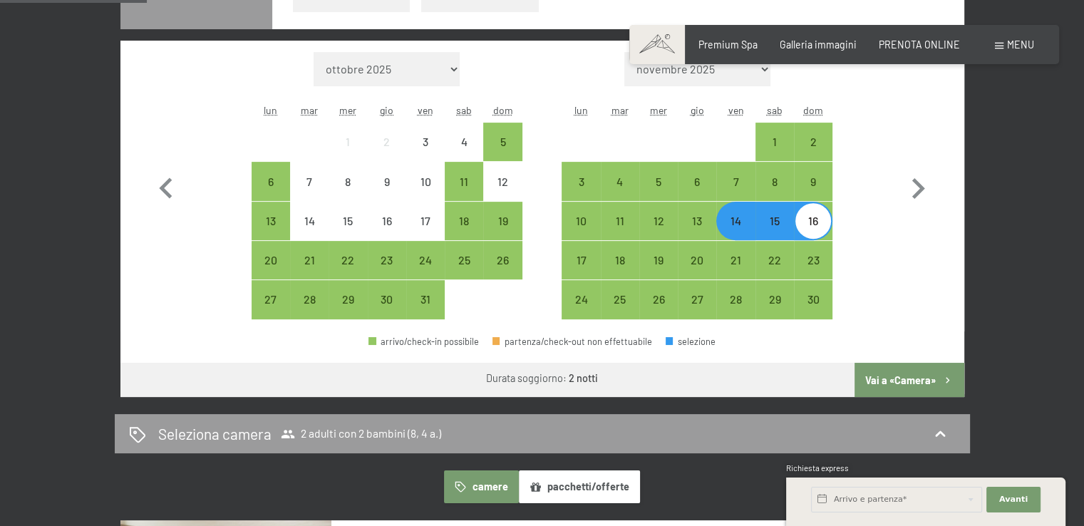
scroll to position [540, 0]
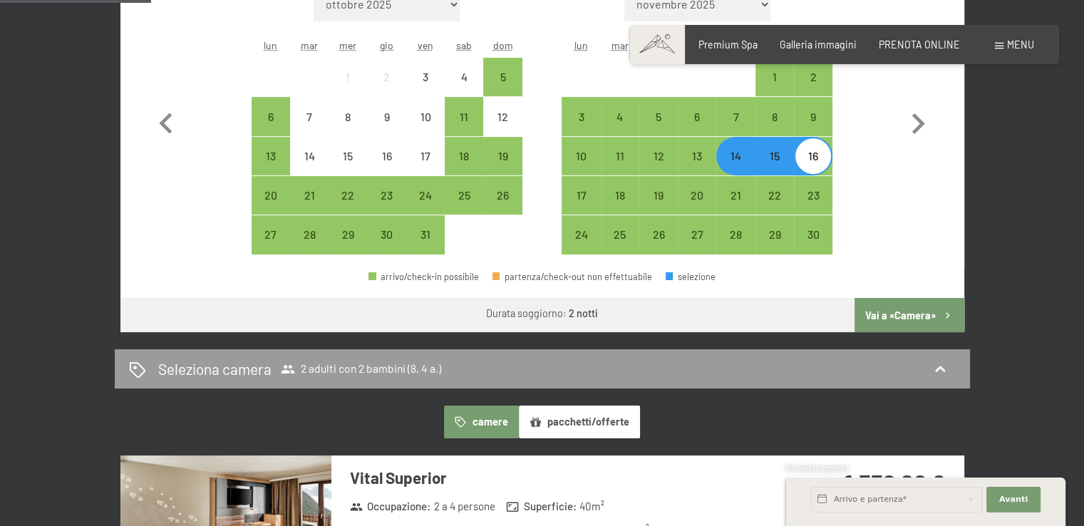
click at [907, 317] on button "Vai a «Camera»" at bounding box center [909, 315] width 109 height 34
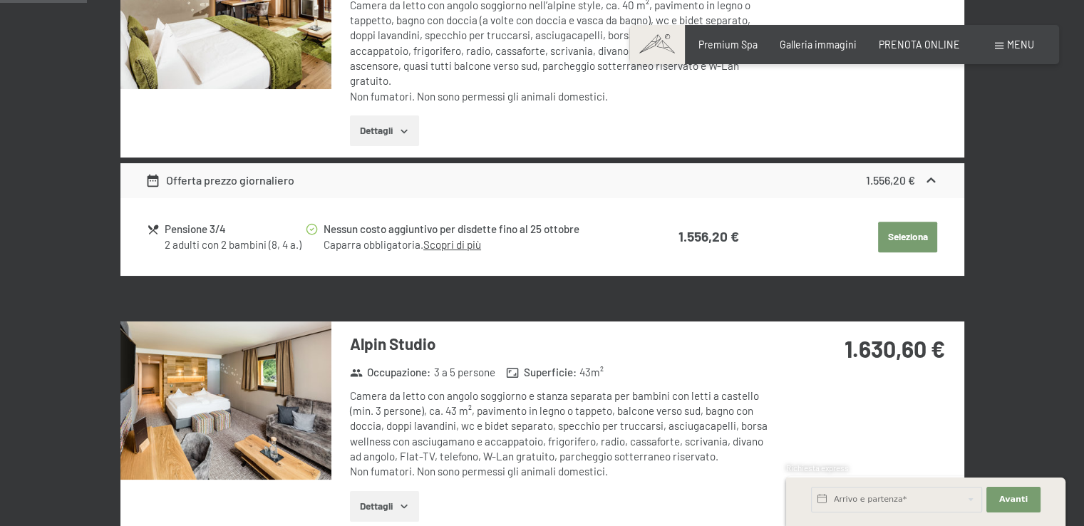
scroll to position [309, 0]
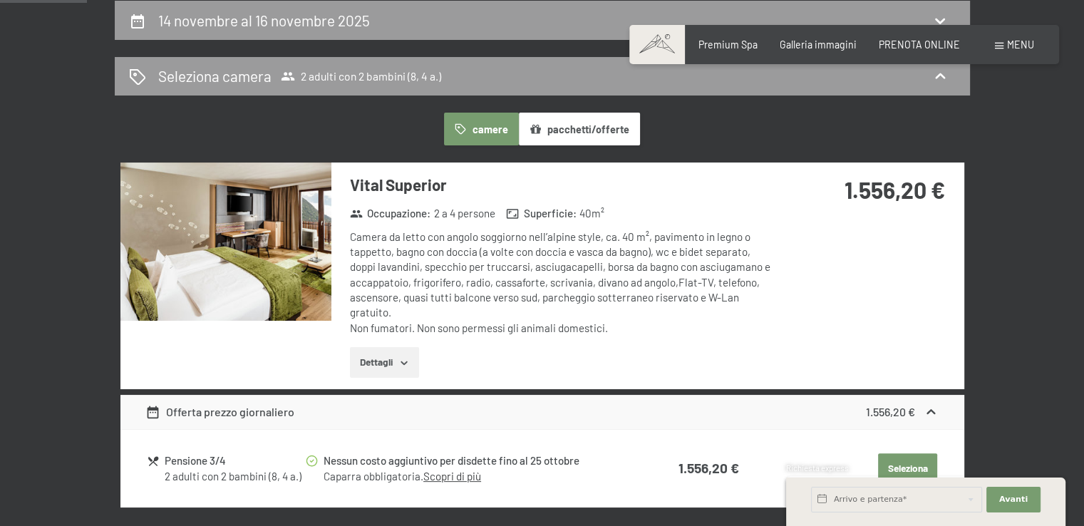
click at [386, 357] on button "Dettagli" at bounding box center [384, 362] width 69 height 31
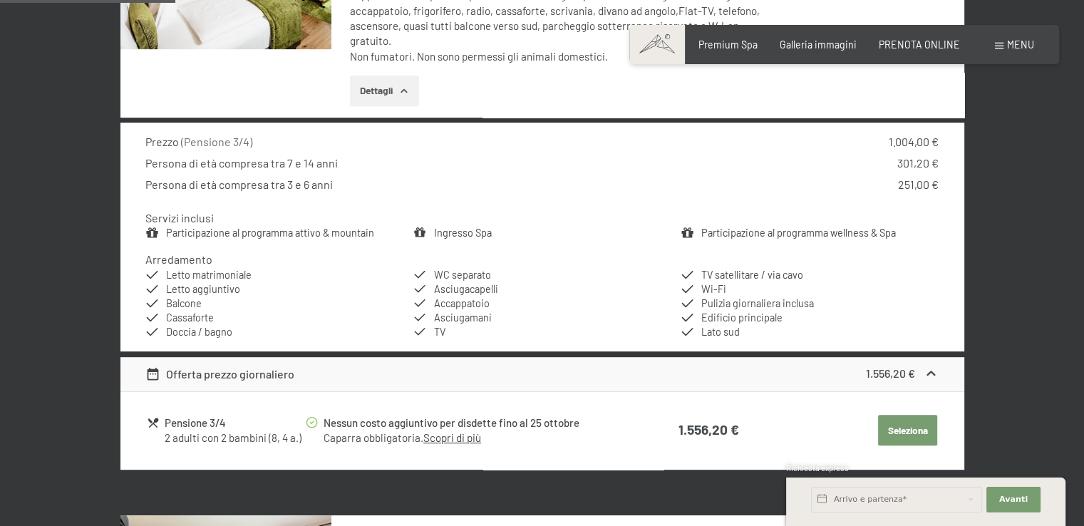
scroll to position [599, 0]
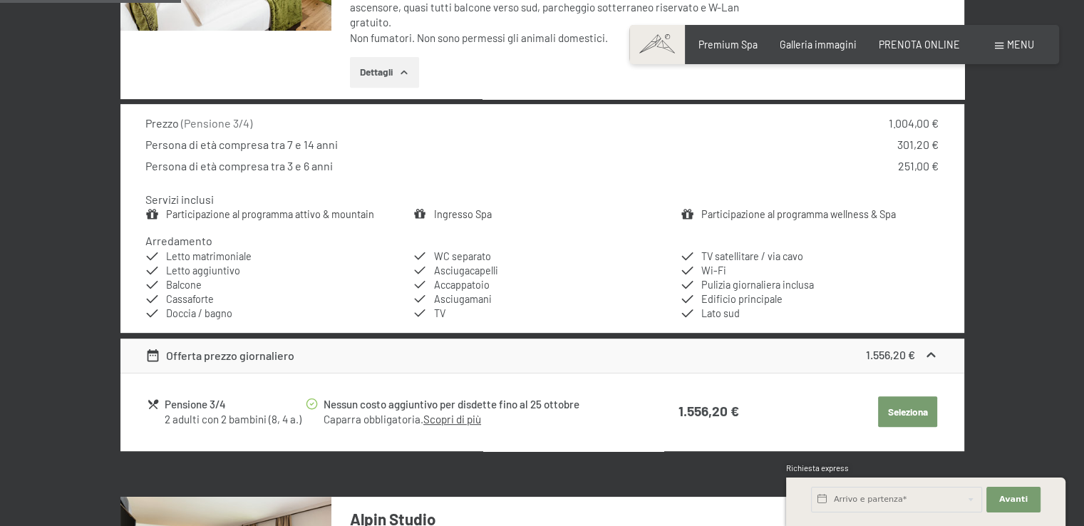
click at [900, 415] on button "Seleziona" at bounding box center [907, 411] width 59 height 31
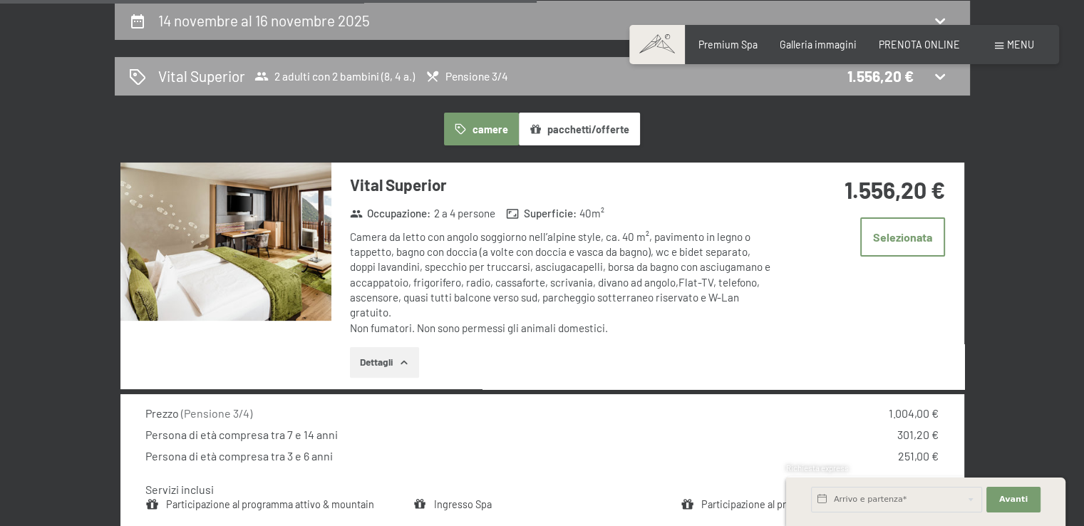
click at [944, 86] on div "Vital Superior 2 adulti con 2 bambini (8, 4 a.) Pensione 3/4 1.556,20 €" at bounding box center [542, 76] width 855 height 39
click at [941, 79] on icon at bounding box center [940, 76] width 17 height 17
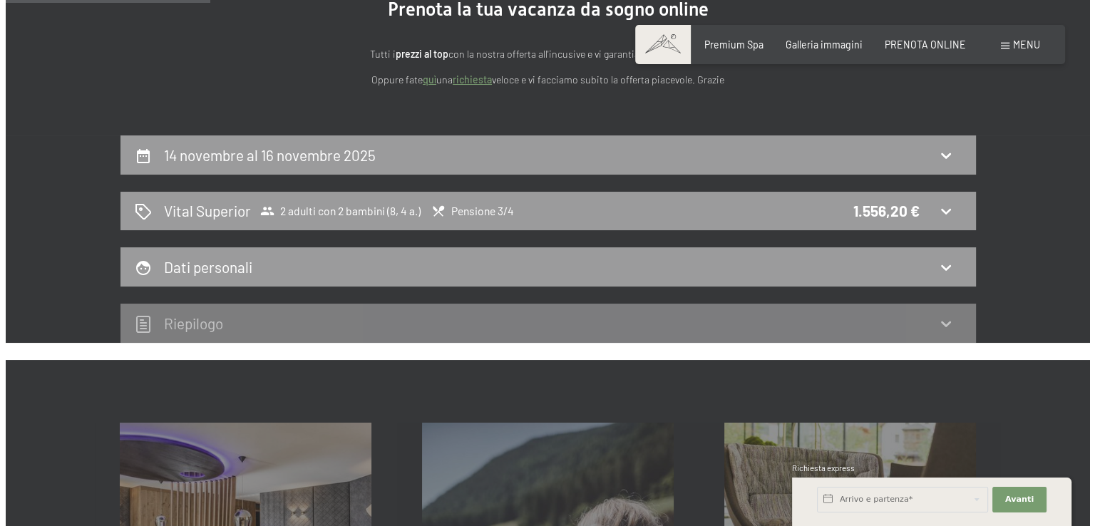
scroll to position [172, 0]
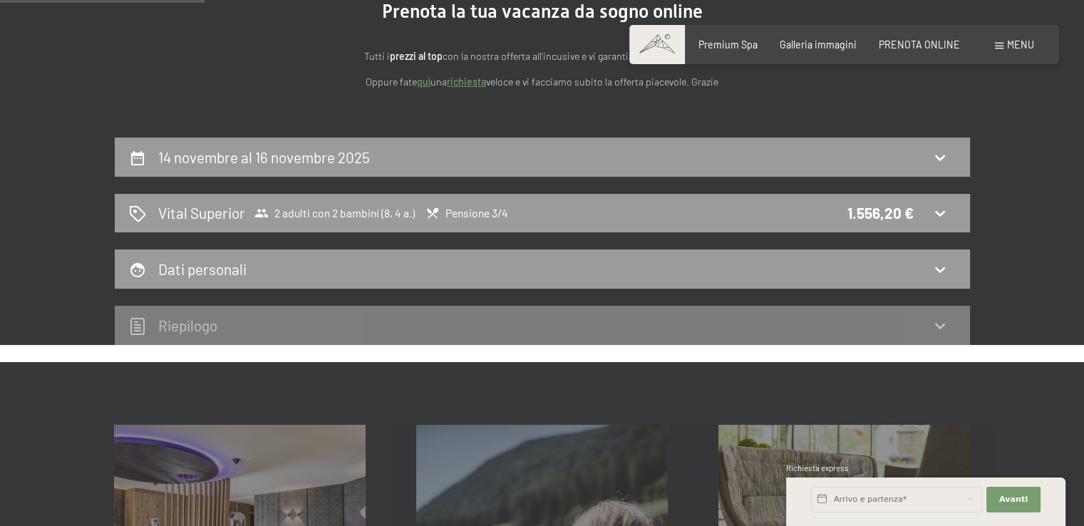
click at [1009, 46] on span "Menu" at bounding box center [1020, 44] width 27 height 12
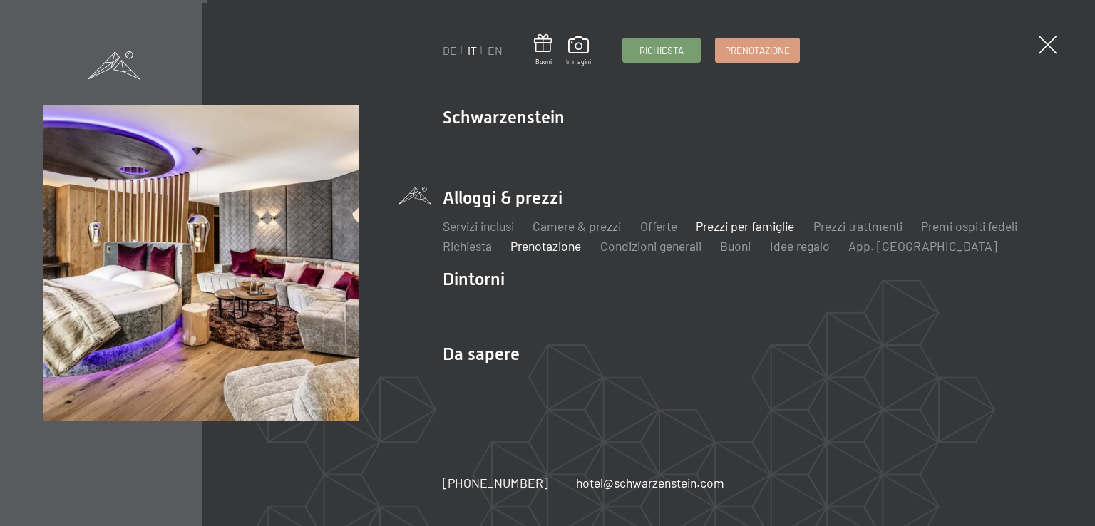
click at [740, 226] on link "Prezzi per famiglie" at bounding box center [745, 226] width 98 height 16
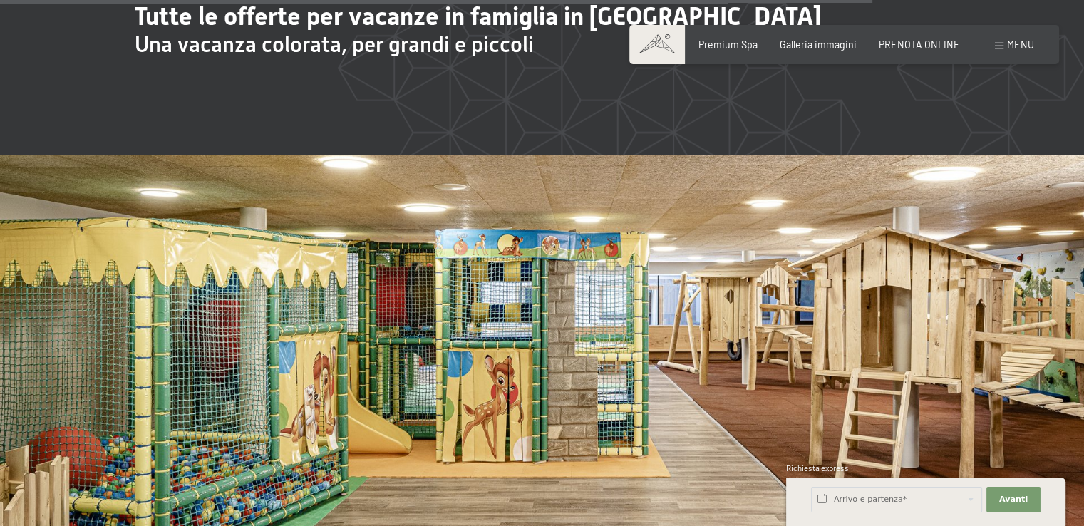
scroll to position [4220, 0]
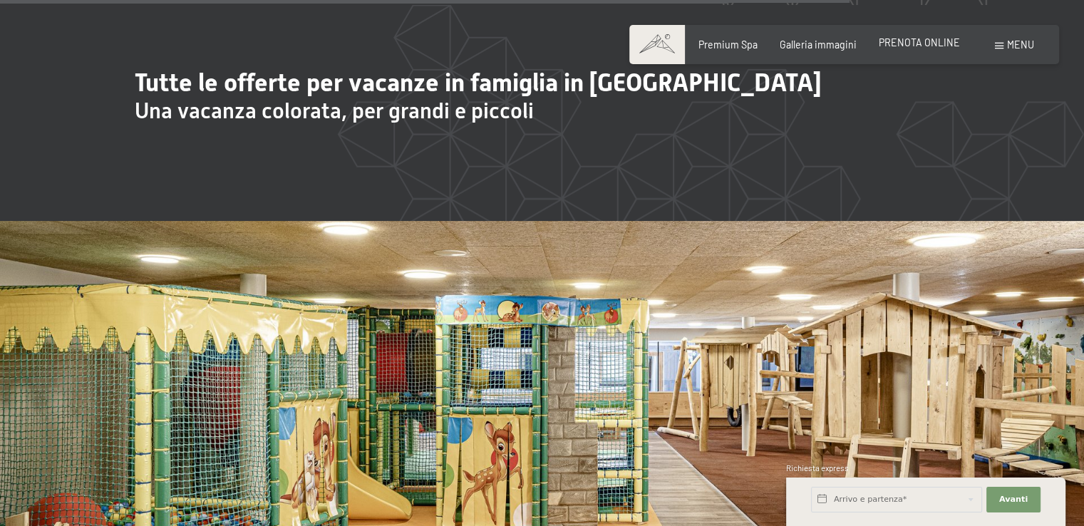
click at [938, 41] on span "PRENOTA ONLINE" at bounding box center [919, 42] width 81 height 12
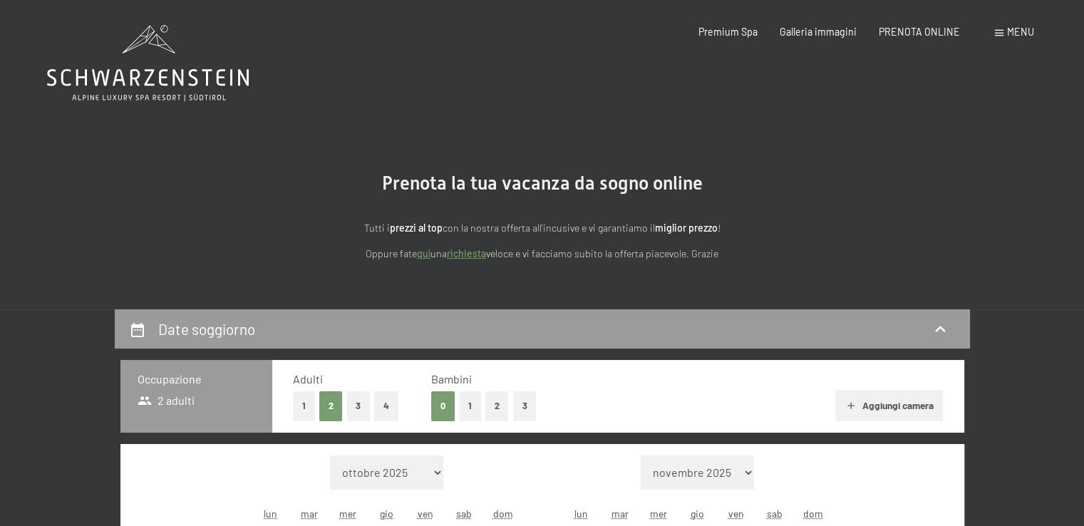
click at [498, 406] on button "2" at bounding box center [497, 405] width 24 height 29
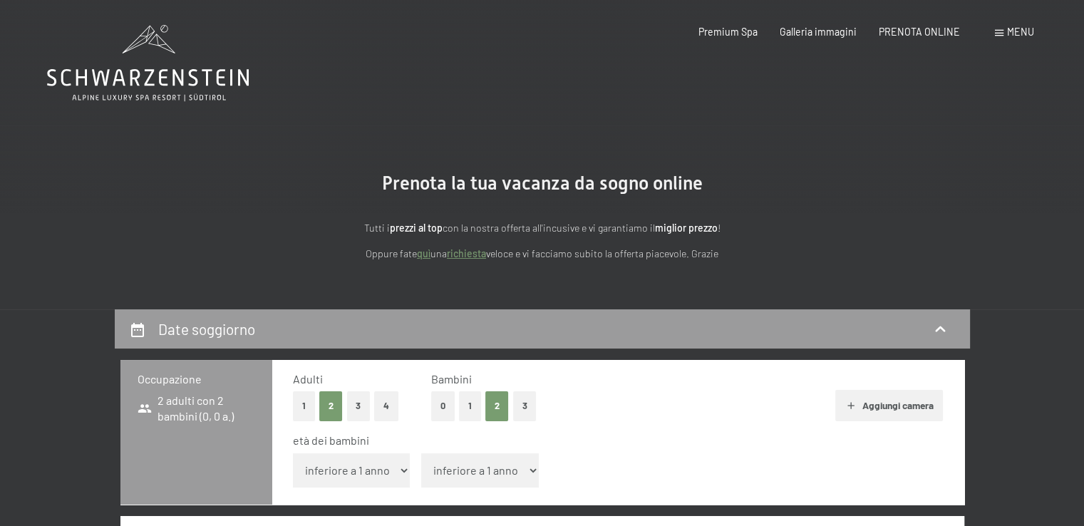
click at [329, 475] on select "inferiore a 1 anno 1 anno 2 anni 3 anni 4 anni 5 anni 6 anni 7 anni 8 anni 9 an…" at bounding box center [352, 470] width 118 height 34
select select "4"
click at [293, 453] on select "inferiore a 1 anno 1 anno 2 anni 3 anni 4 anni 5 anni 6 anni 7 anni 8 anni 9 an…" at bounding box center [352, 470] width 118 height 34
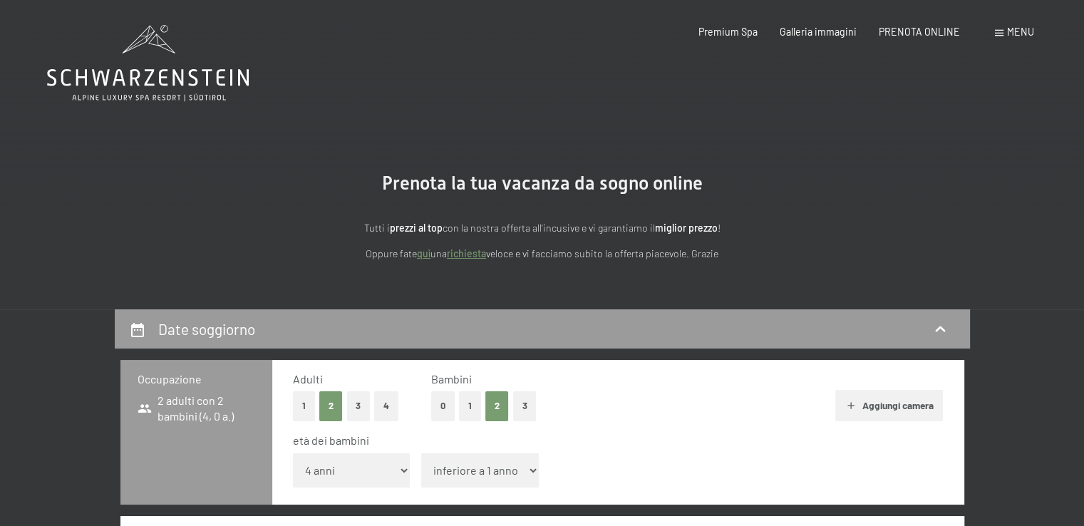
click at [483, 470] on select "inferiore a 1 anno 1 anno 2 anni 3 anni 4 anni 5 anni 6 anni 7 anni 8 anni 9 an…" at bounding box center [480, 470] width 118 height 34
select select "8"
click at [421, 453] on select "inferiore a 1 anno 1 anno 2 anni 3 anni 4 anni 5 anni 6 anni 7 anni 8 anni 9 an…" at bounding box center [480, 470] width 118 height 34
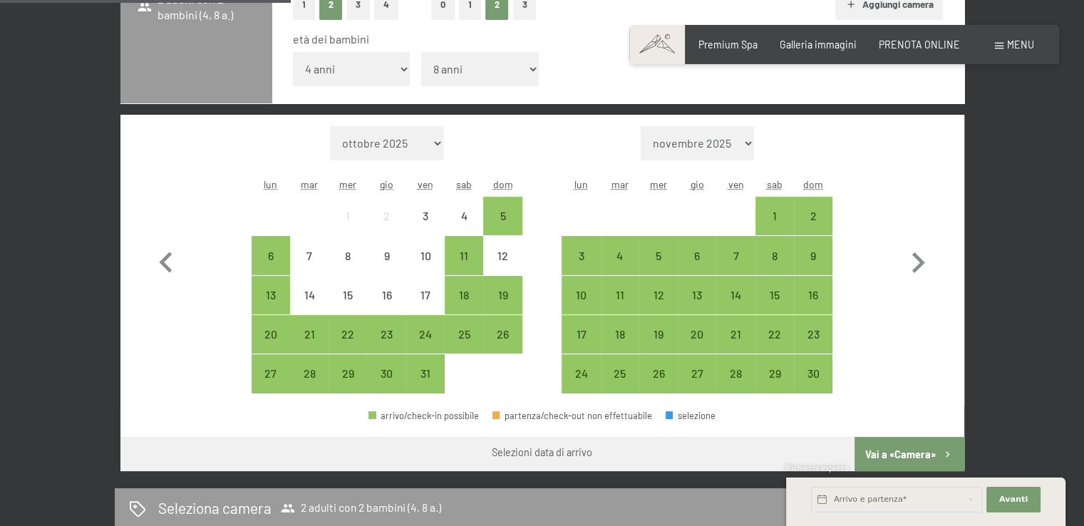
scroll to position [403, 0]
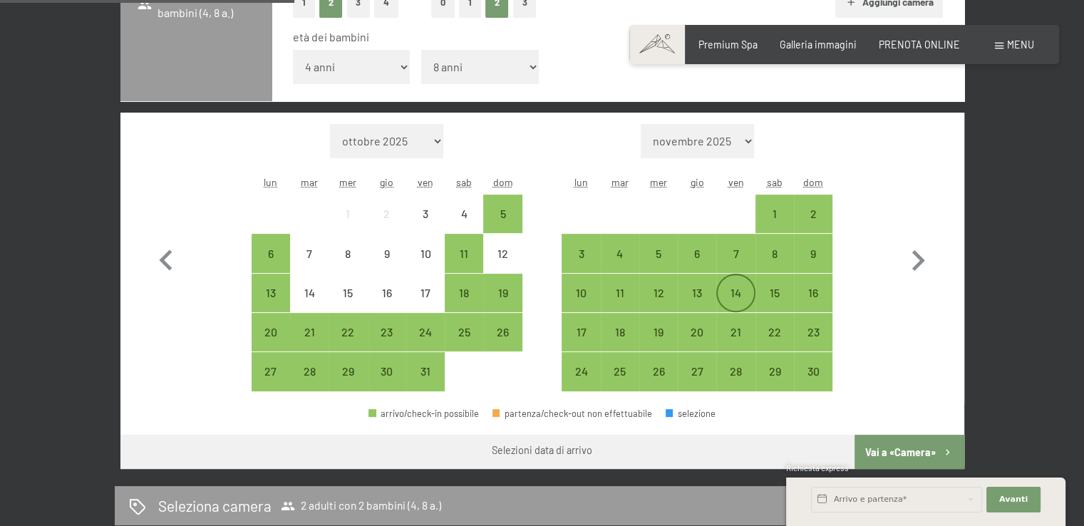
click at [742, 293] on div "14" at bounding box center [736, 305] width 36 height 36
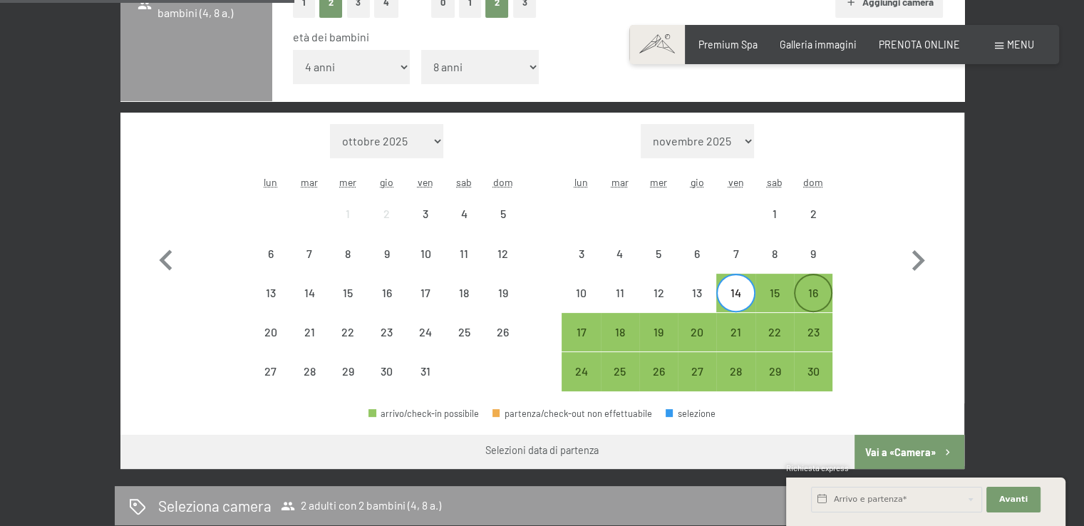
click at [813, 301] on div "16" at bounding box center [814, 305] width 36 height 36
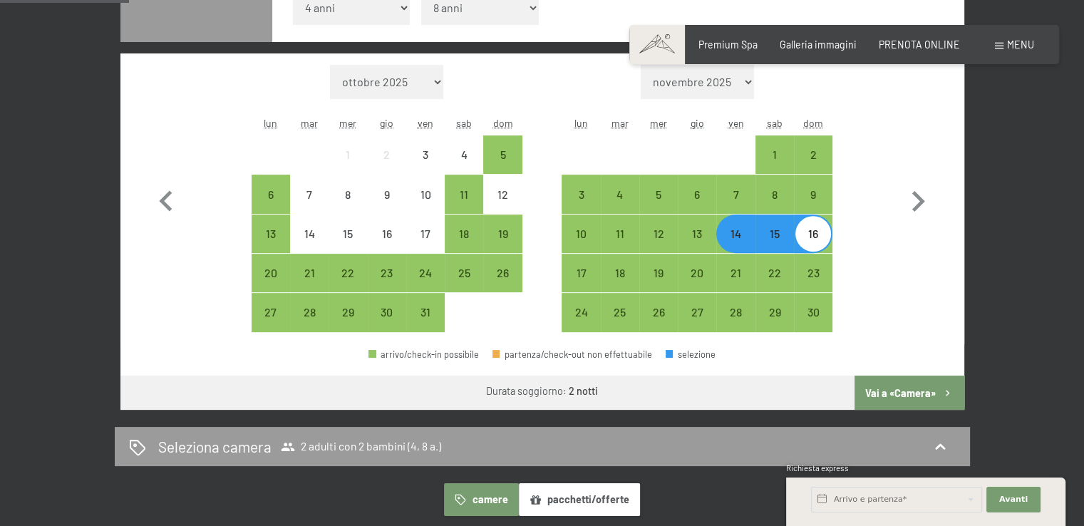
scroll to position [473, 0]
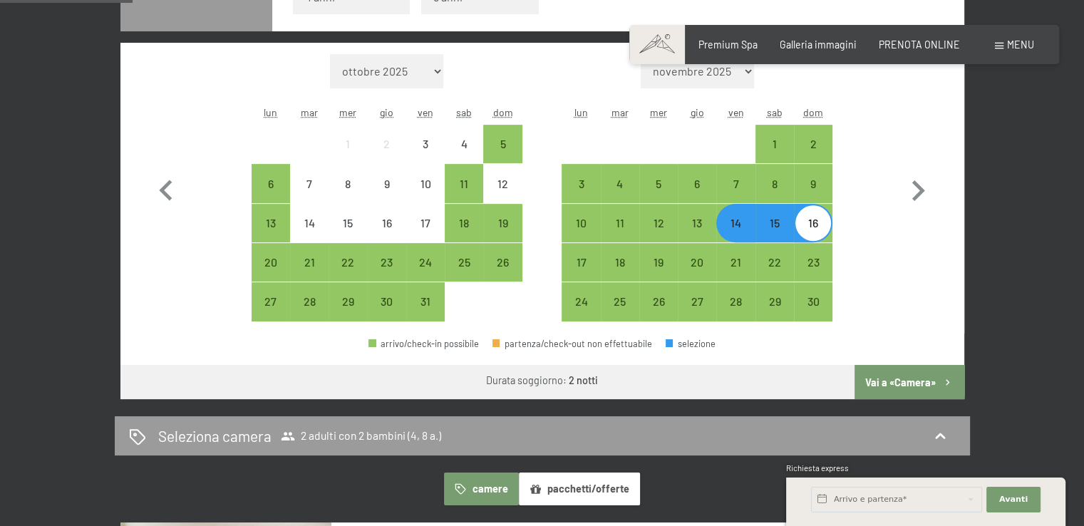
click at [776, 227] on div "15" at bounding box center [775, 235] width 36 height 36
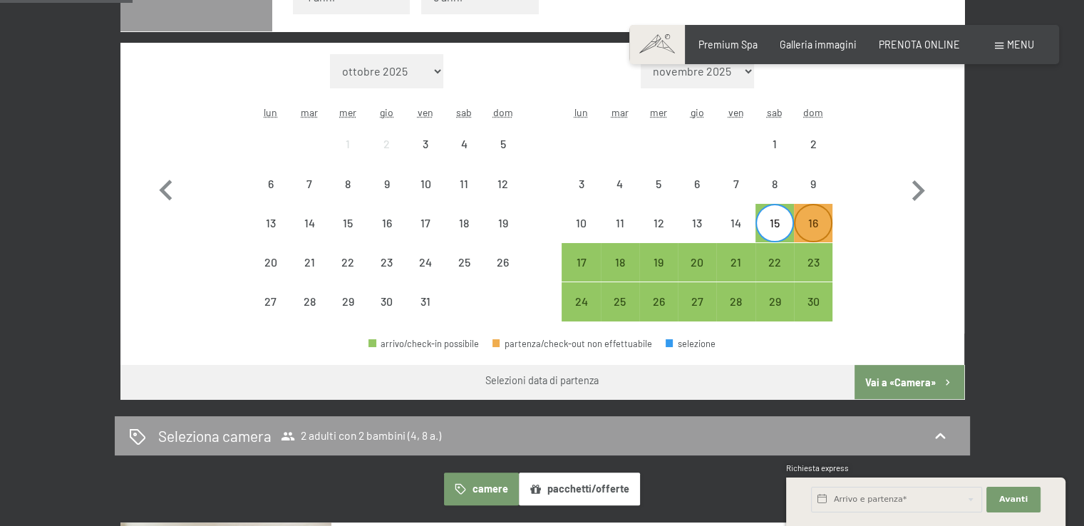
click at [813, 231] on div "16" at bounding box center [814, 235] width 36 height 36
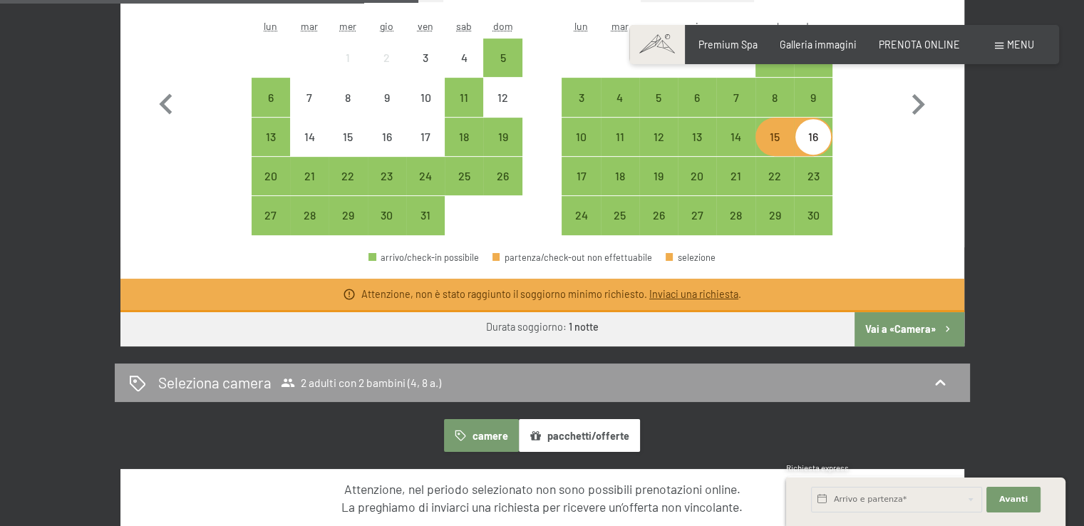
scroll to position [550, 0]
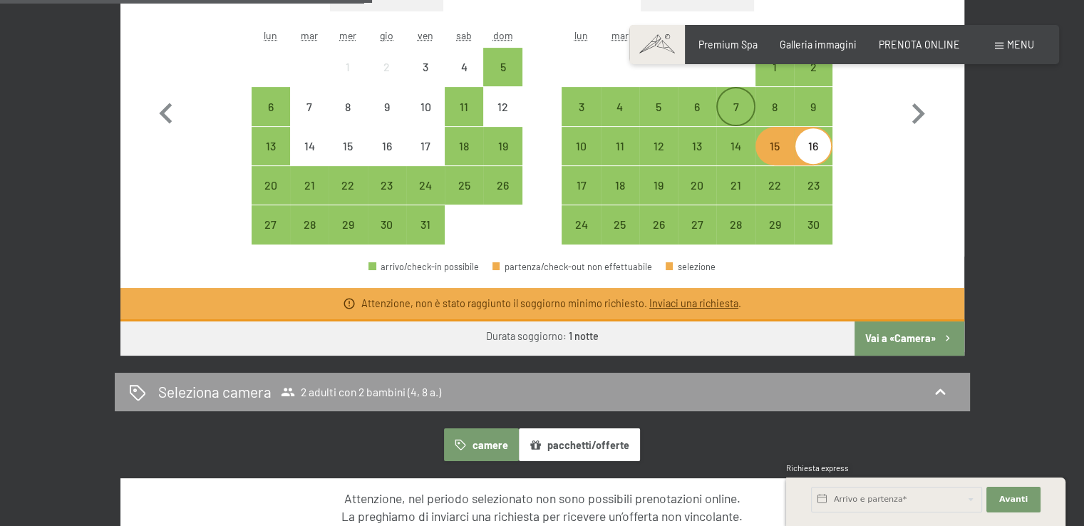
click at [745, 110] on div "7" at bounding box center [736, 119] width 36 height 36
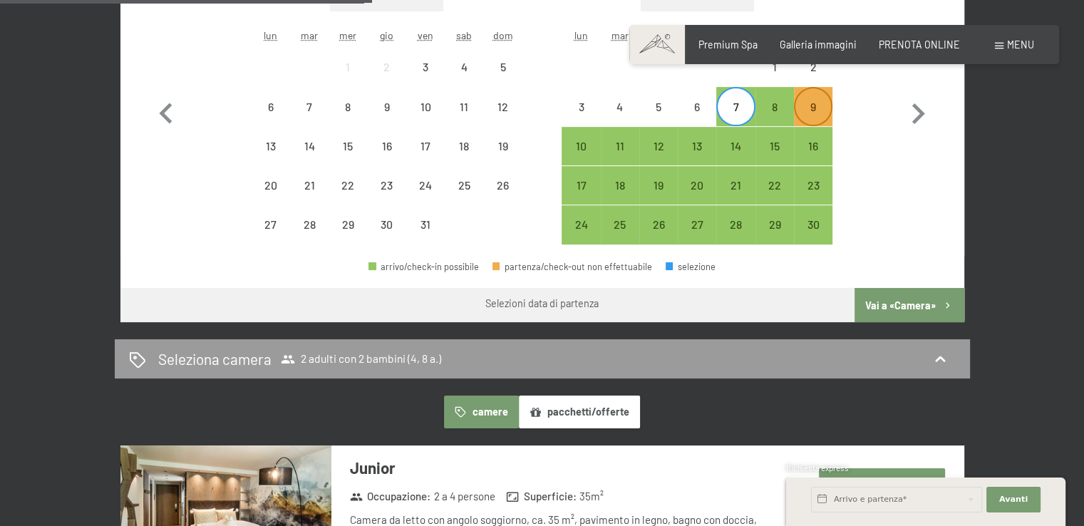
click at [803, 111] on div "9" at bounding box center [814, 119] width 36 height 36
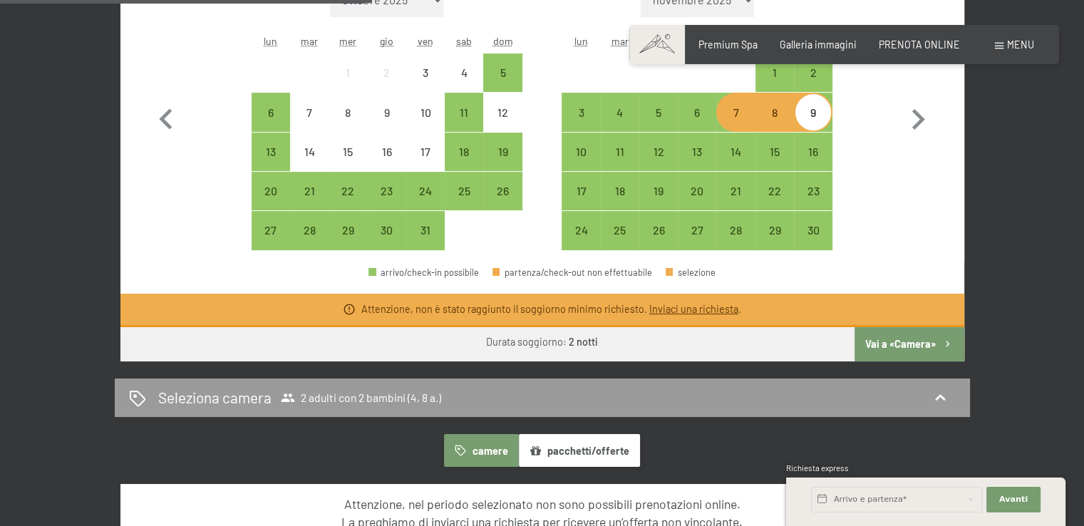
scroll to position [554, 0]
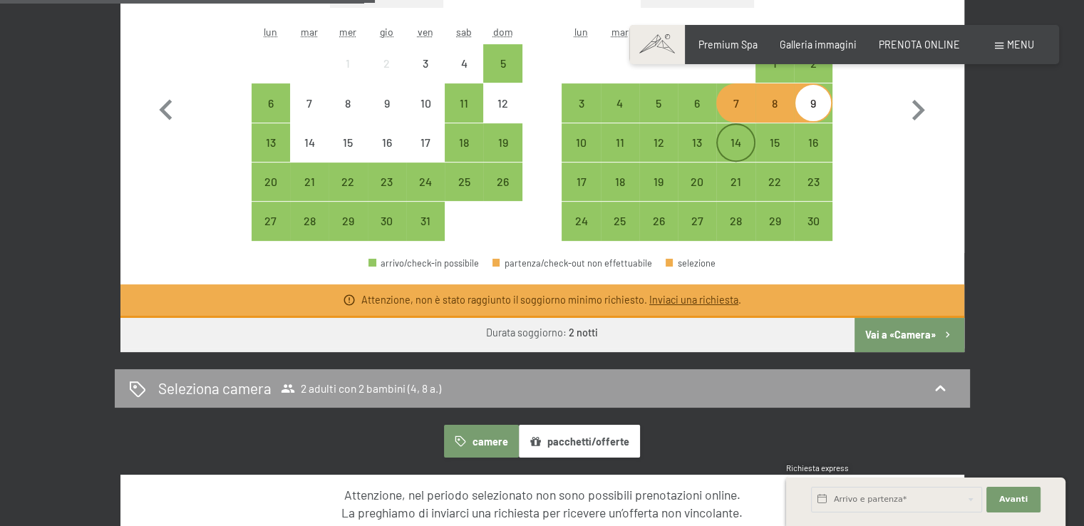
click at [741, 145] on div "14" at bounding box center [736, 155] width 36 height 36
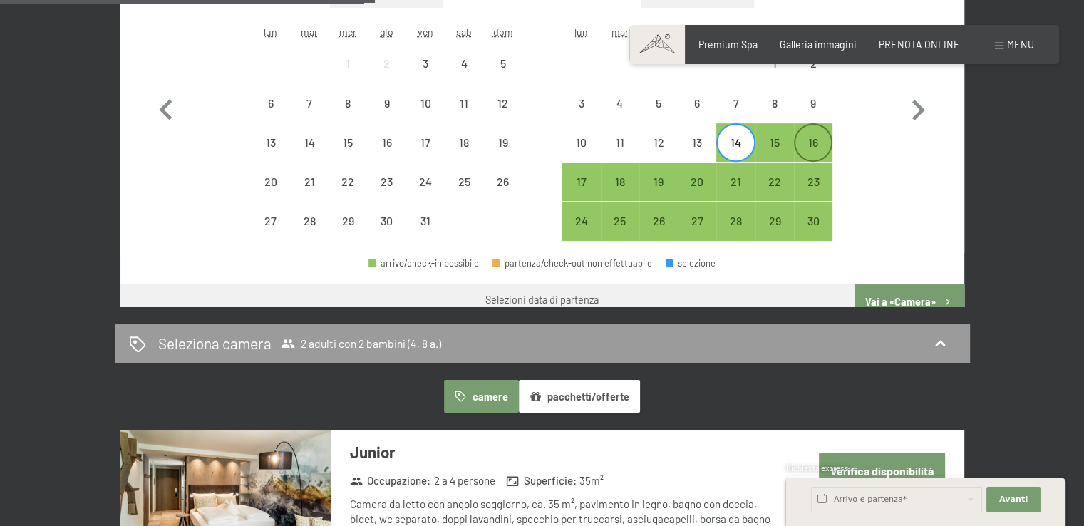
click at [803, 145] on div "16" at bounding box center [814, 155] width 36 height 36
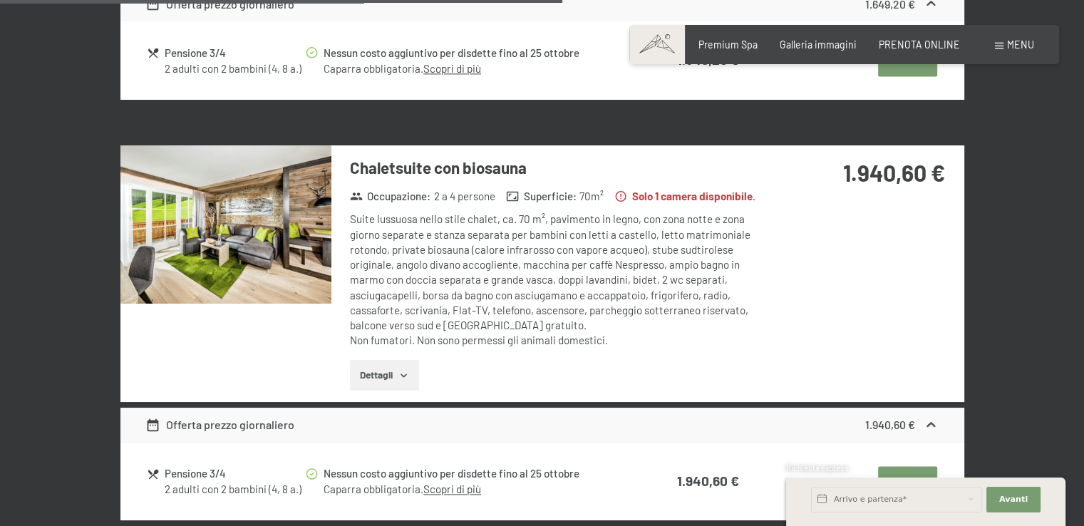
scroll to position [1997, 0]
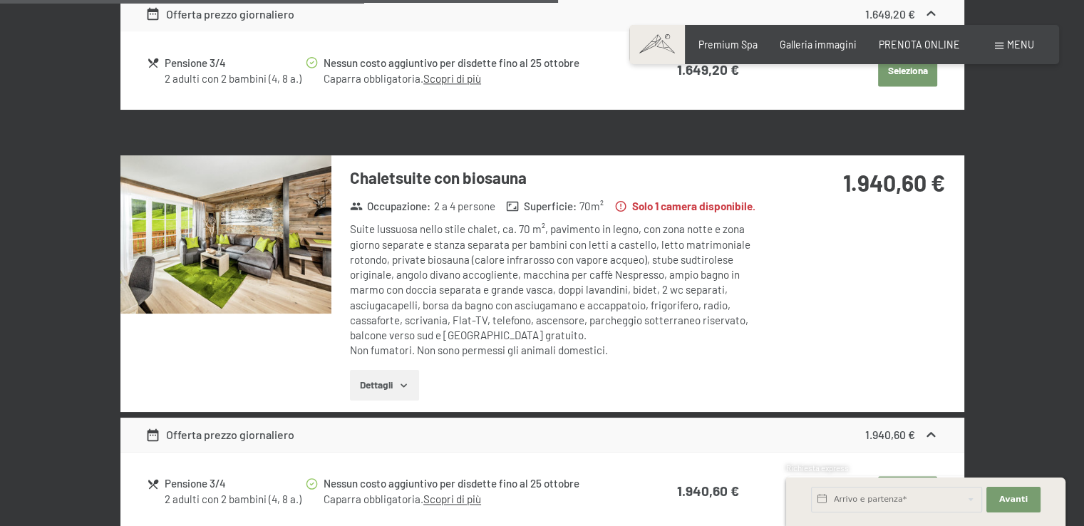
click at [254, 242] on img at bounding box center [225, 234] width 211 height 158
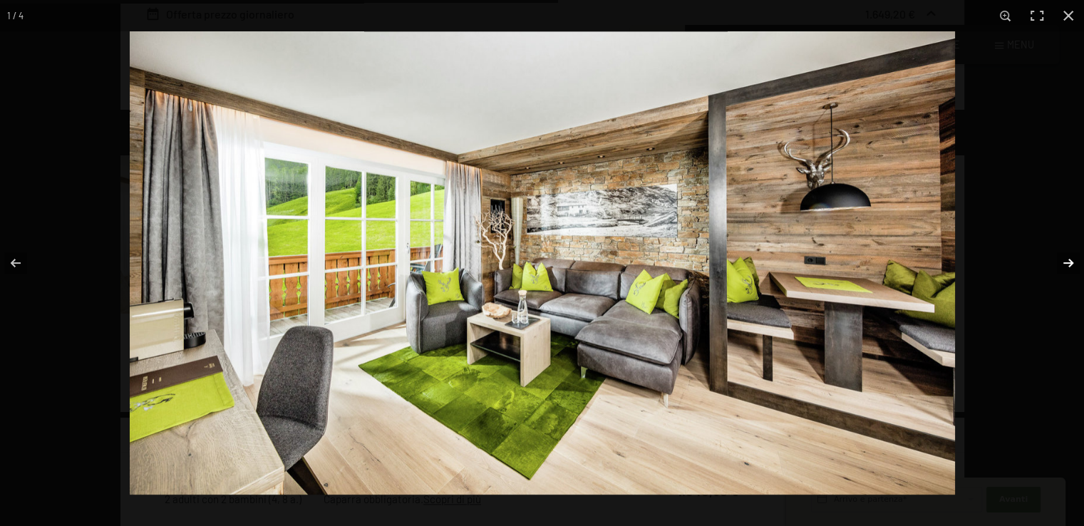
click at [1071, 255] on button "button" at bounding box center [1059, 262] width 50 height 71
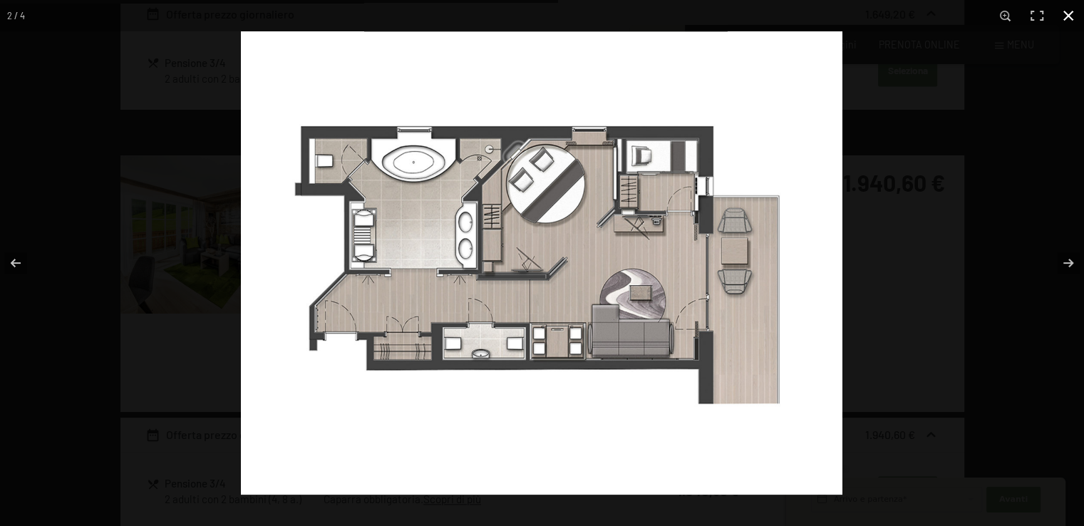
click at [1071, 12] on button "button" at bounding box center [1068, 15] width 31 height 31
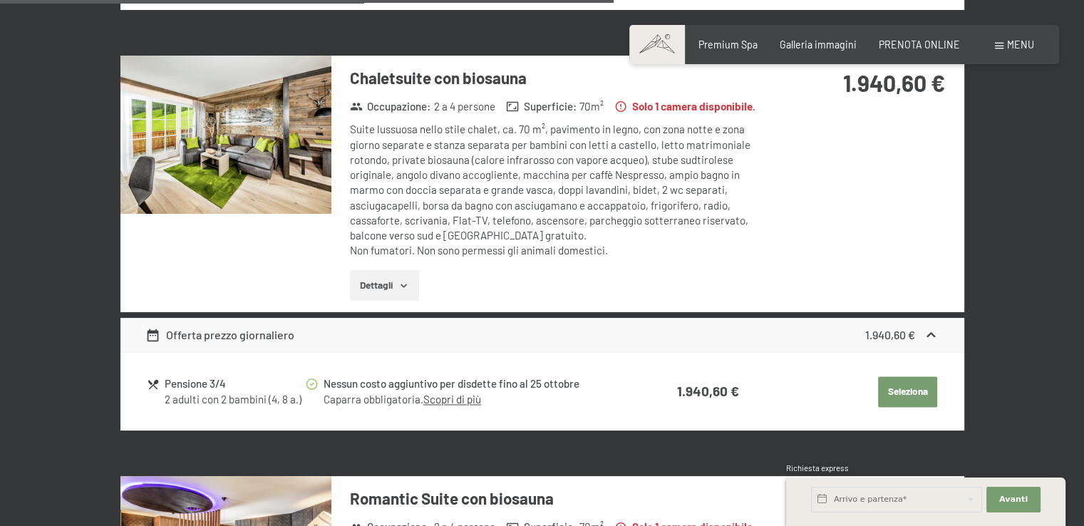
scroll to position [2203, 0]
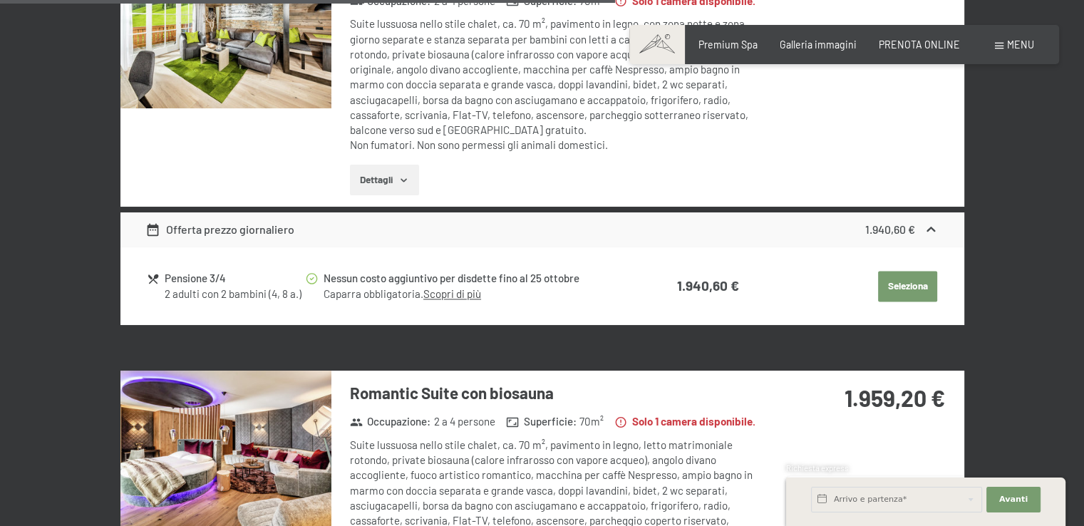
click at [912, 279] on button "Seleziona" at bounding box center [907, 286] width 59 height 31
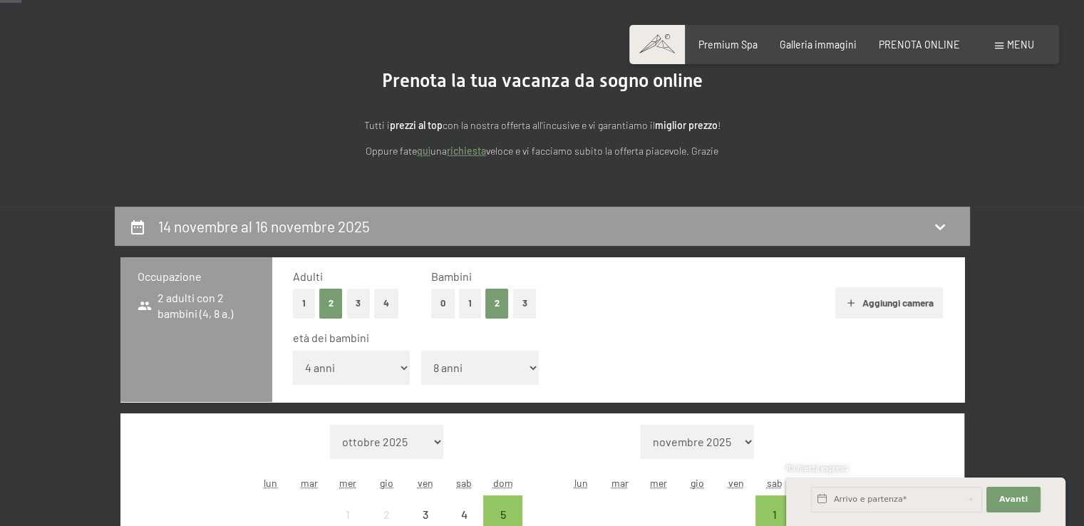
scroll to position [85, 0]
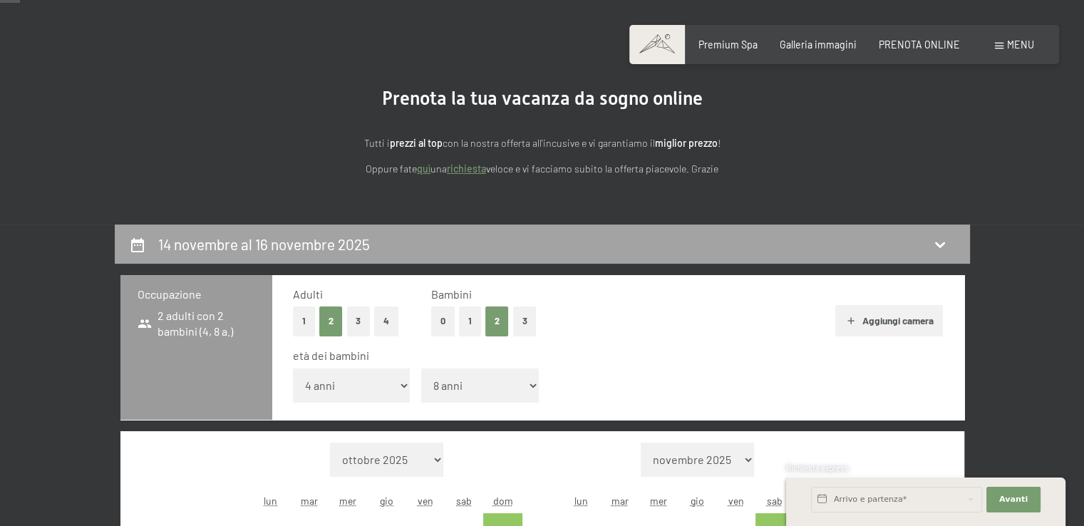
click at [945, 239] on icon at bounding box center [940, 244] width 17 height 17
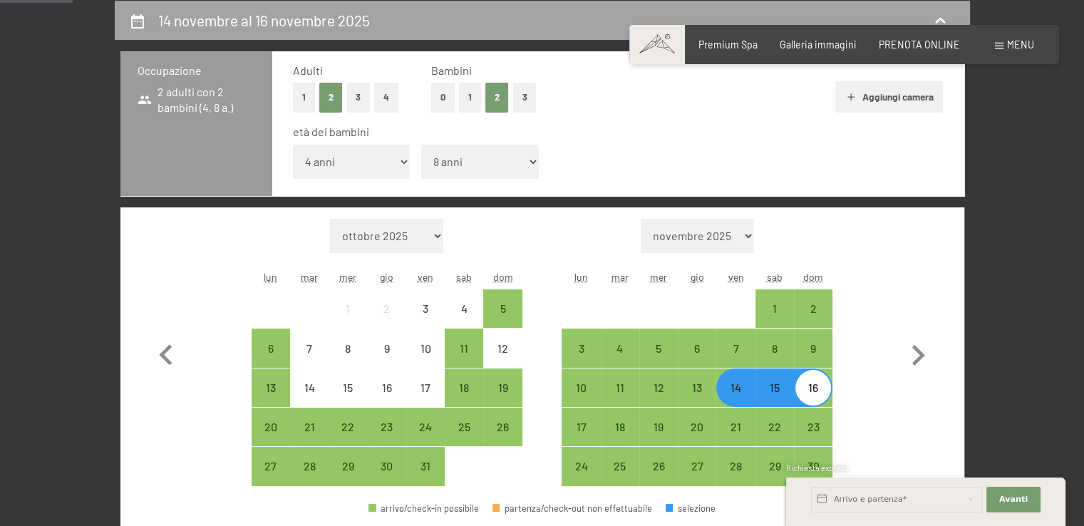
click at [932, 18] on icon at bounding box center [940, 20] width 17 height 17
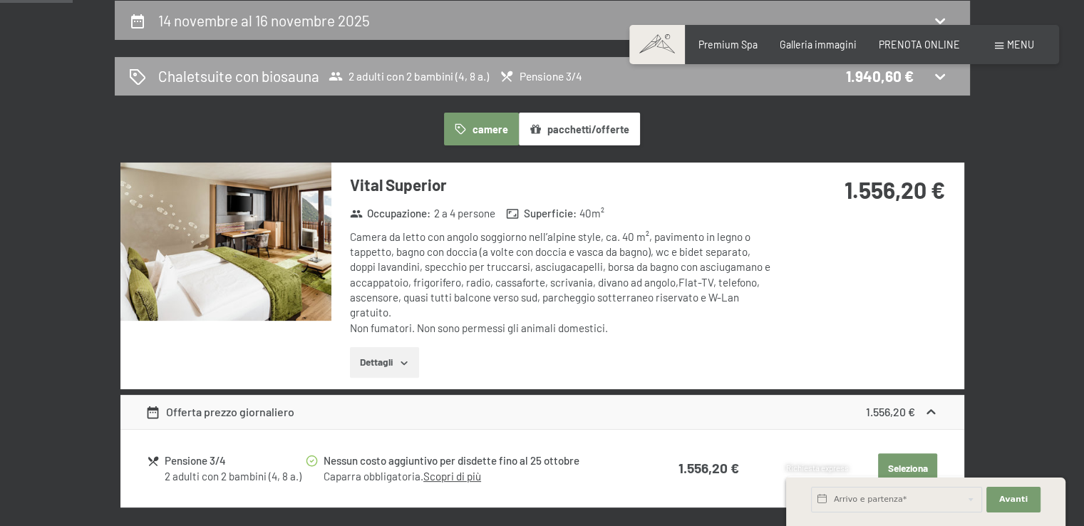
click at [933, 81] on icon at bounding box center [940, 76] width 17 height 17
click at [940, 78] on icon at bounding box center [940, 76] width 17 height 17
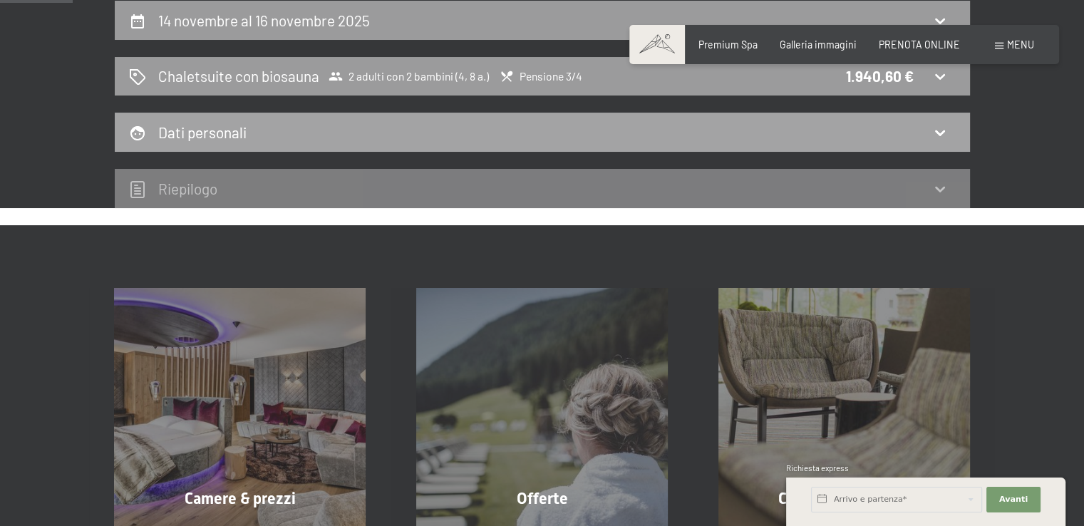
click at [939, 124] on icon at bounding box center [940, 132] width 17 height 17
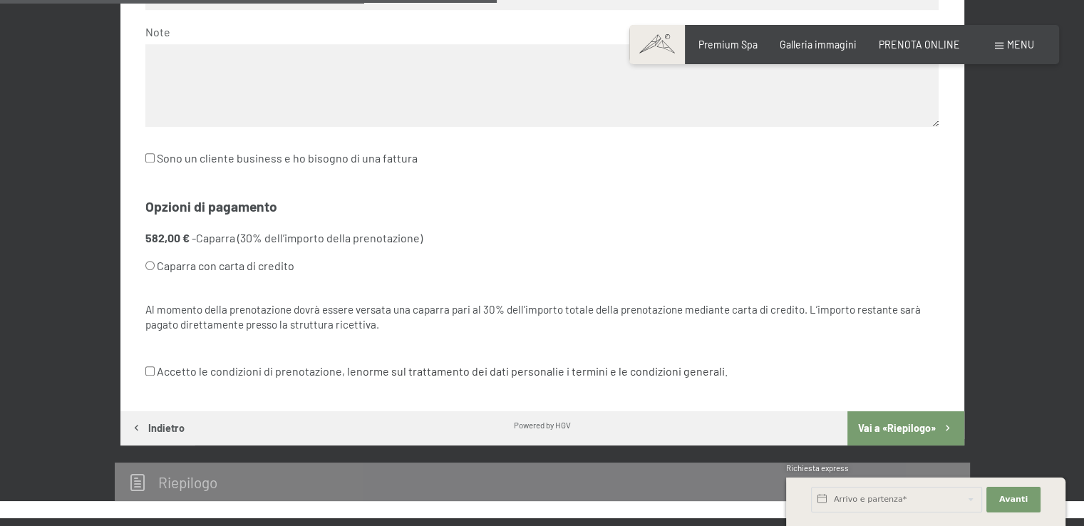
scroll to position [767, 0]
